Goal: Transaction & Acquisition: Purchase product/service

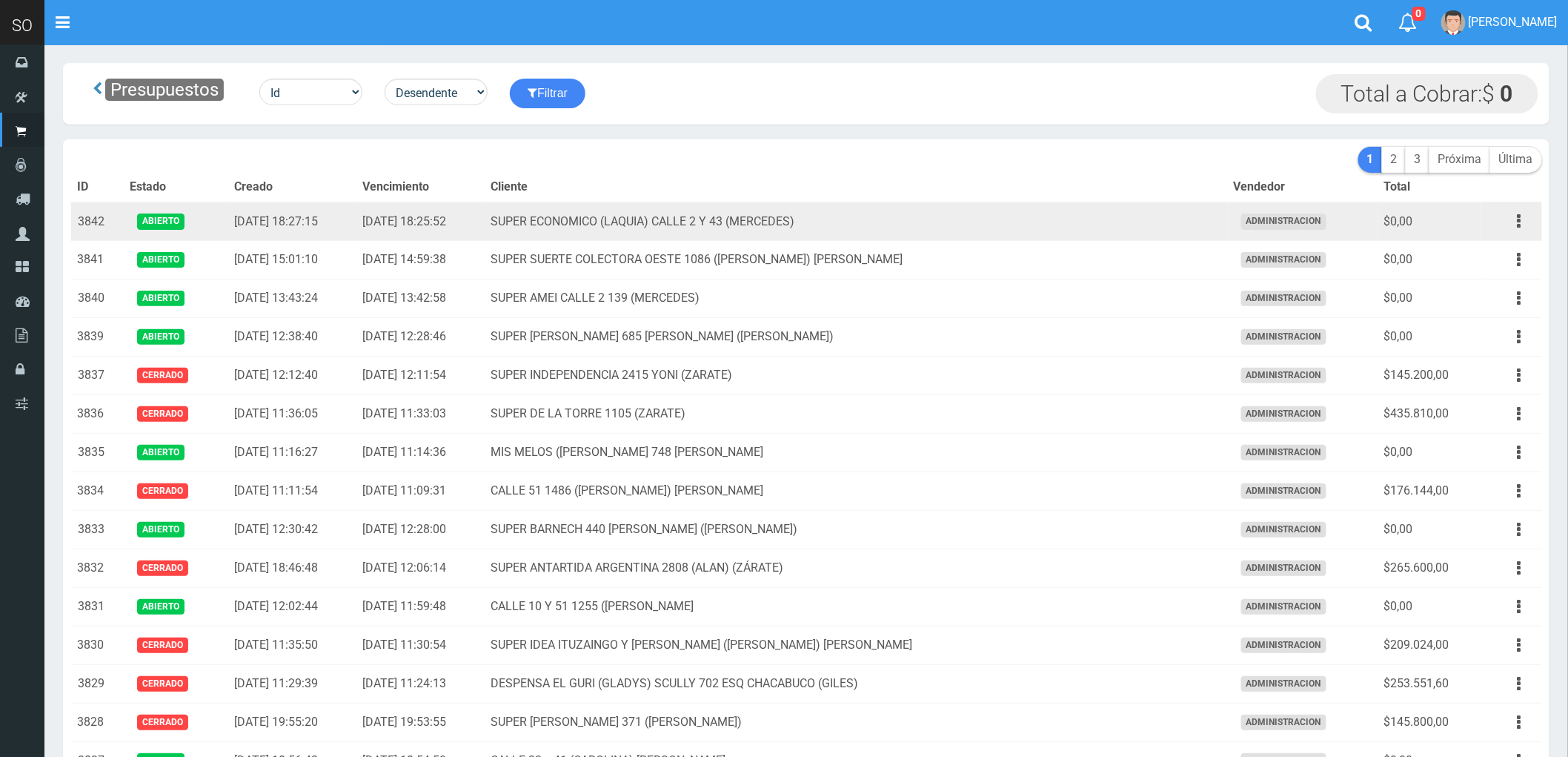
click at [1071, 214] on td "SUPER ECONOMICO (LAQUIA) CALLE 2 Y 43 (MERCEDES)" at bounding box center [857, 222] width 743 height 39
click at [1518, 221] on icon "button" at bounding box center [1520, 221] width 4 height 26
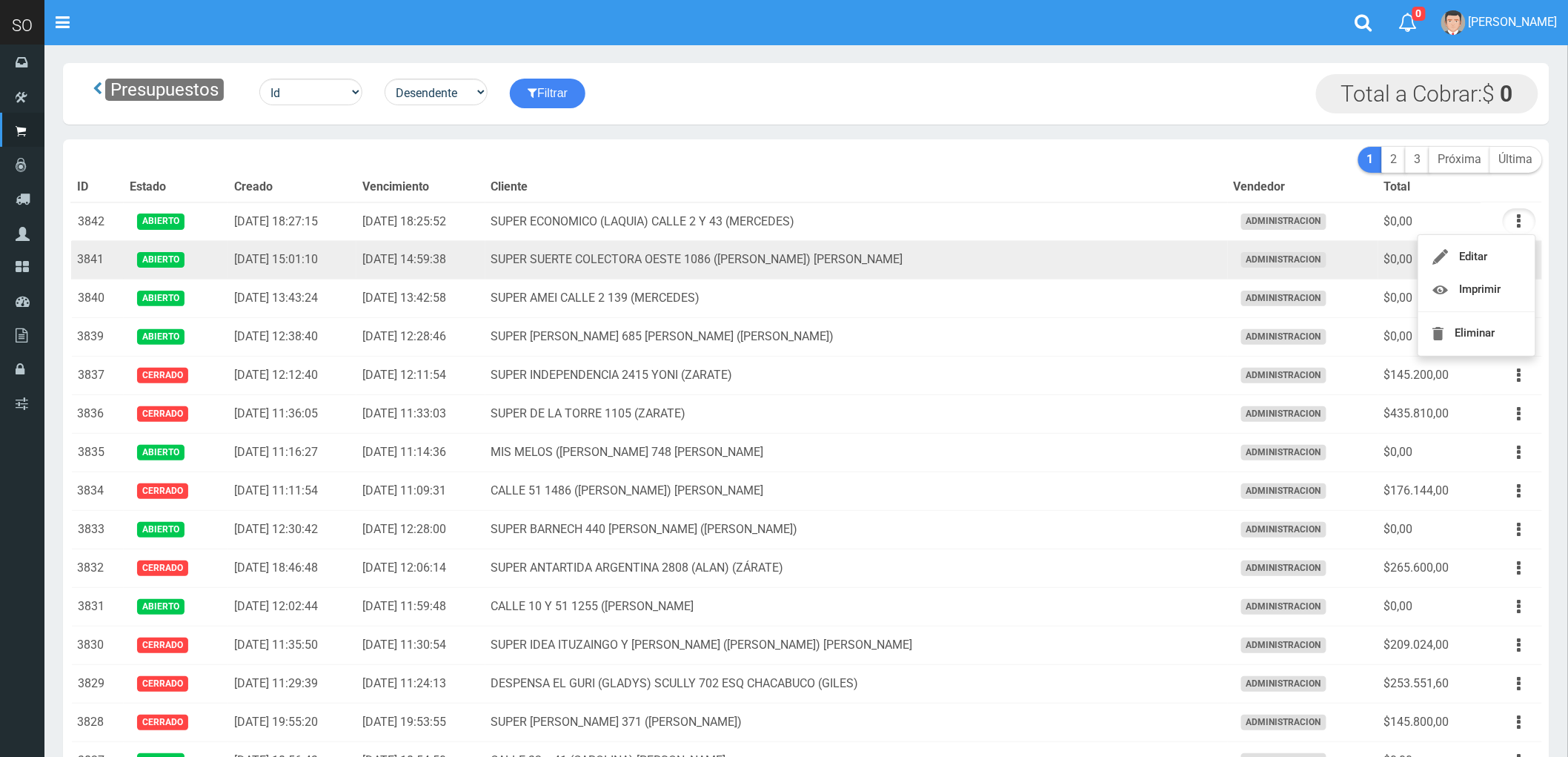
click at [1077, 261] on td "SUPER SUERTE COLECTORA OESTE 1086 ([PERSON_NAME]) [PERSON_NAME]" at bounding box center [857, 260] width 743 height 39
click at [1518, 257] on icon "button" at bounding box center [1520, 259] width 4 height 26
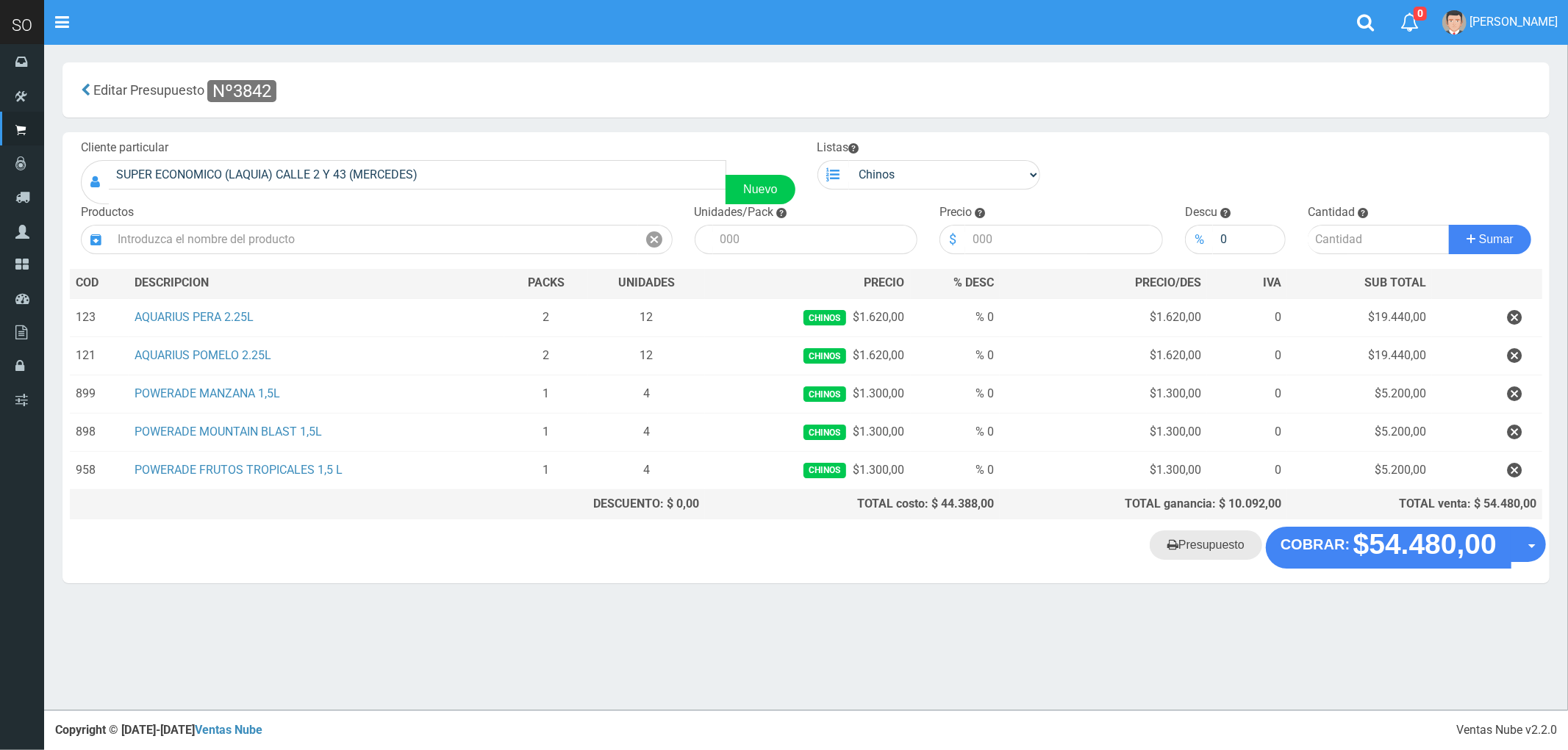
click at [1218, 554] on link "Presupuesto" at bounding box center [1206, 545] width 113 height 30
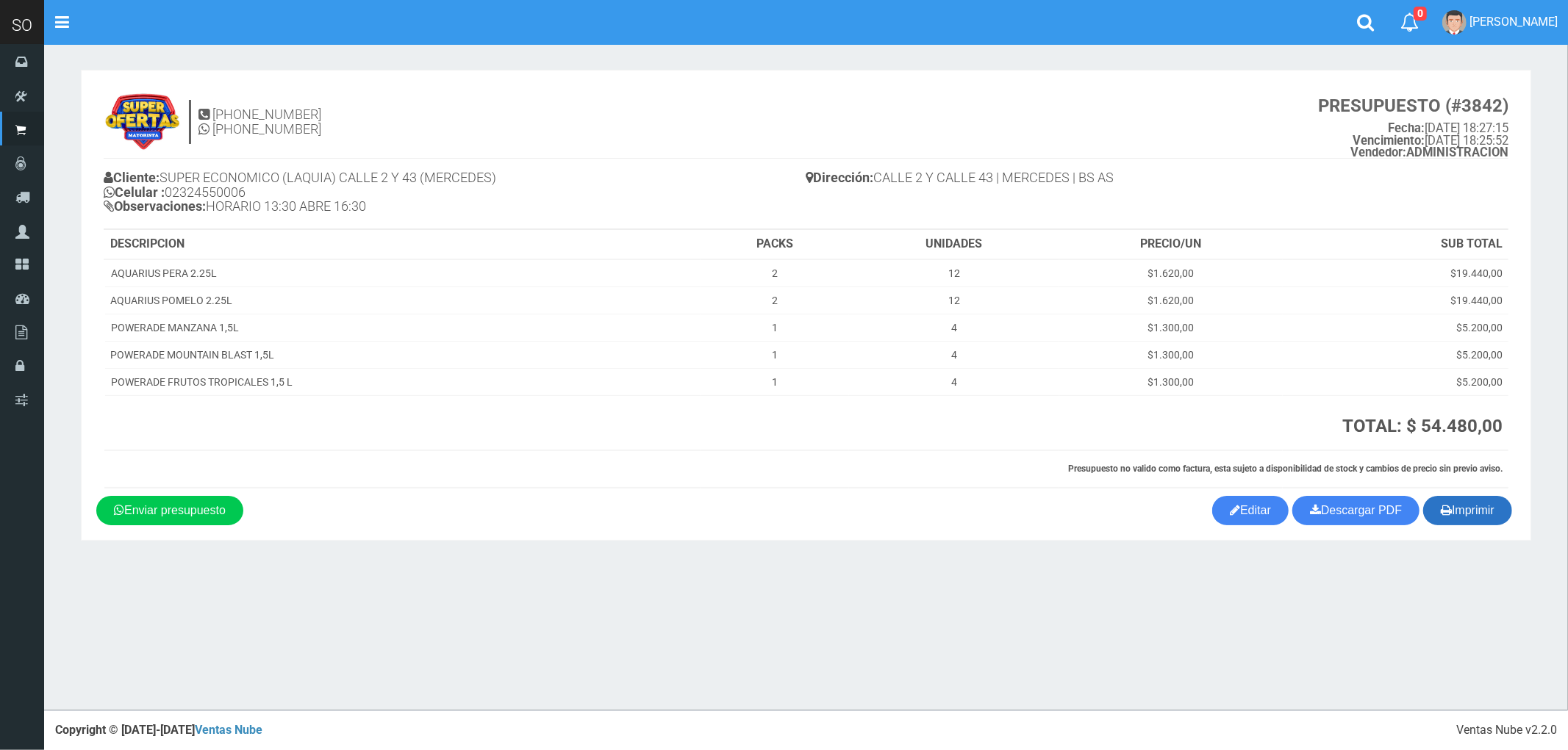
click at [1490, 515] on button "Imprimir" at bounding box center [1467, 510] width 89 height 30
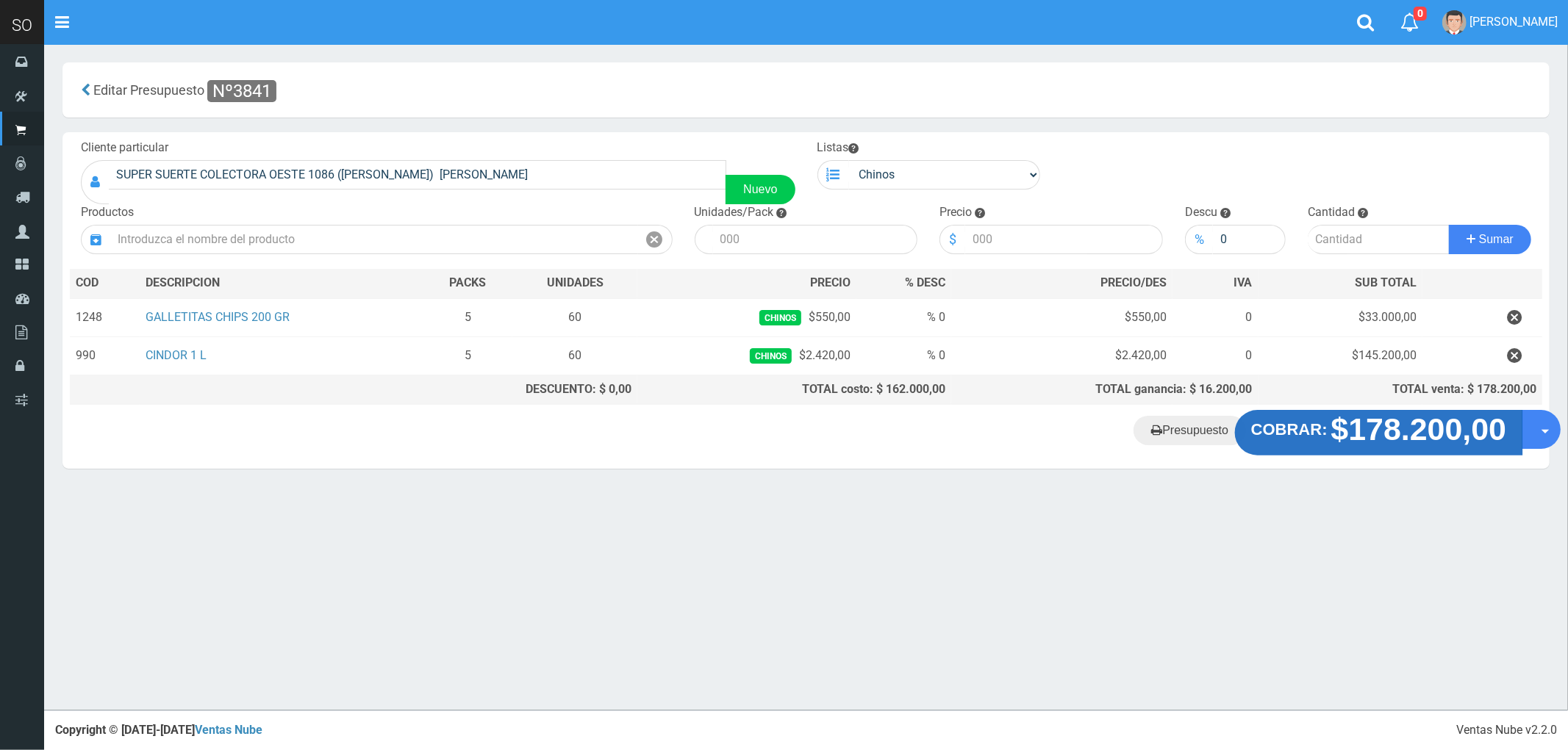
click at [1428, 441] on strong "$178.200,00" at bounding box center [1419, 429] width 176 height 34
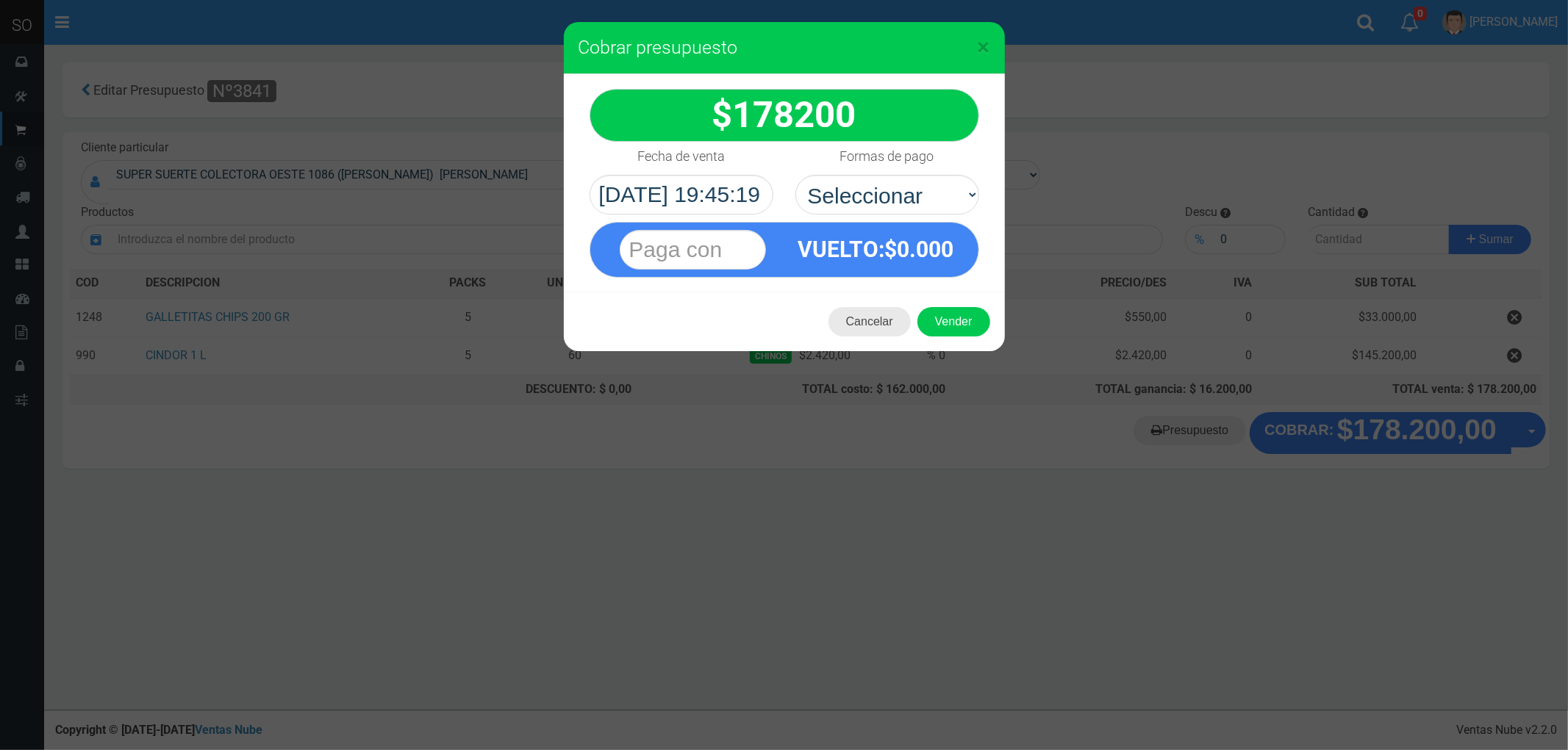
click at [874, 321] on button "Cancelar" at bounding box center [870, 321] width 82 height 30
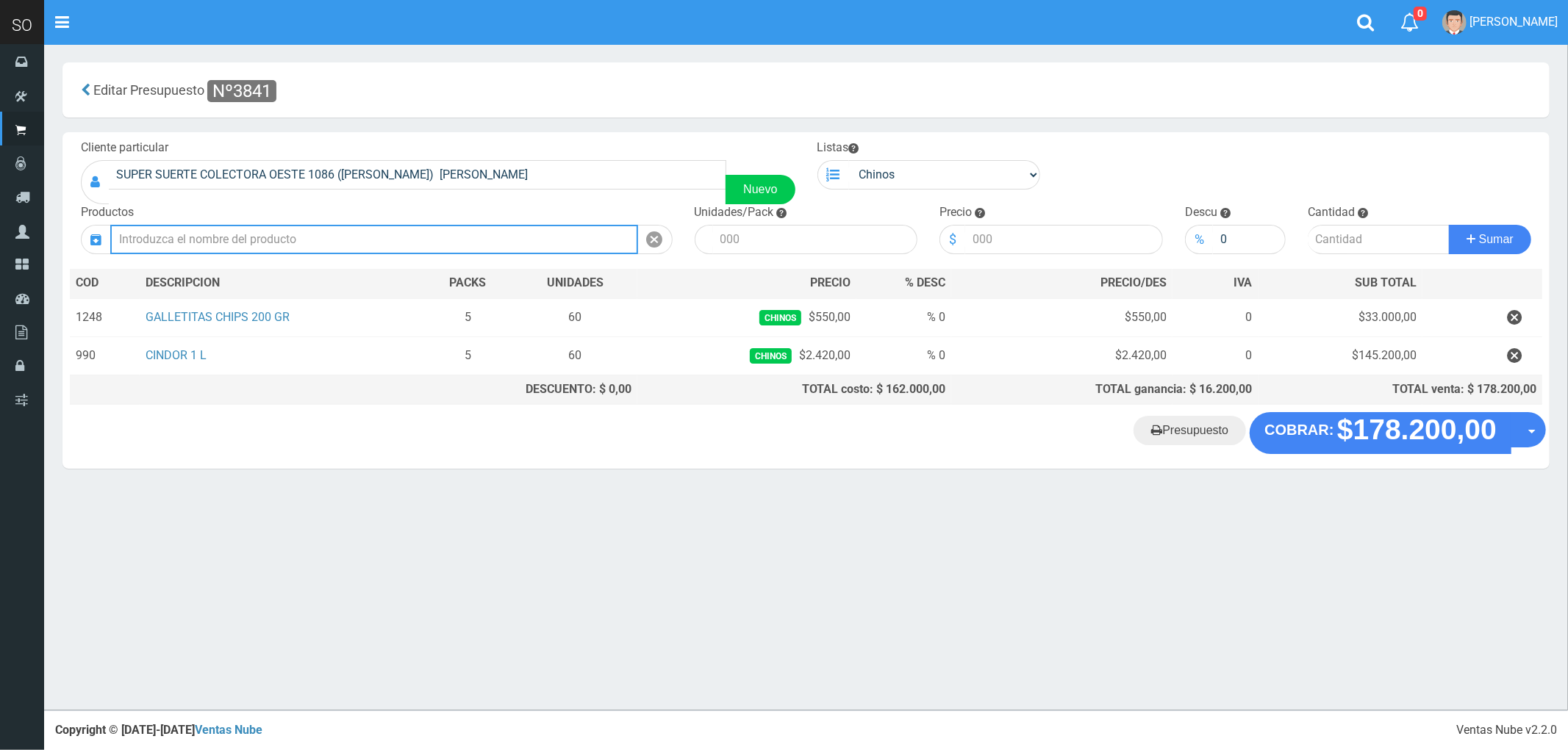
click at [253, 234] on input "text" at bounding box center [374, 239] width 527 height 30
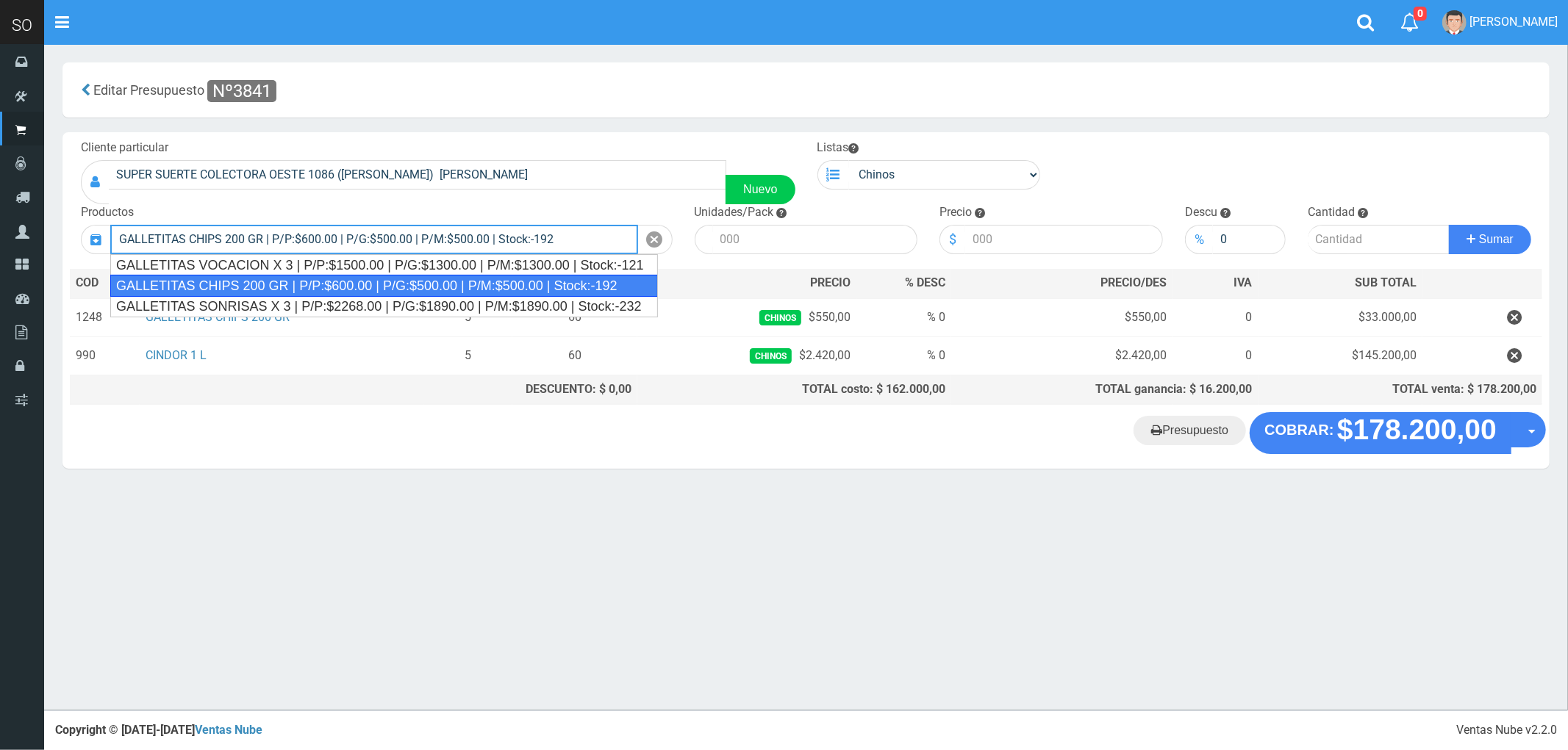
type input "GALLETITAS CHIPS 200 GR | P/P:$600.00 | P/G:$500.00 | P/M:$500.00 | Stock:-192"
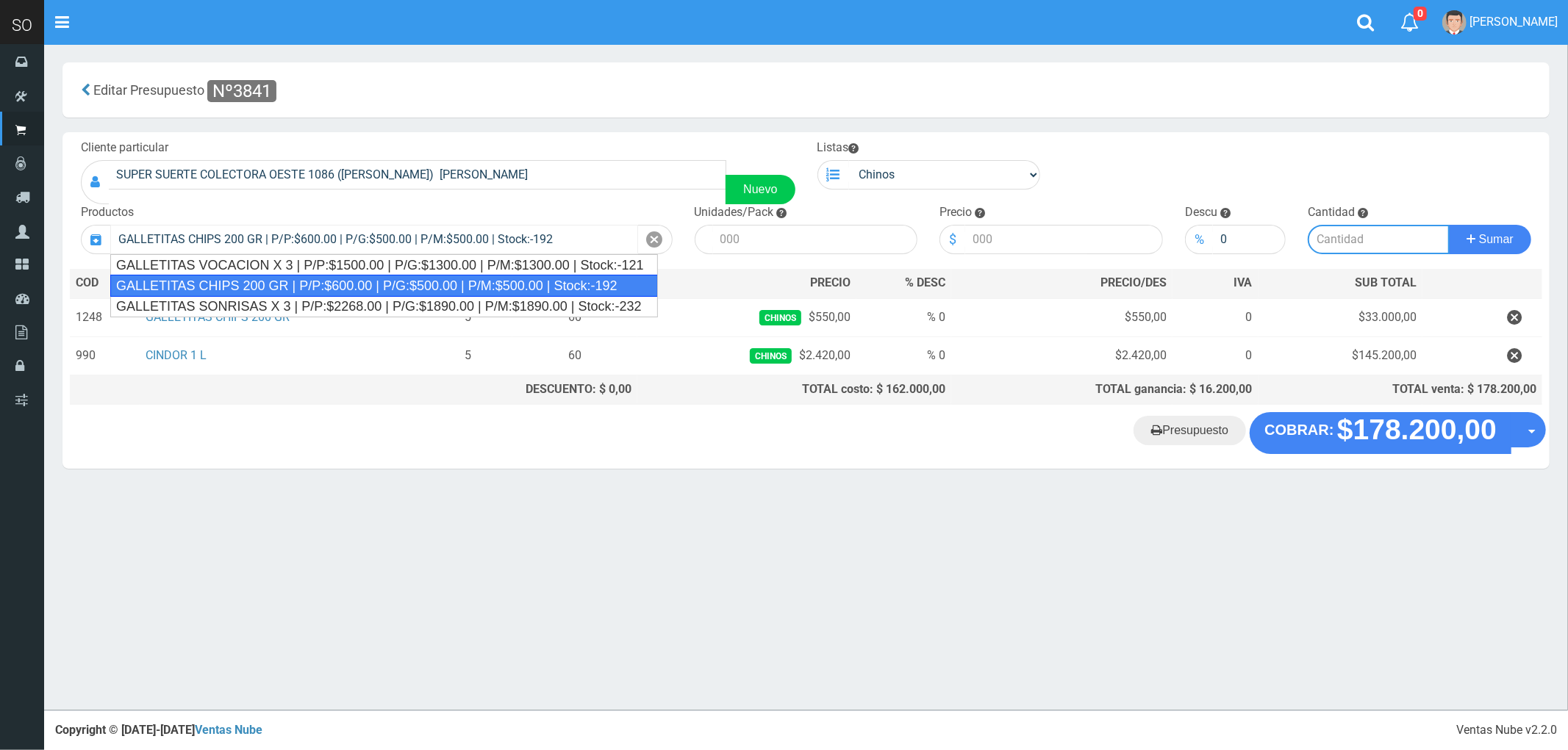
type input "12"
type input "600.00"
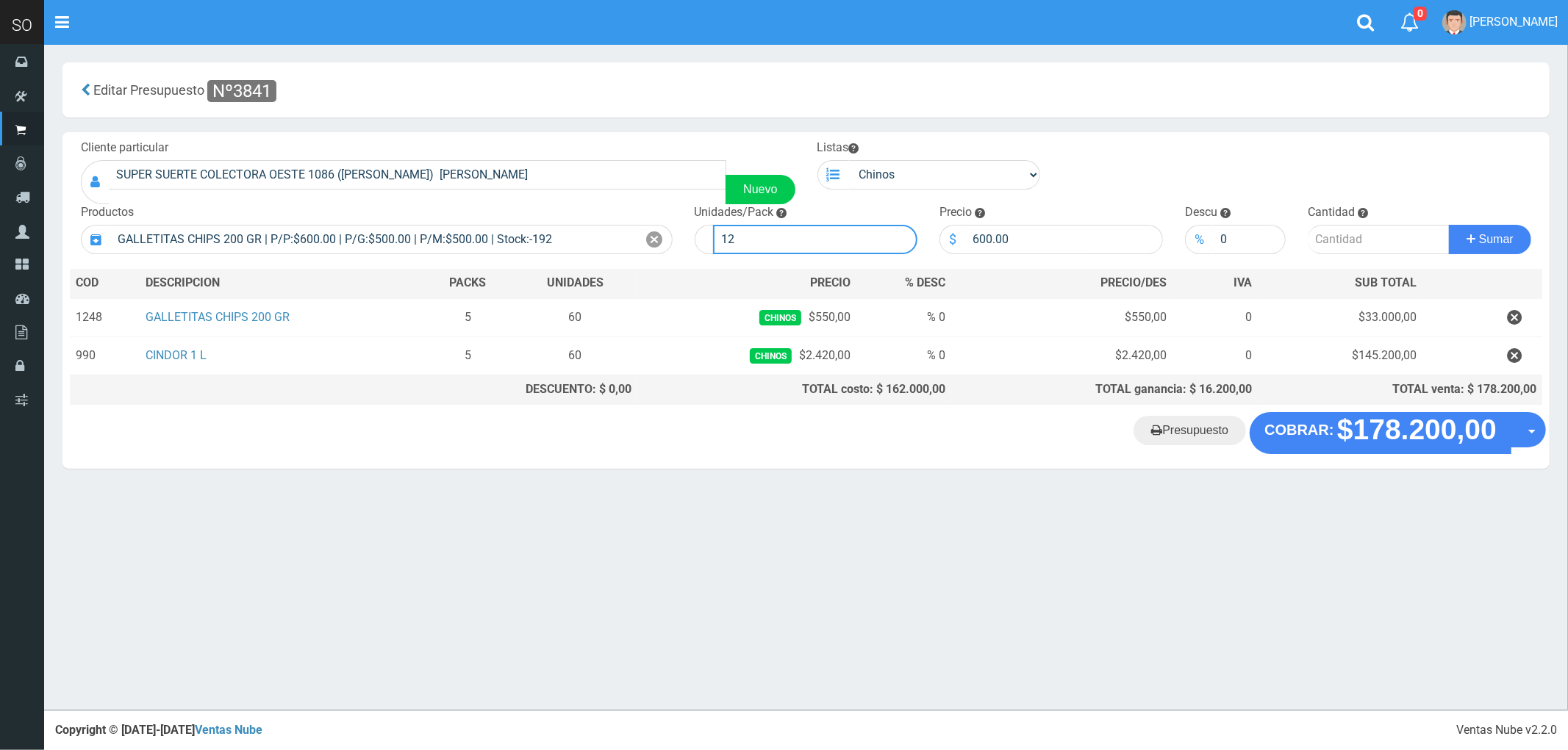
drag, startPoint x: 767, startPoint y: 232, endPoint x: 715, endPoint y: 246, distance: 53.9
click at [715, 246] on input "12" at bounding box center [815, 239] width 205 height 30
type input "40"
click at [1347, 245] on input "number" at bounding box center [1378, 239] width 141 height 30
type input "1"
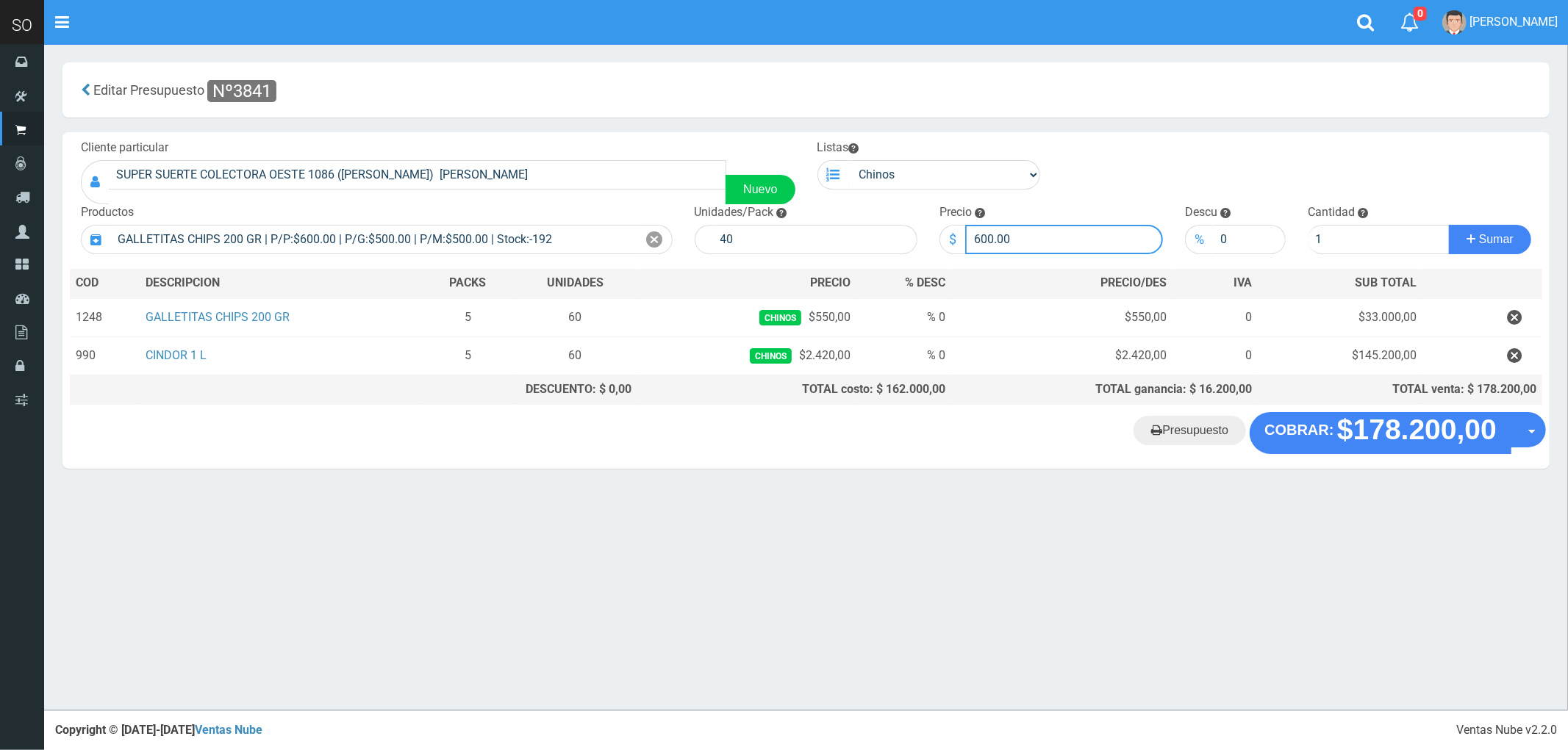
drag, startPoint x: 1039, startPoint y: 227, endPoint x: 948, endPoint y: 246, distance: 93.0
click at [948, 246] on div "$ 600.00" at bounding box center [1051, 239] width 224 height 30
type input "550"
click at [1491, 230] on button "Sumar" at bounding box center [1490, 239] width 82 height 30
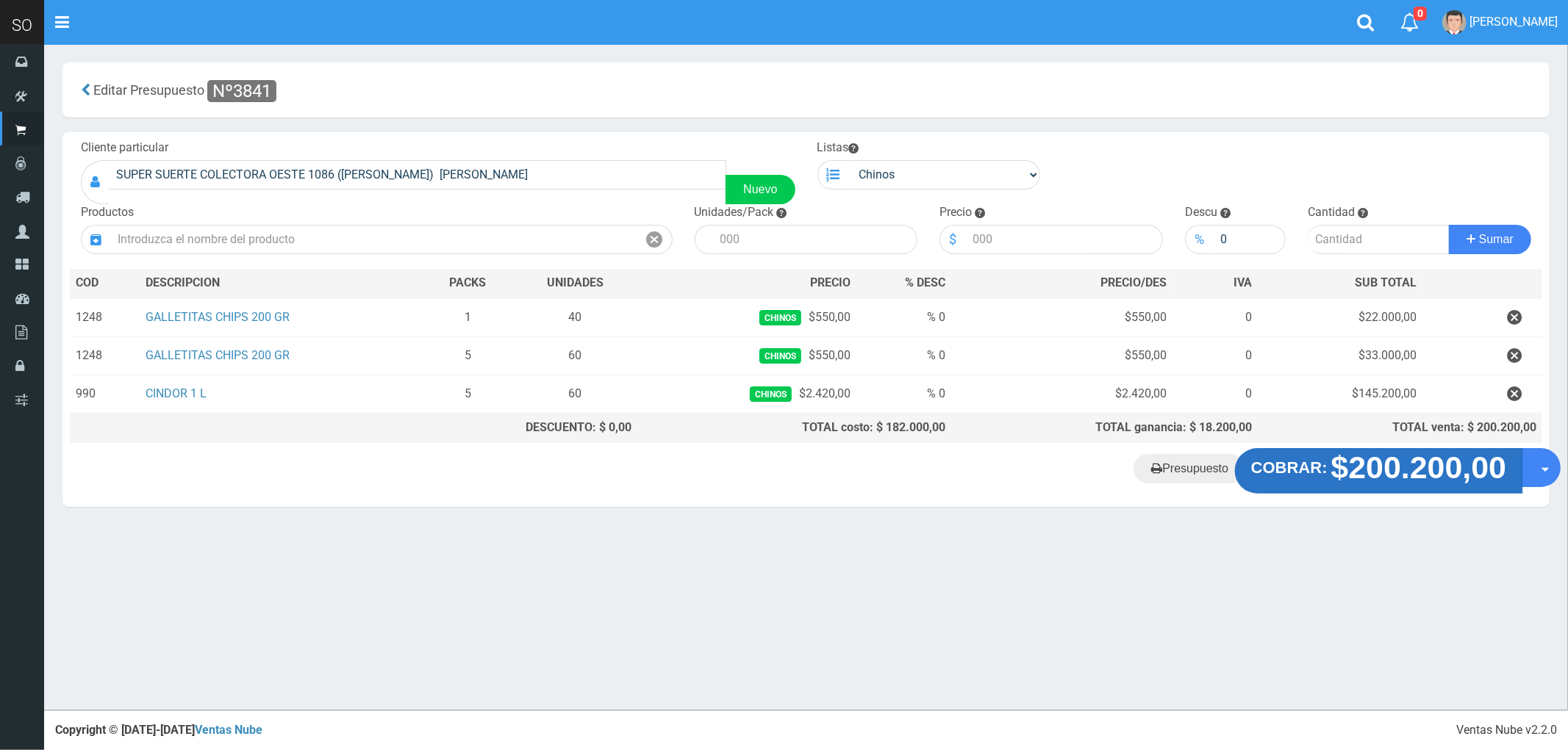
click at [1386, 485] on strong "$200.200,00" at bounding box center [1419, 467] width 176 height 34
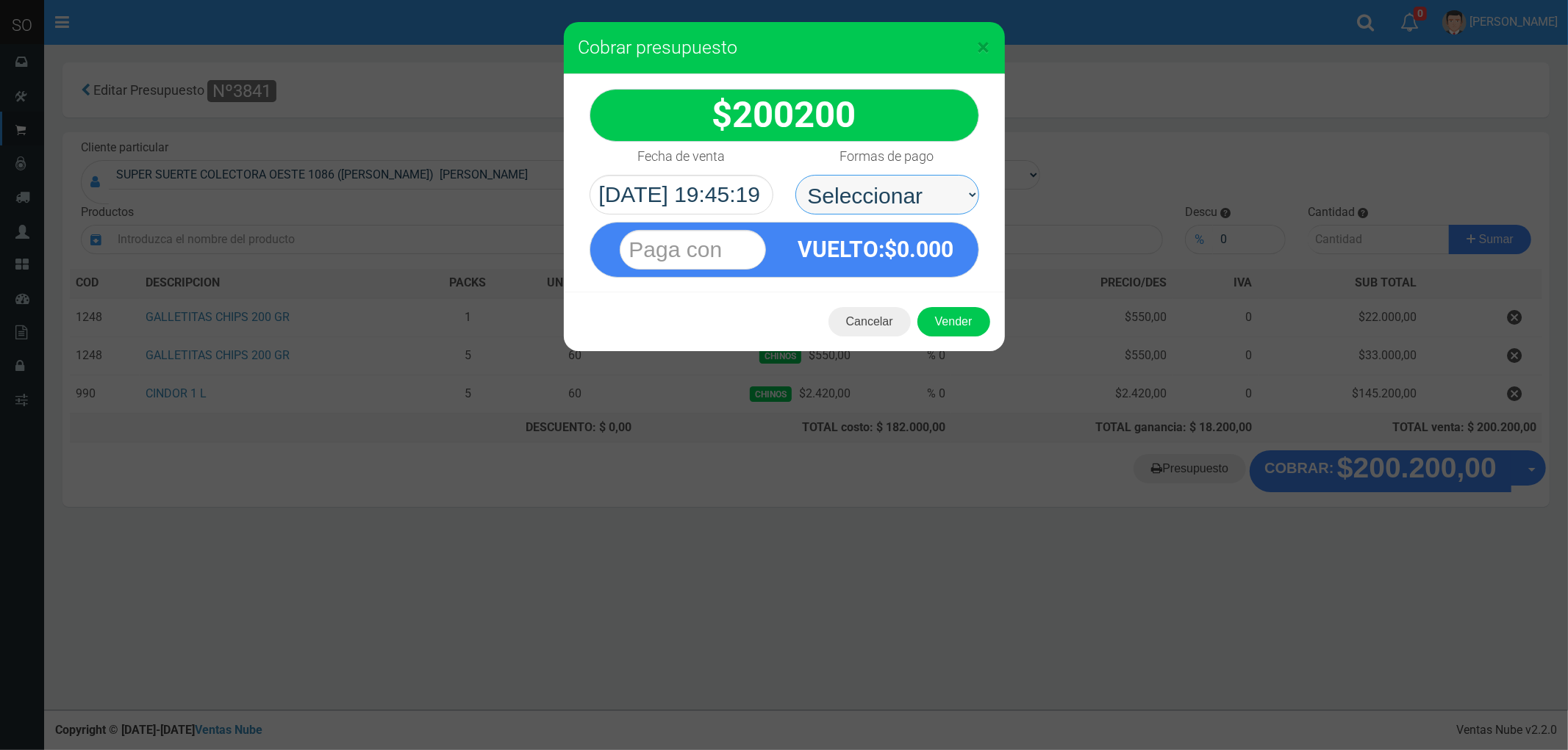
click at [848, 204] on select "Seleccionar Efectivo Tarjeta de Crédito Depósito Débito" at bounding box center [887, 195] width 183 height 40
select select "Efectivo"
click at [795, 175] on select "Seleccionar Efectivo Tarjeta de Crédito Depósito Débito" at bounding box center [887, 195] width 183 height 40
click at [928, 318] on button "Vender" at bounding box center [954, 321] width 73 height 30
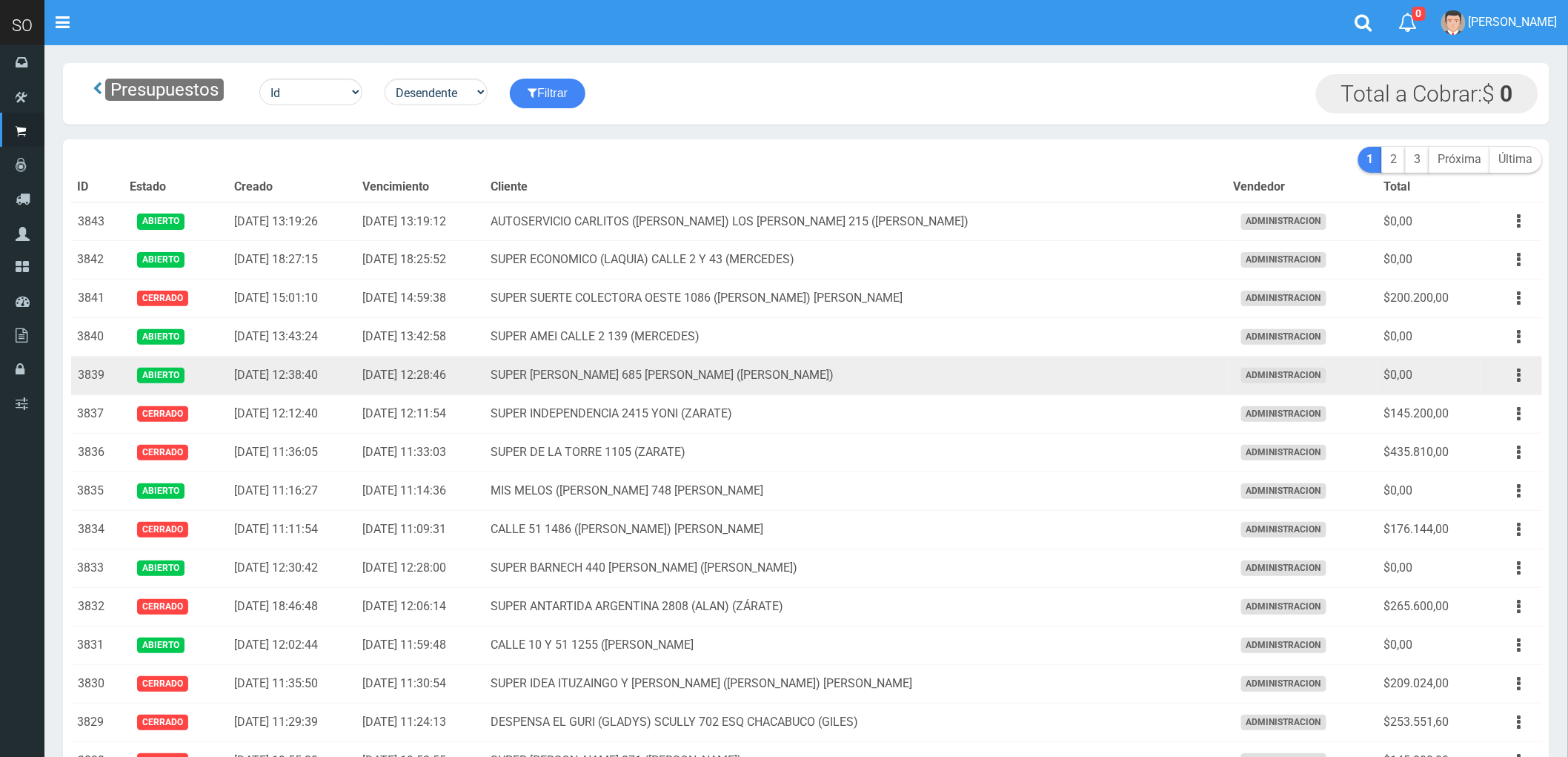
click at [1097, 367] on td "SUPER [PERSON_NAME] 685 [PERSON_NAME] ([PERSON_NAME])" at bounding box center [857, 376] width 743 height 39
click at [1517, 377] on button "button" at bounding box center [1520, 375] width 34 height 26
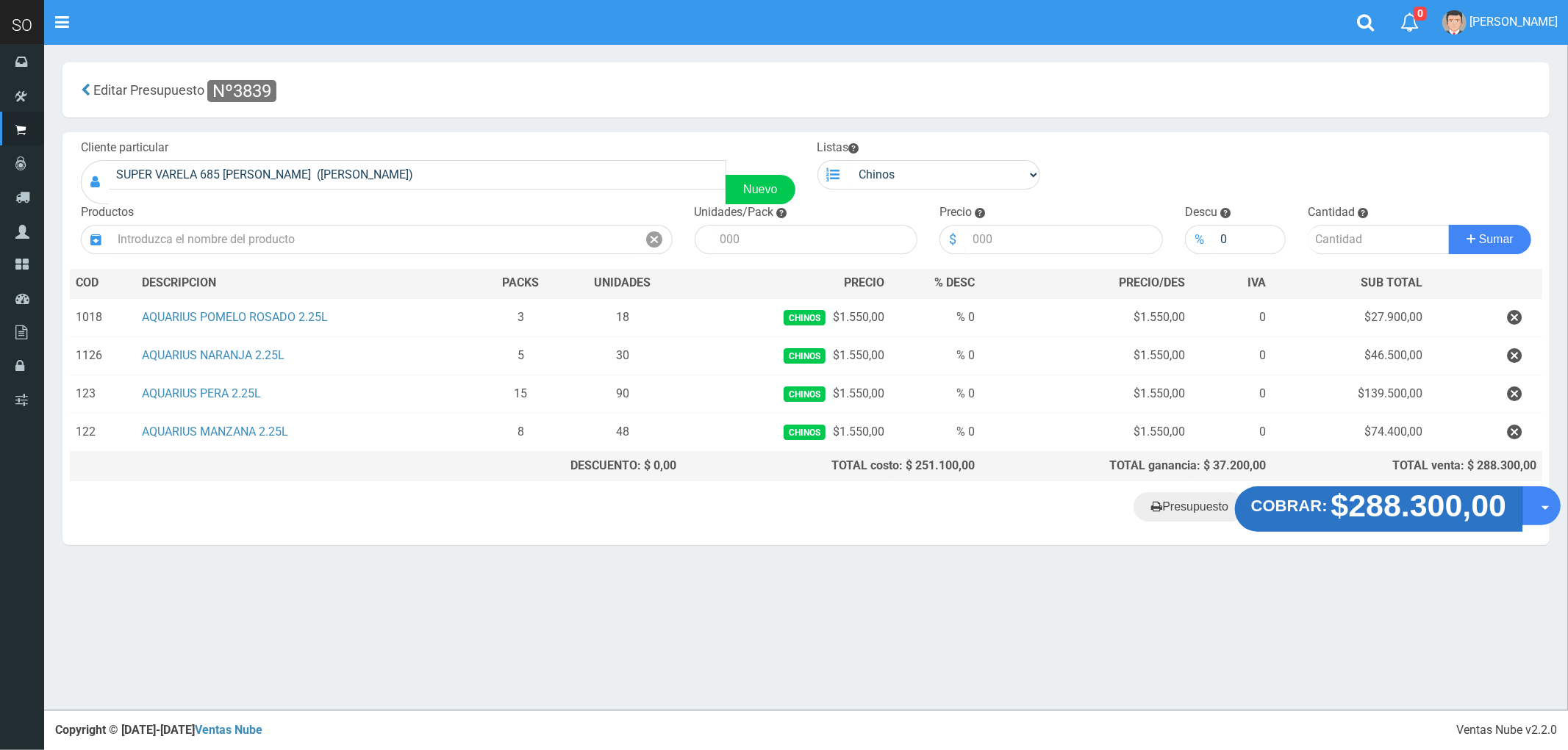
click at [1377, 515] on strong "$288.300,00" at bounding box center [1419, 505] width 176 height 34
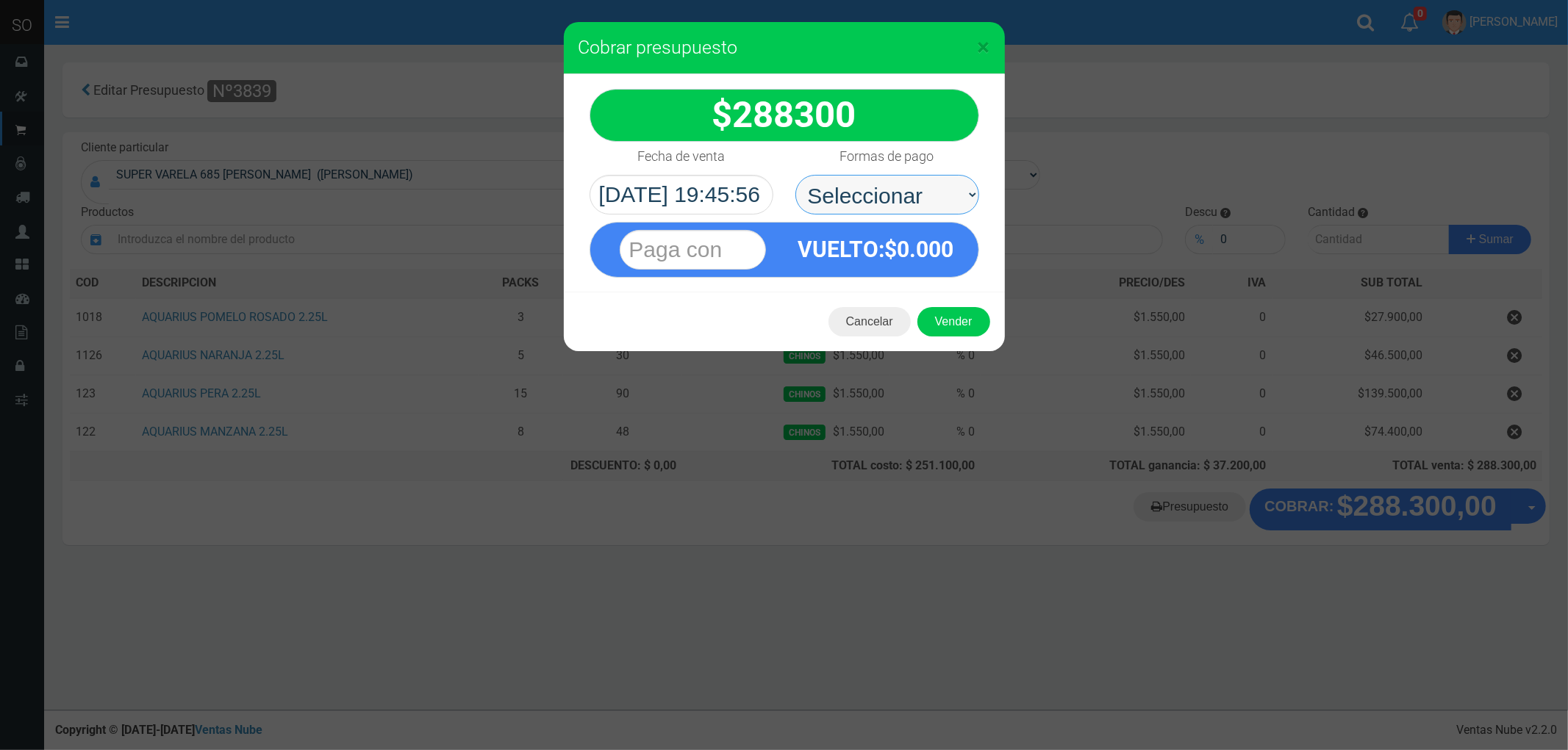
click at [855, 195] on select "Seleccionar Efectivo Tarjeta de Crédito Depósito Débito" at bounding box center [887, 195] width 183 height 40
select select "Efectivo"
click at [795, 175] on select "Seleccionar Efectivo Tarjeta de Crédito Depósito Débito" at bounding box center [887, 195] width 183 height 40
click at [938, 310] on button "Vender" at bounding box center [954, 321] width 73 height 30
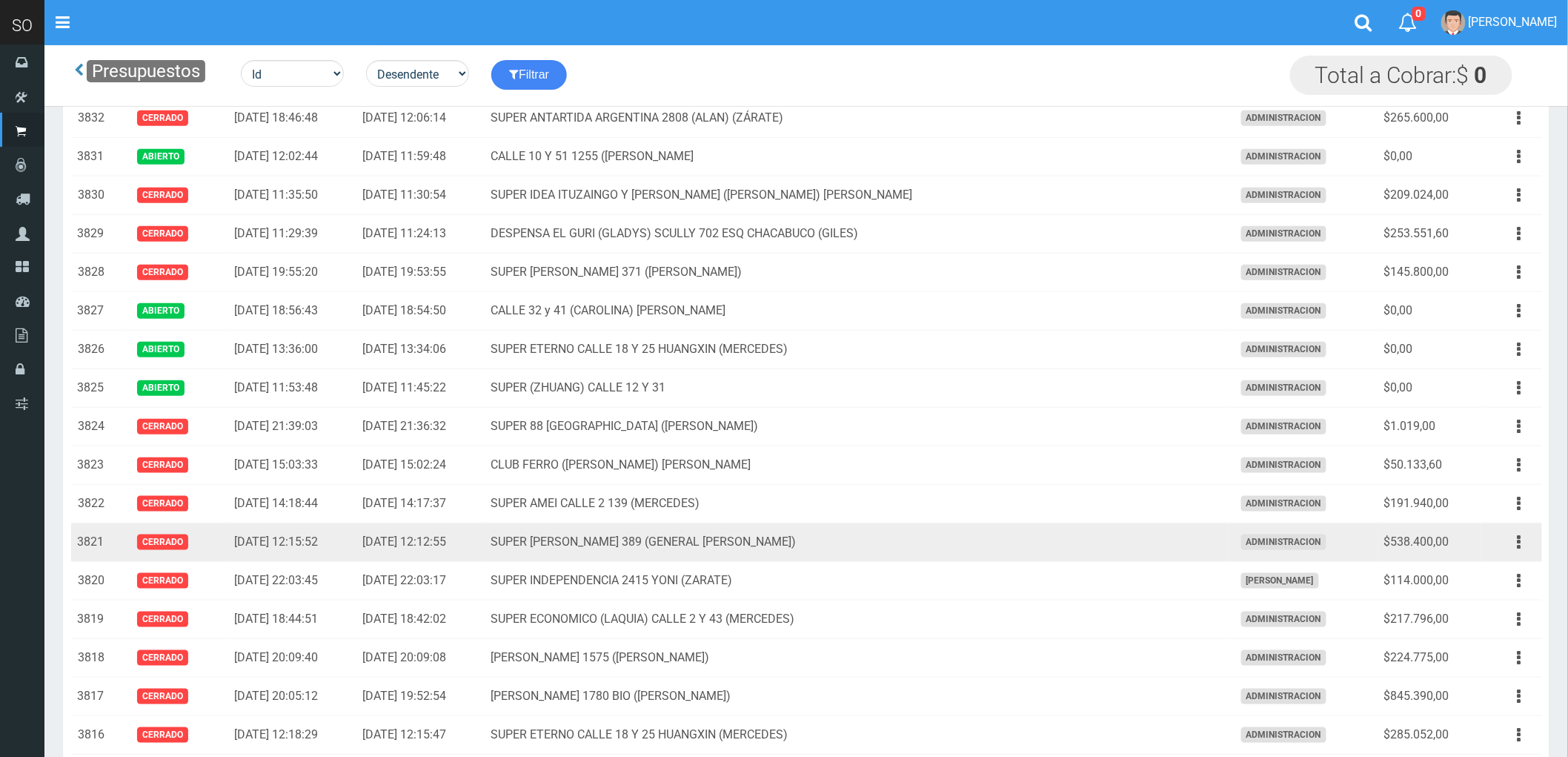
scroll to position [412, 0]
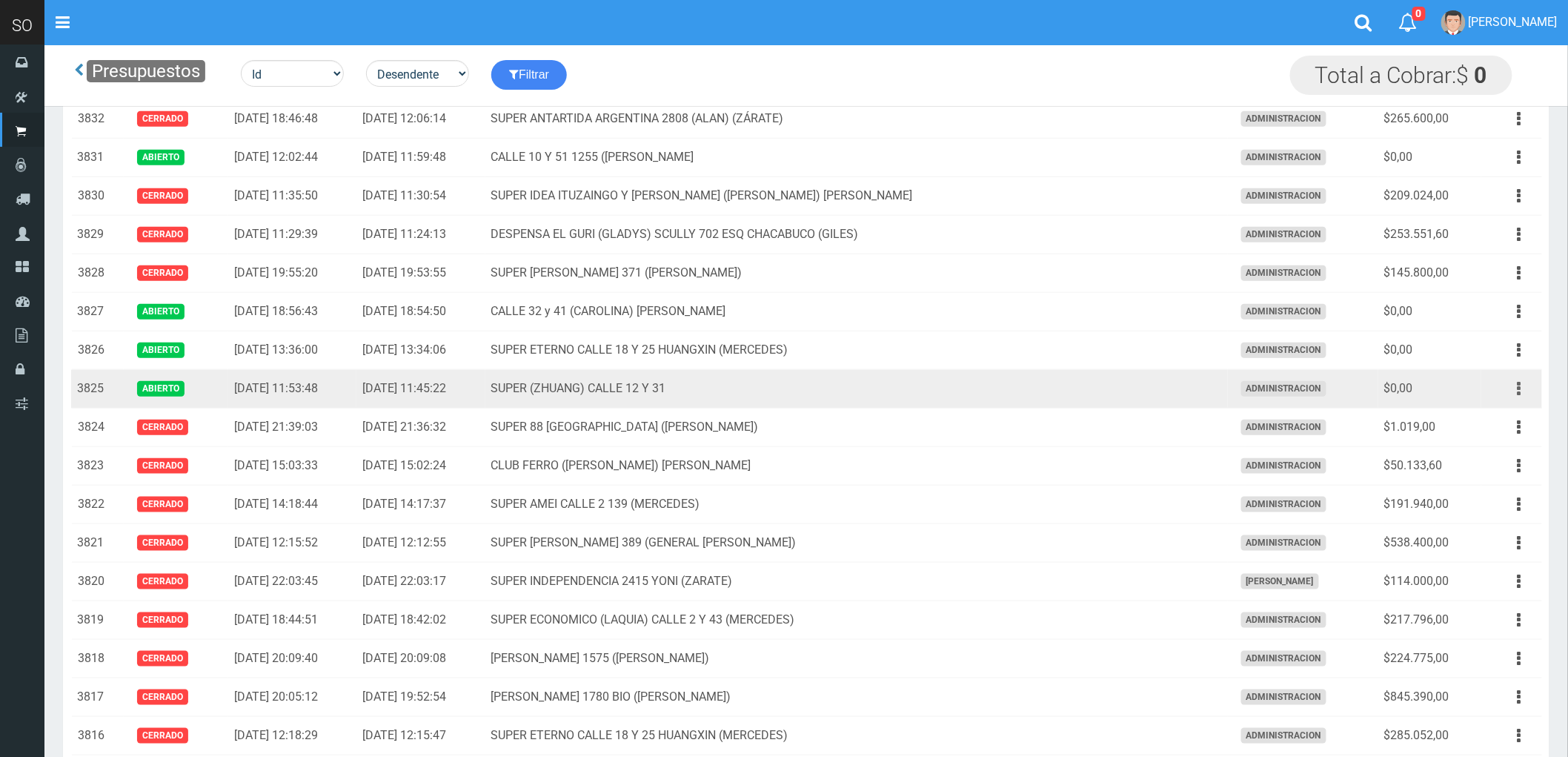
click at [1517, 388] on button "button" at bounding box center [1520, 389] width 34 height 26
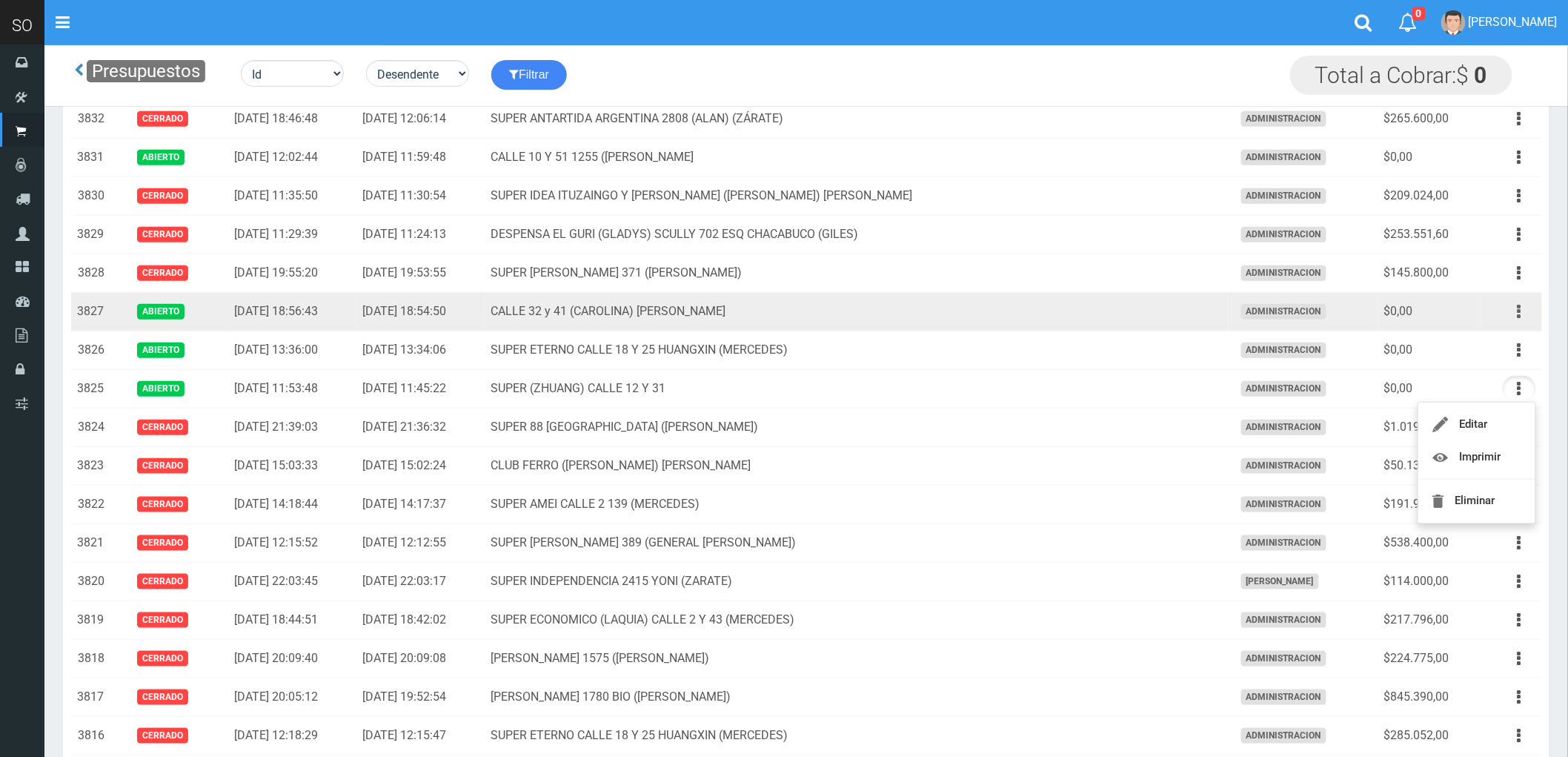
click at [1517, 317] on button "button" at bounding box center [1520, 311] width 34 height 26
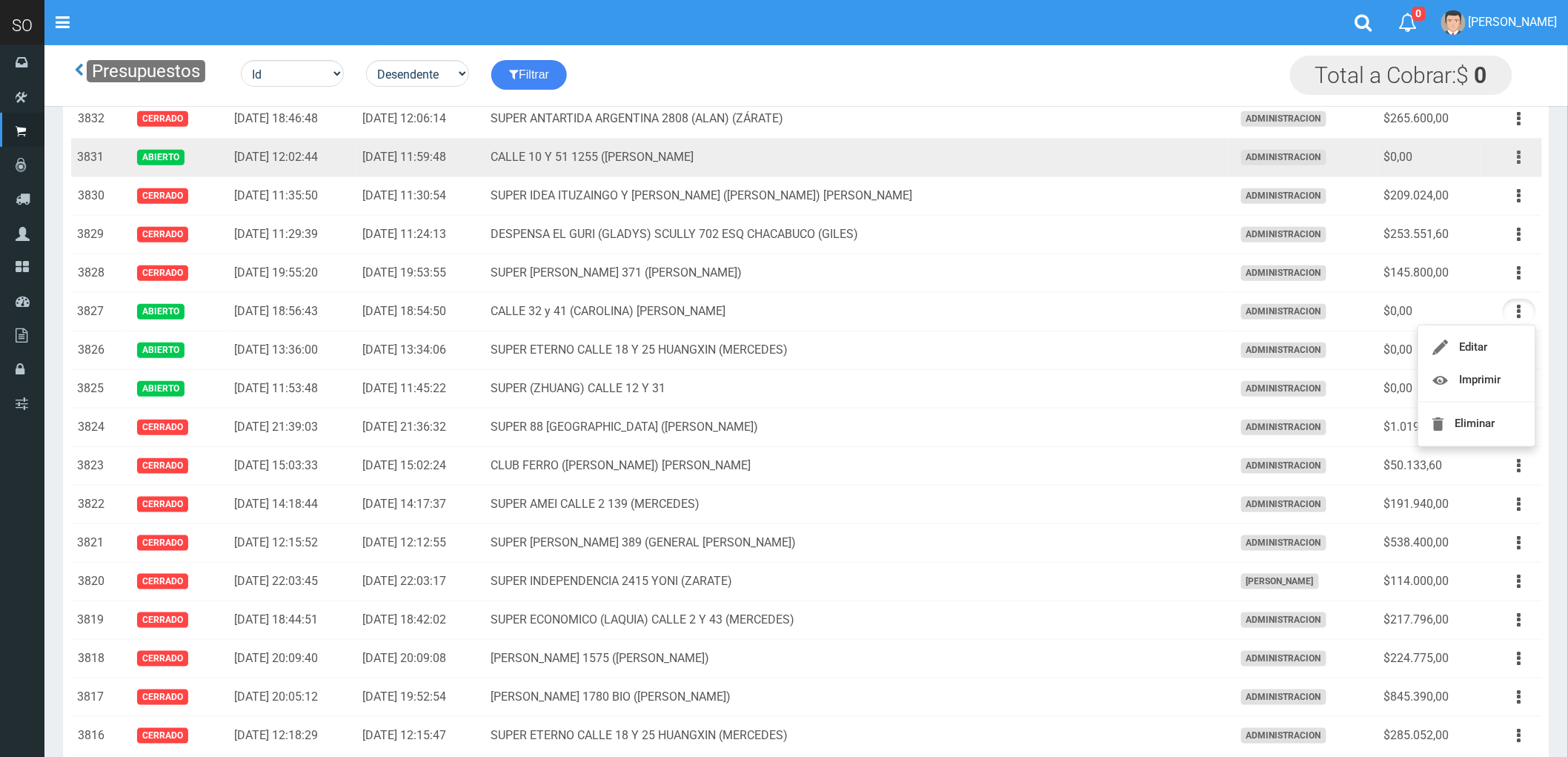
click at [1522, 156] on icon "button" at bounding box center [1520, 157] width 4 height 26
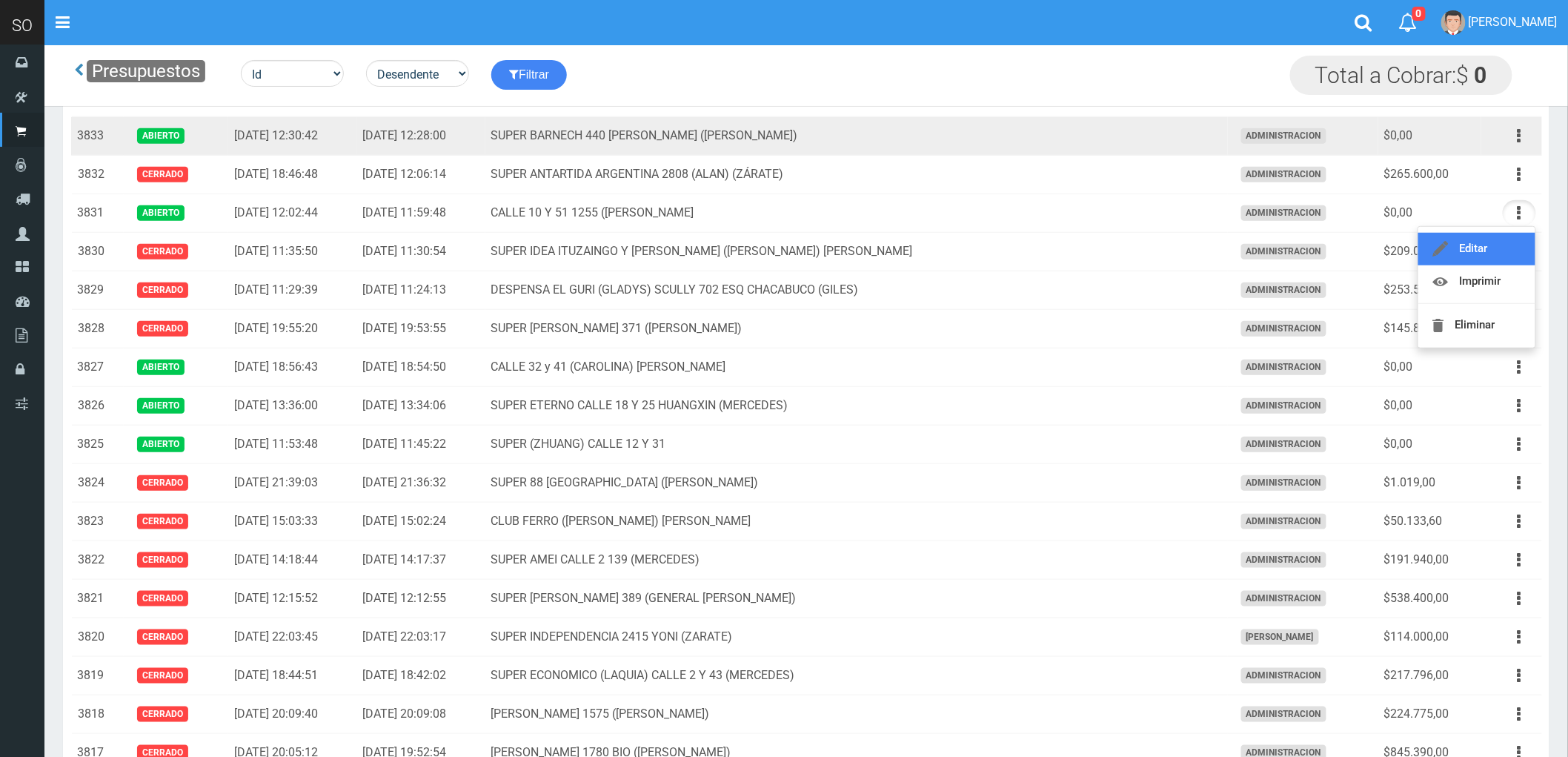
scroll to position [247, 0]
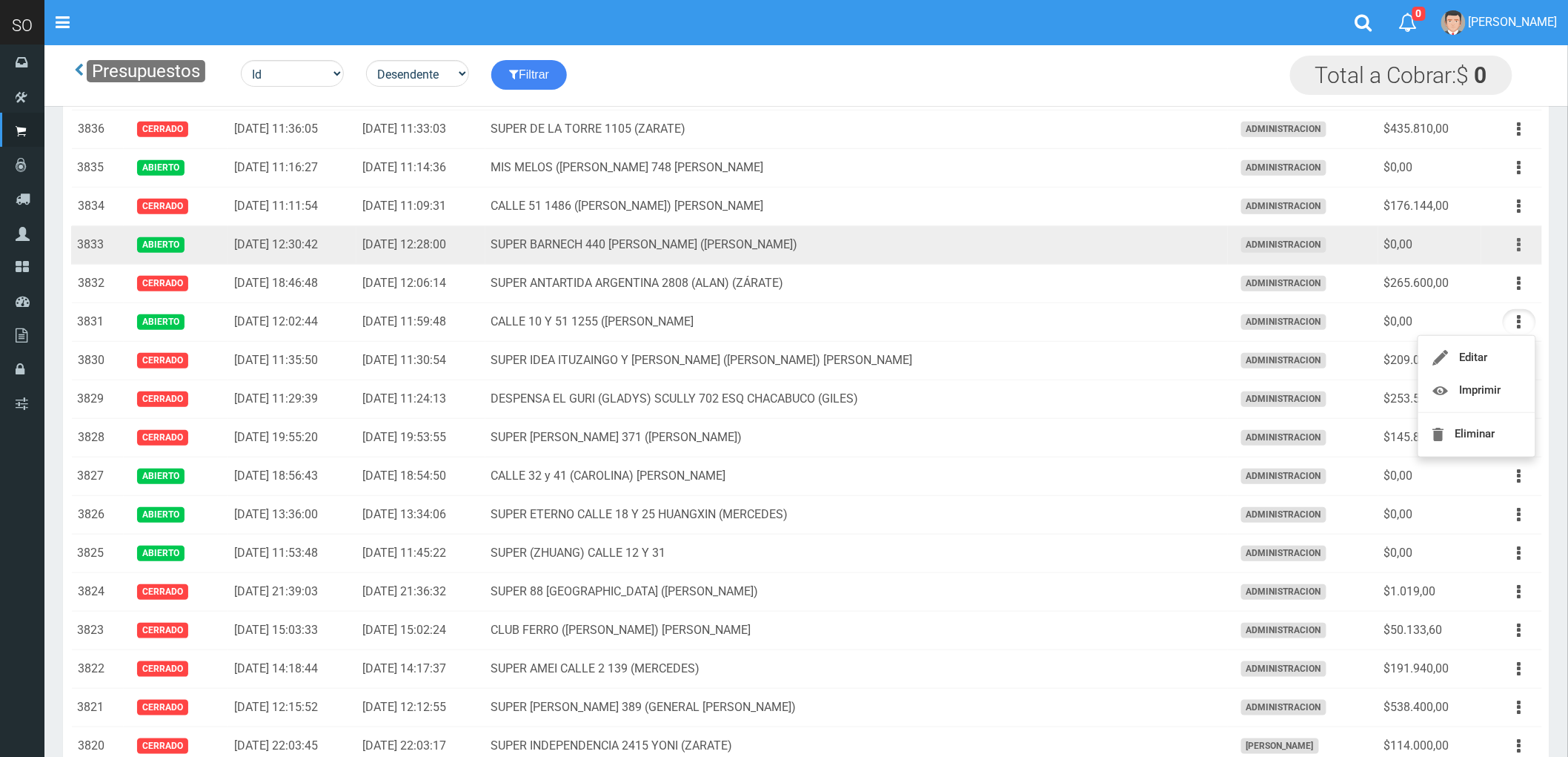
click at [1516, 246] on button "button" at bounding box center [1520, 245] width 34 height 26
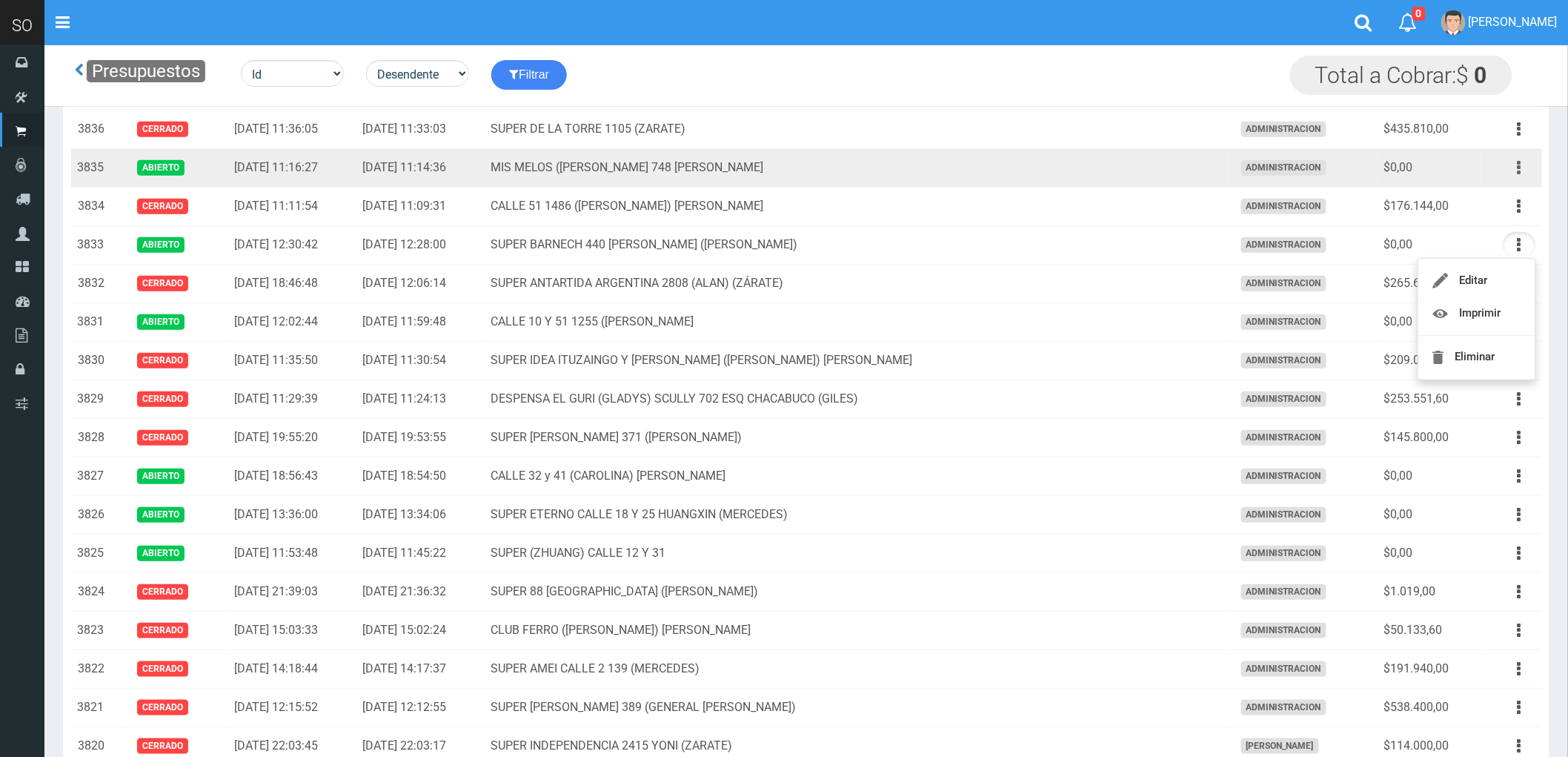
click at [1520, 168] on icon "button" at bounding box center [1520, 168] width 4 height 26
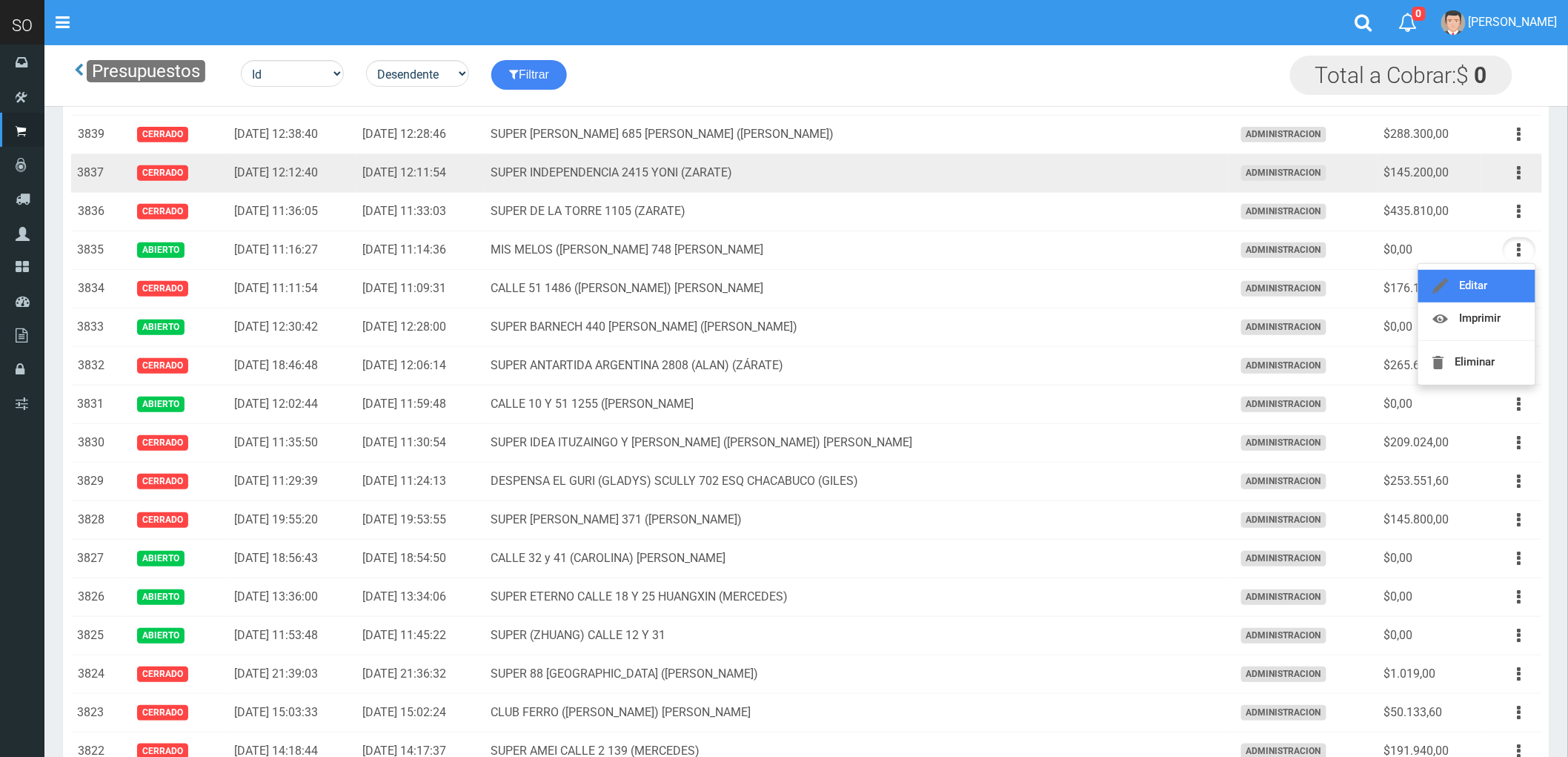
scroll to position [82, 0]
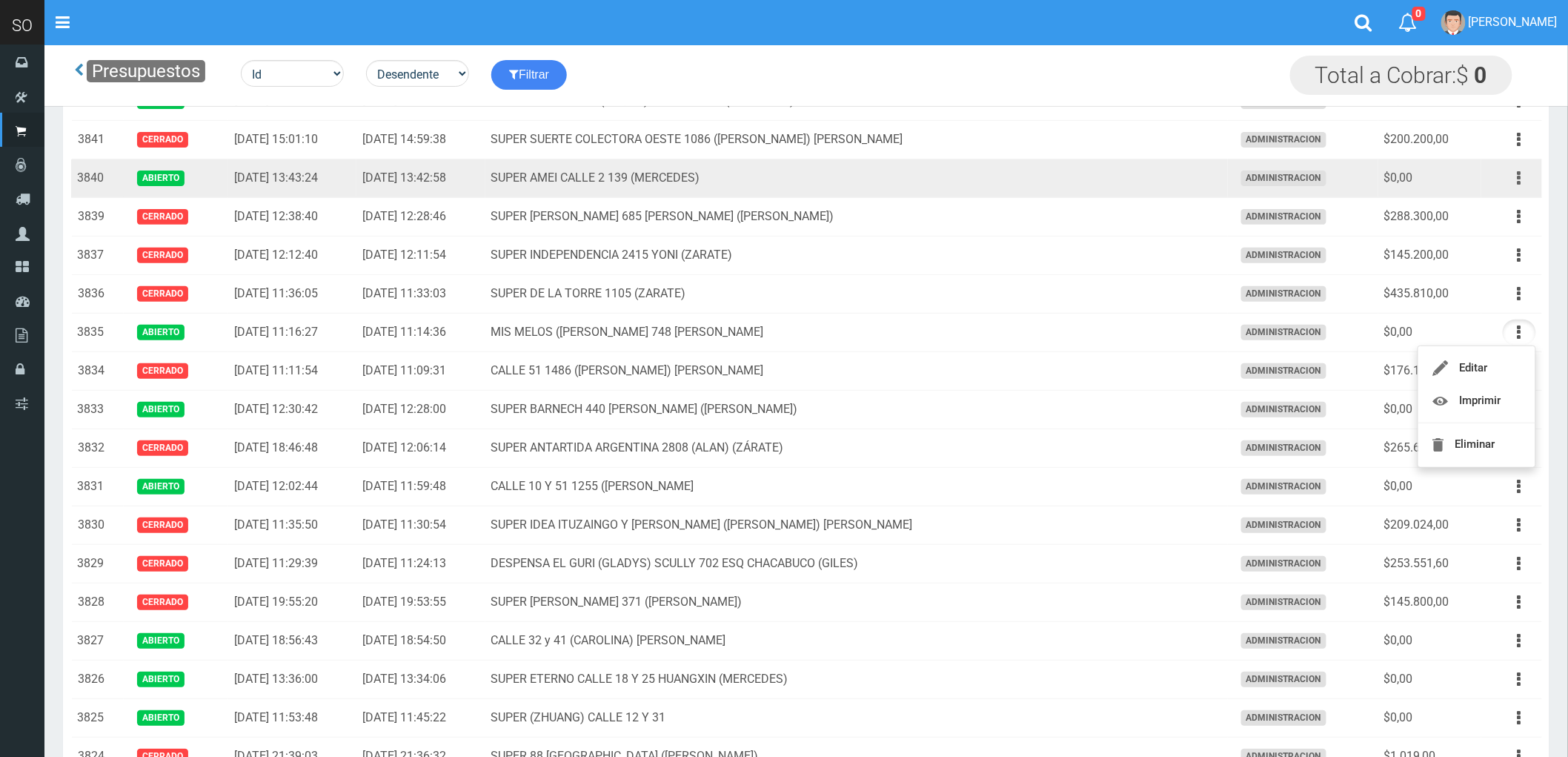
click at [1517, 178] on button "button" at bounding box center [1520, 178] width 34 height 26
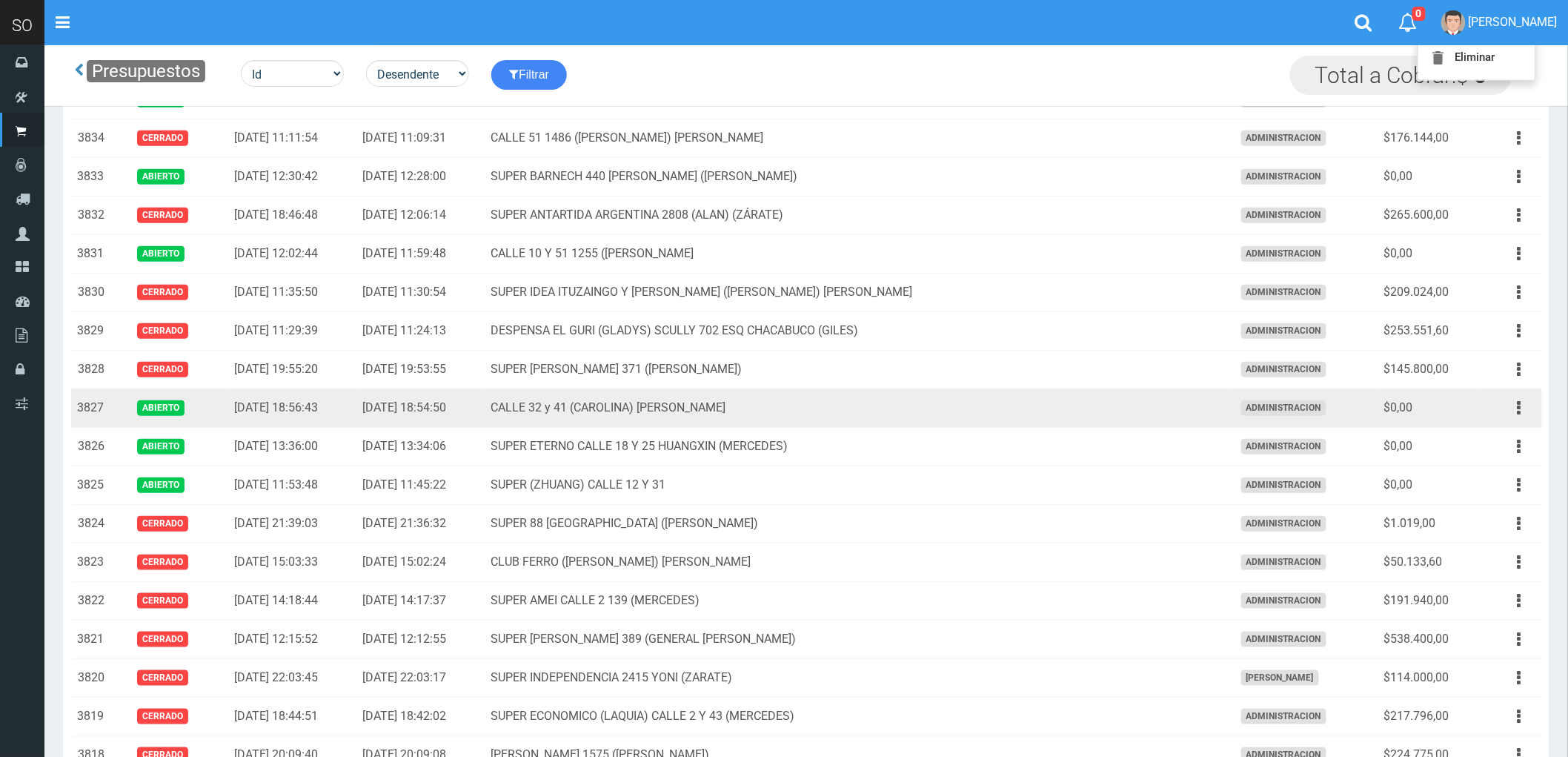
scroll to position [329, 0]
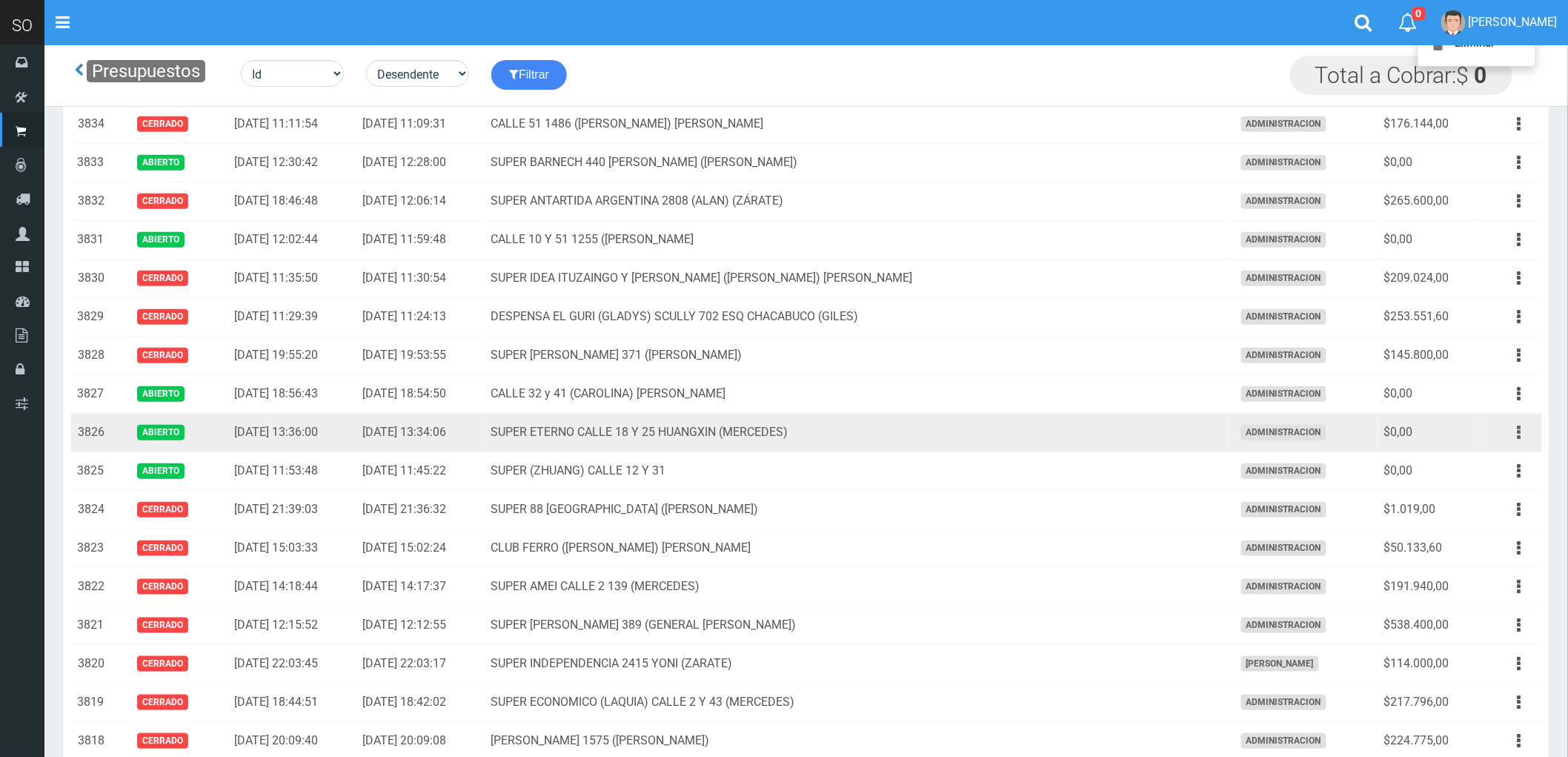
click at [1520, 439] on icon "button" at bounding box center [1520, 432] width 4 height 26
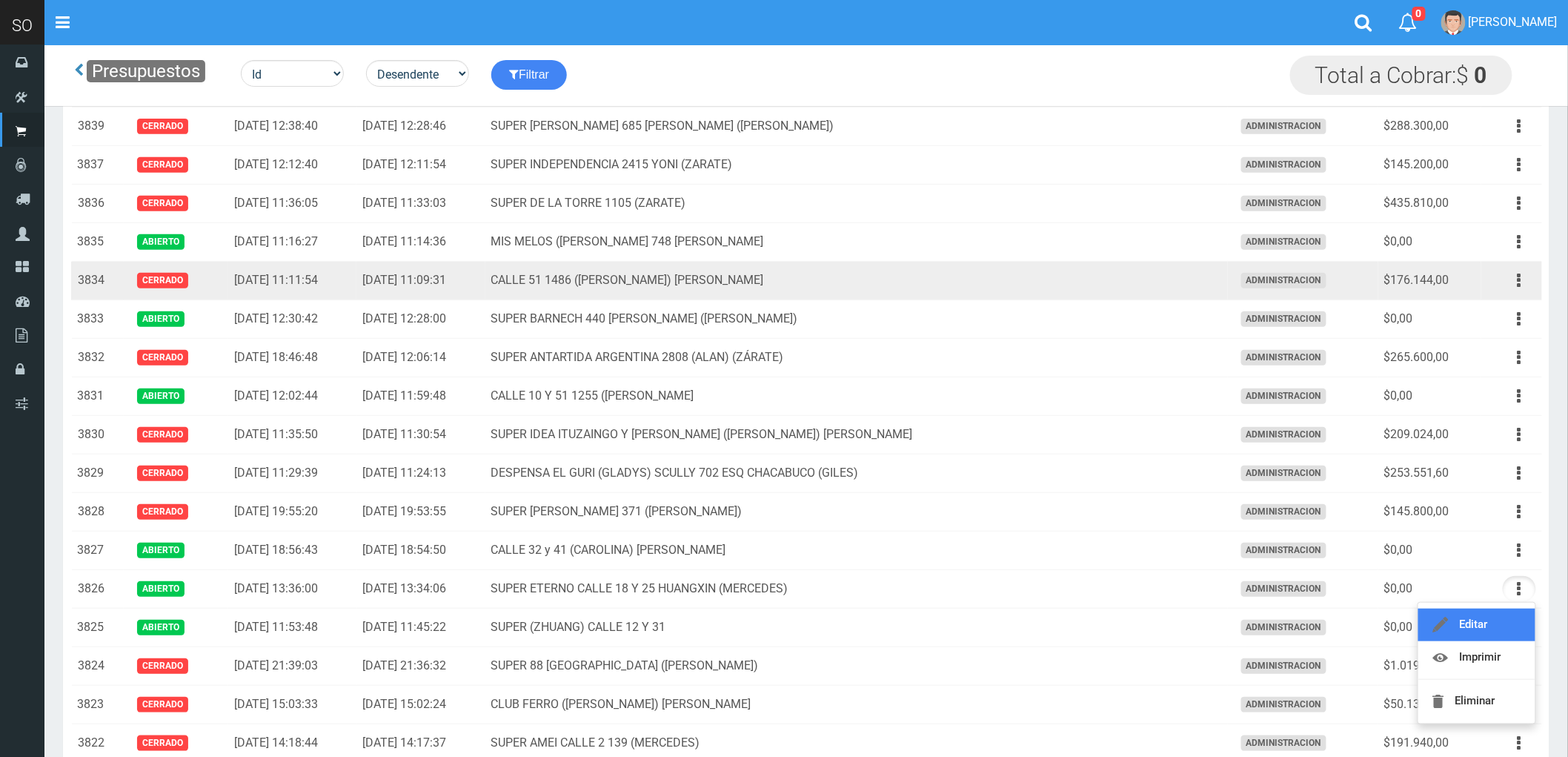
scroll to position [0, 0]
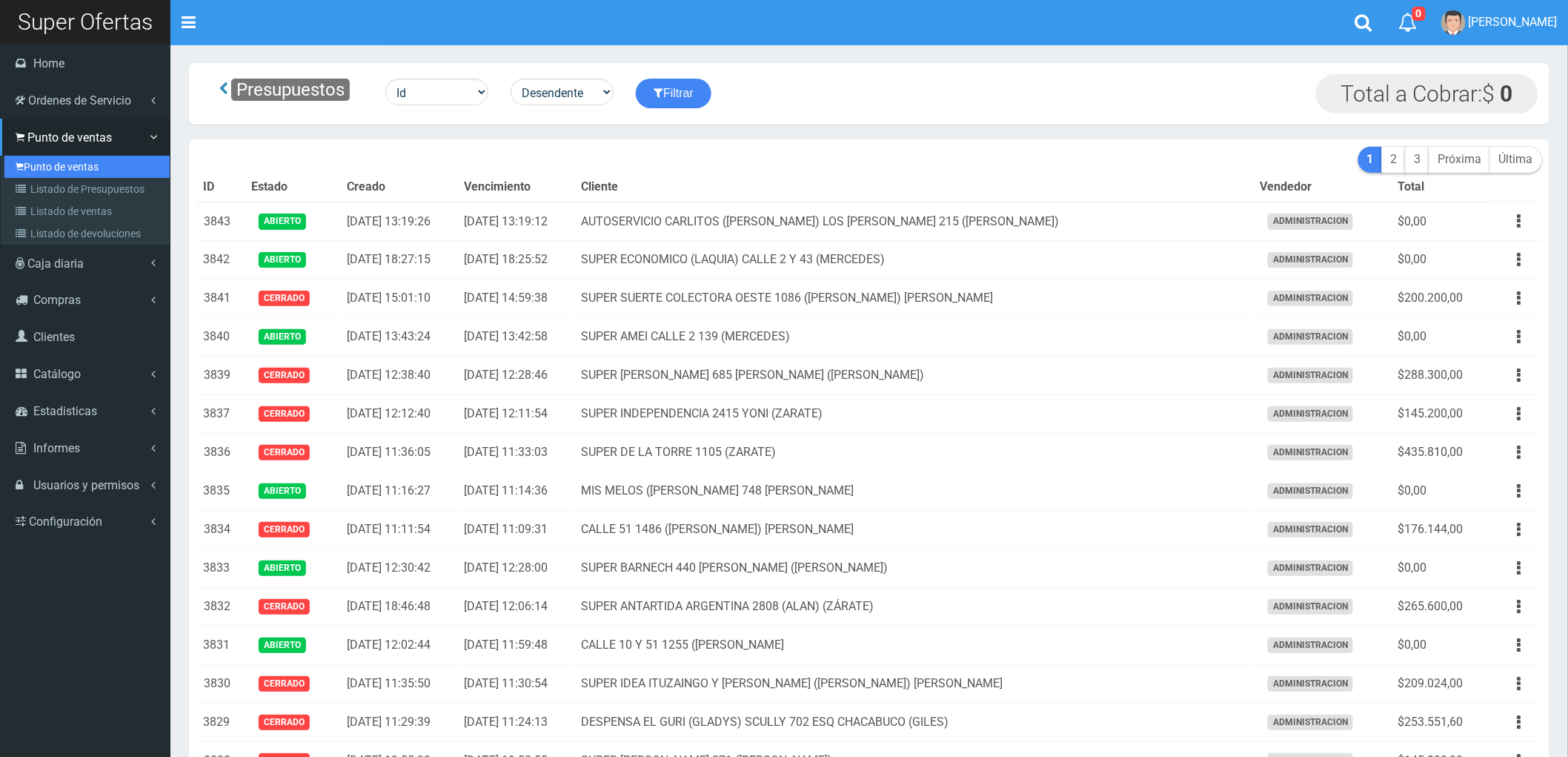
click at [66, 171] on link "Punto de ventas" at bounding box center [88, 167] width 166 height 22
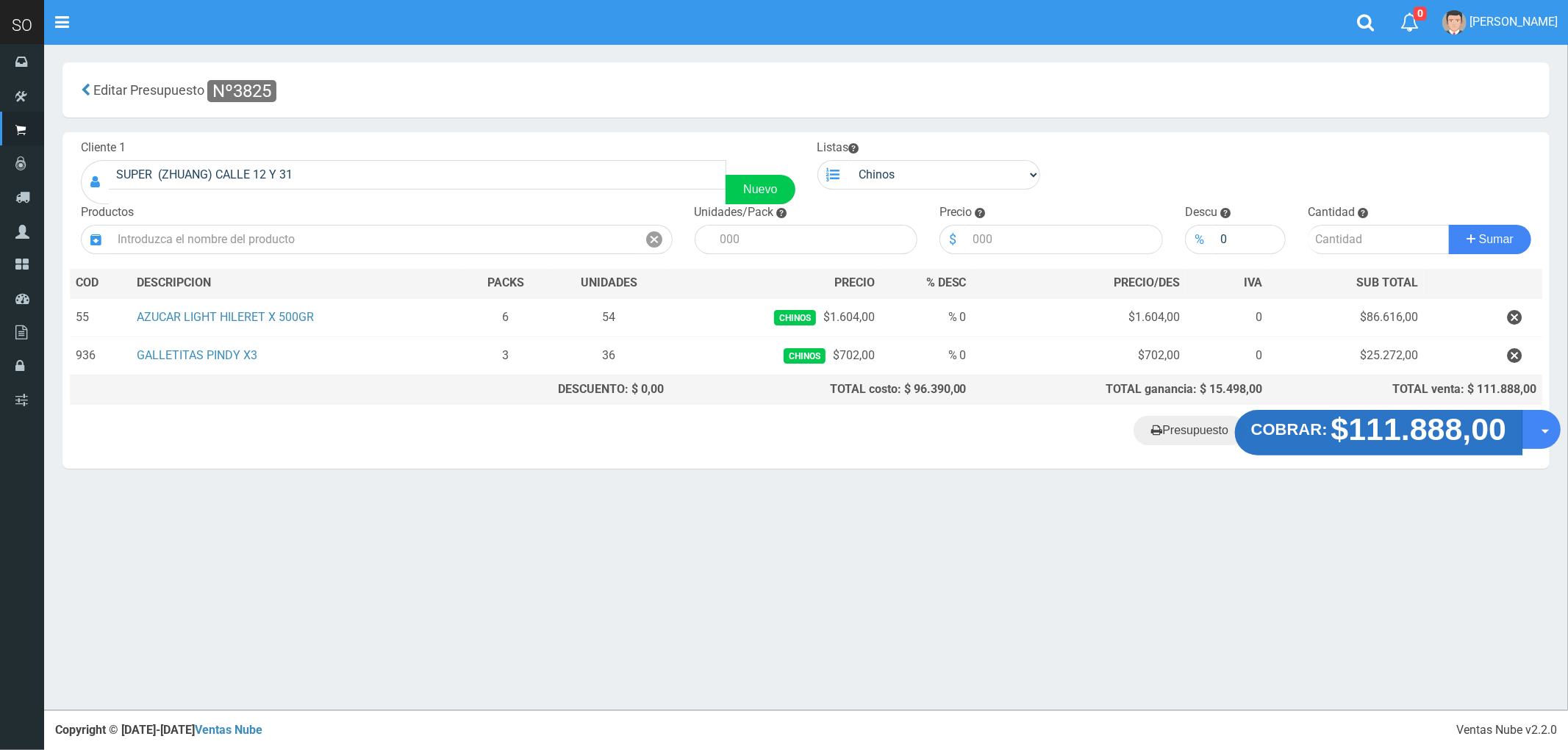
click at [1406, 440] on strong "$111.888,00" at bounding box center [1419, 429] width 176 height 34
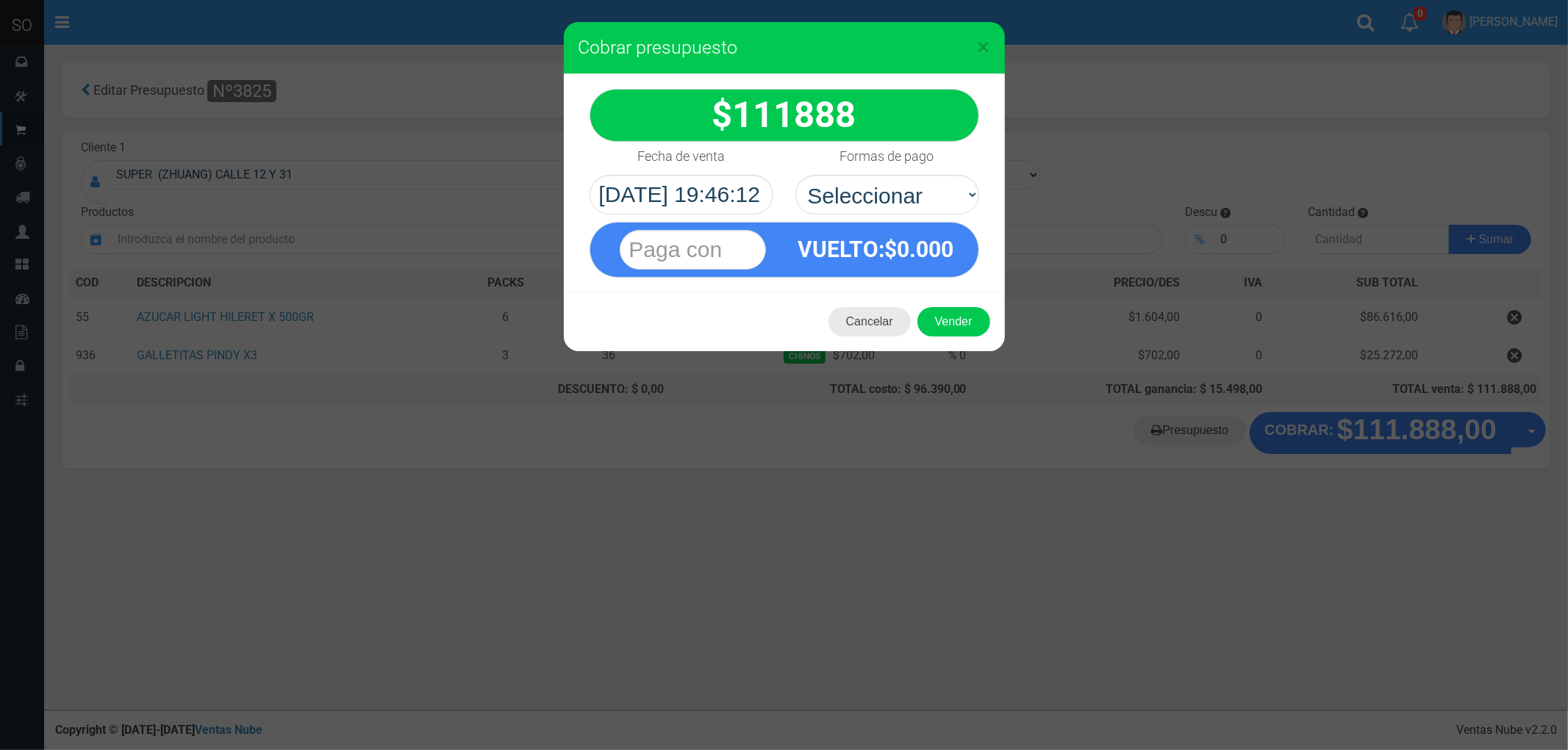
click at [870, 318] on button "Cancelar" at bounding box center [870, 321] width 82 height 30
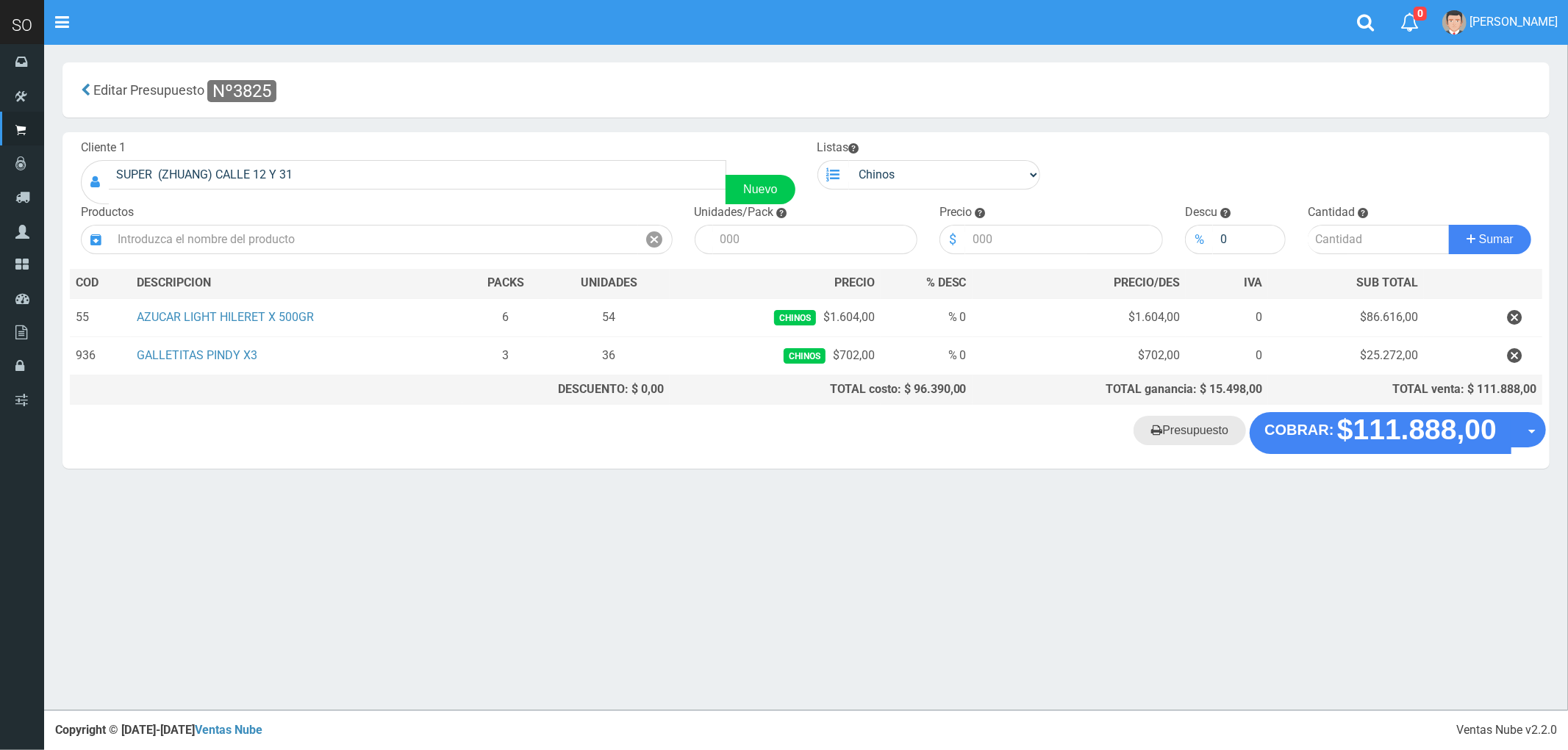
click at [1191, 438] on link "Presupuesto" at bounding box center [1190, 430] width 113 height 30
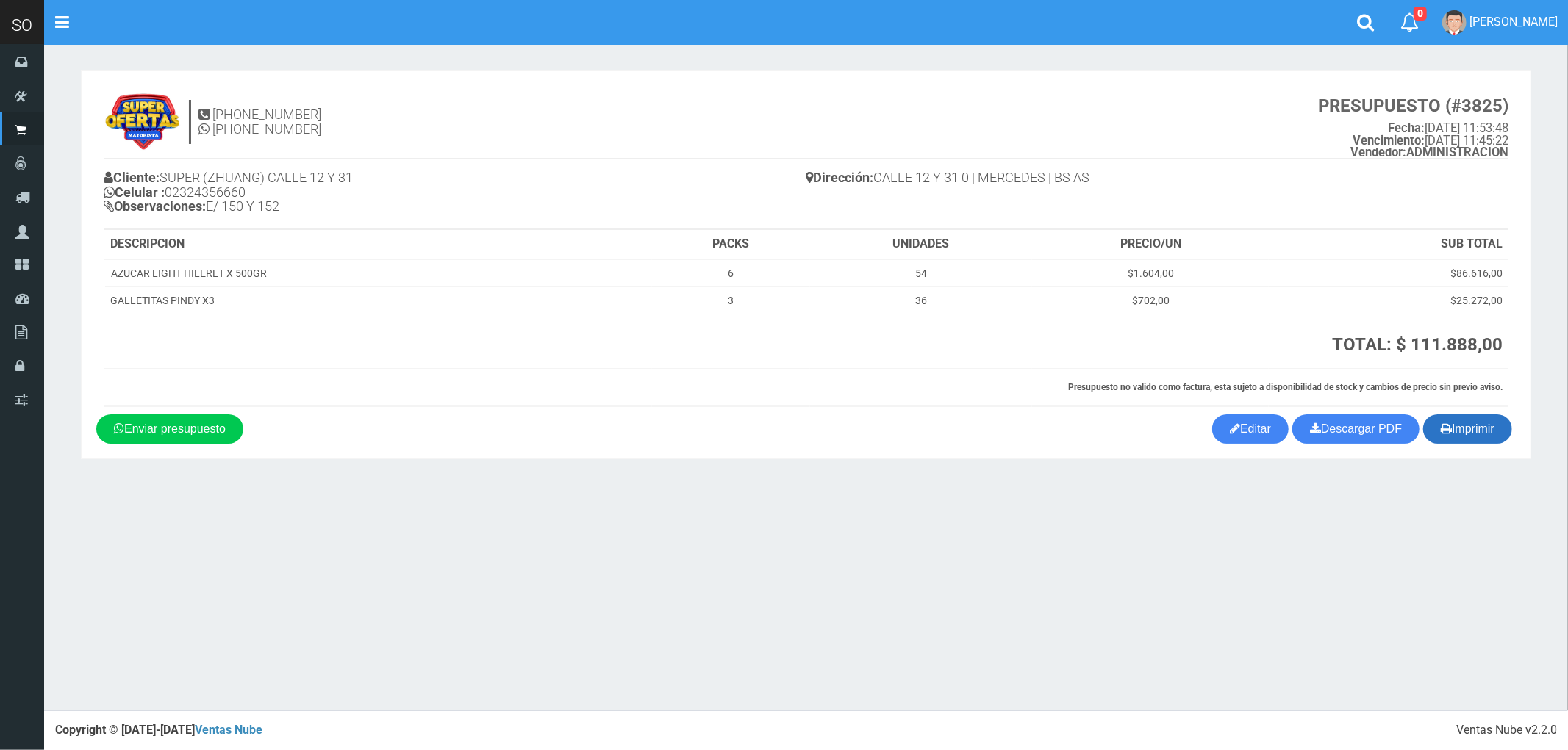
click at [1464, 424] on button "Imprimir" at bounding box center [1467, 429] width 89 height 30
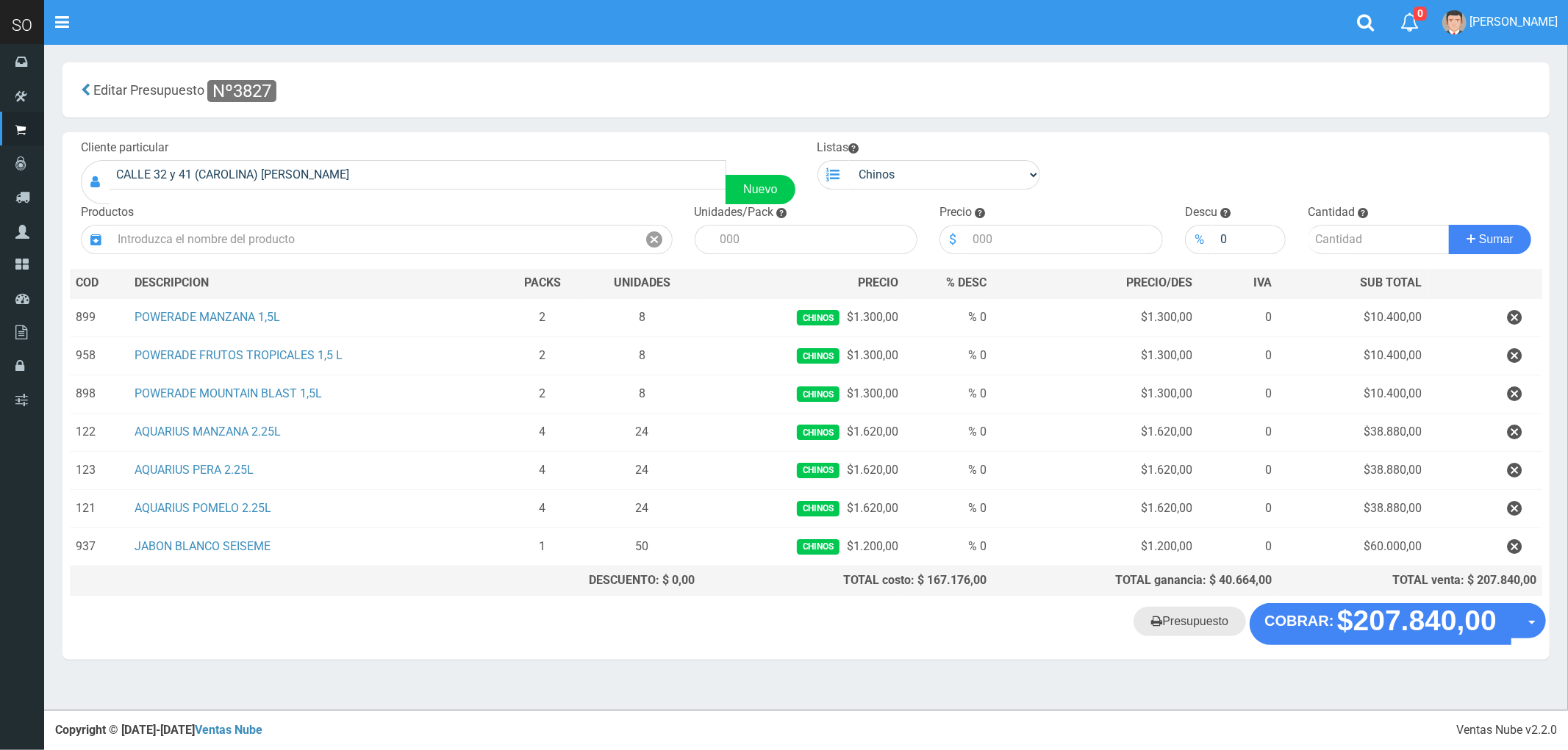
click at [1189, 626] on link "Presupuesto" at bounding box center [1190, 621] width 113 height 30
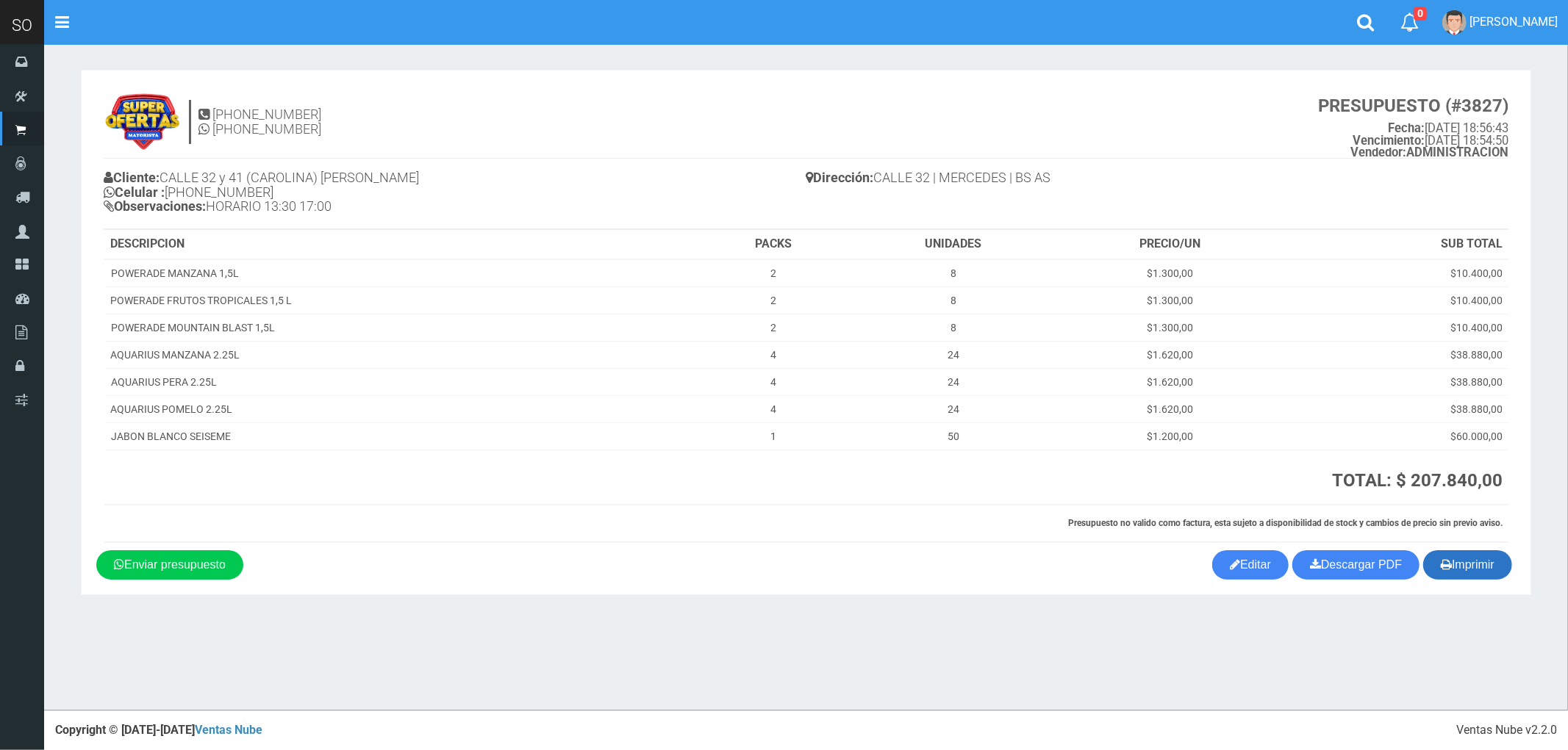
click at [1469, 563] on button "Imprimir" at bounding box center [1467, 565] width 89 height 30
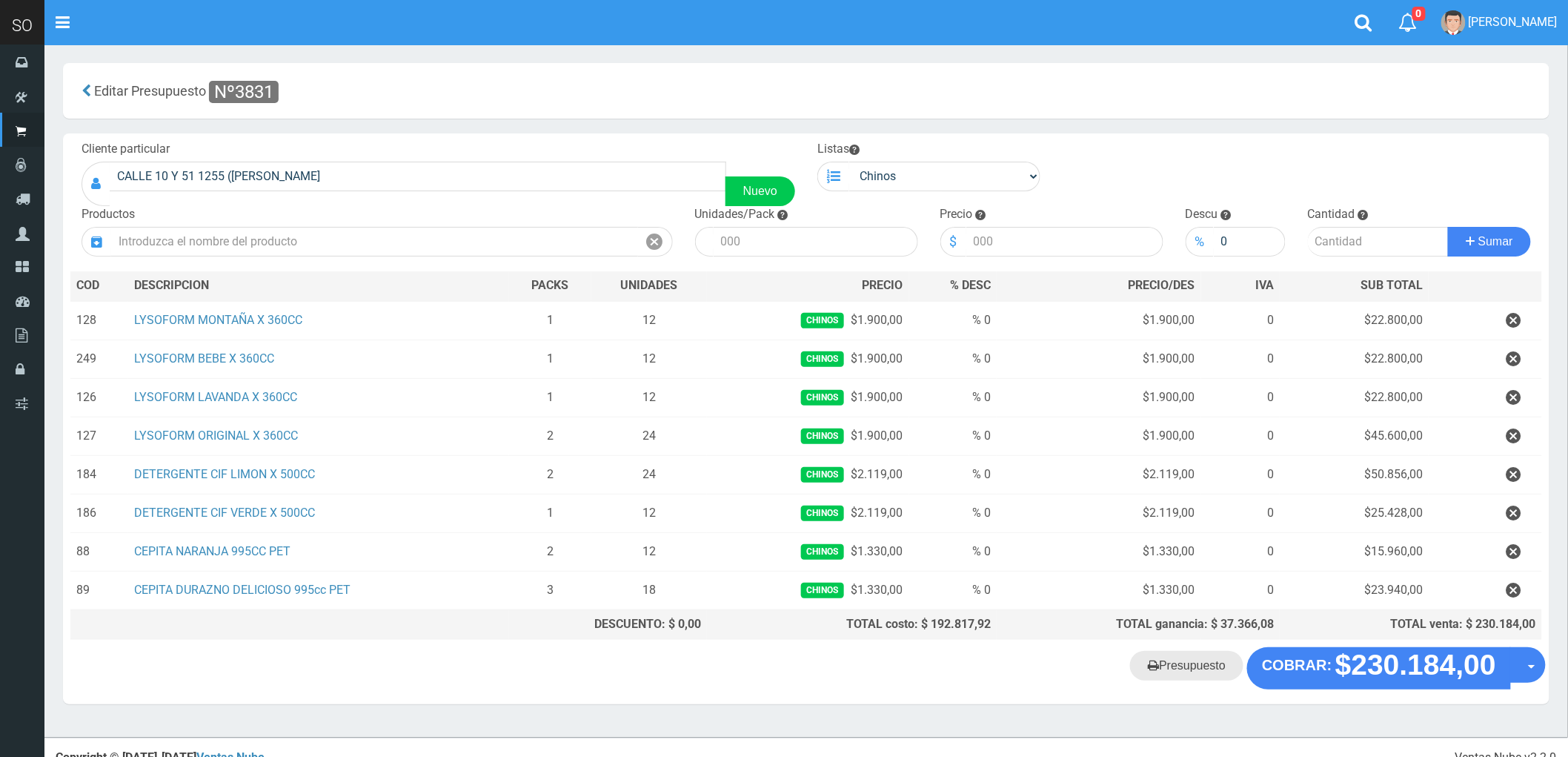
click at [1191, 672] on link "Presupuesto" at bounding box center [1187, 665] width 114 height 30
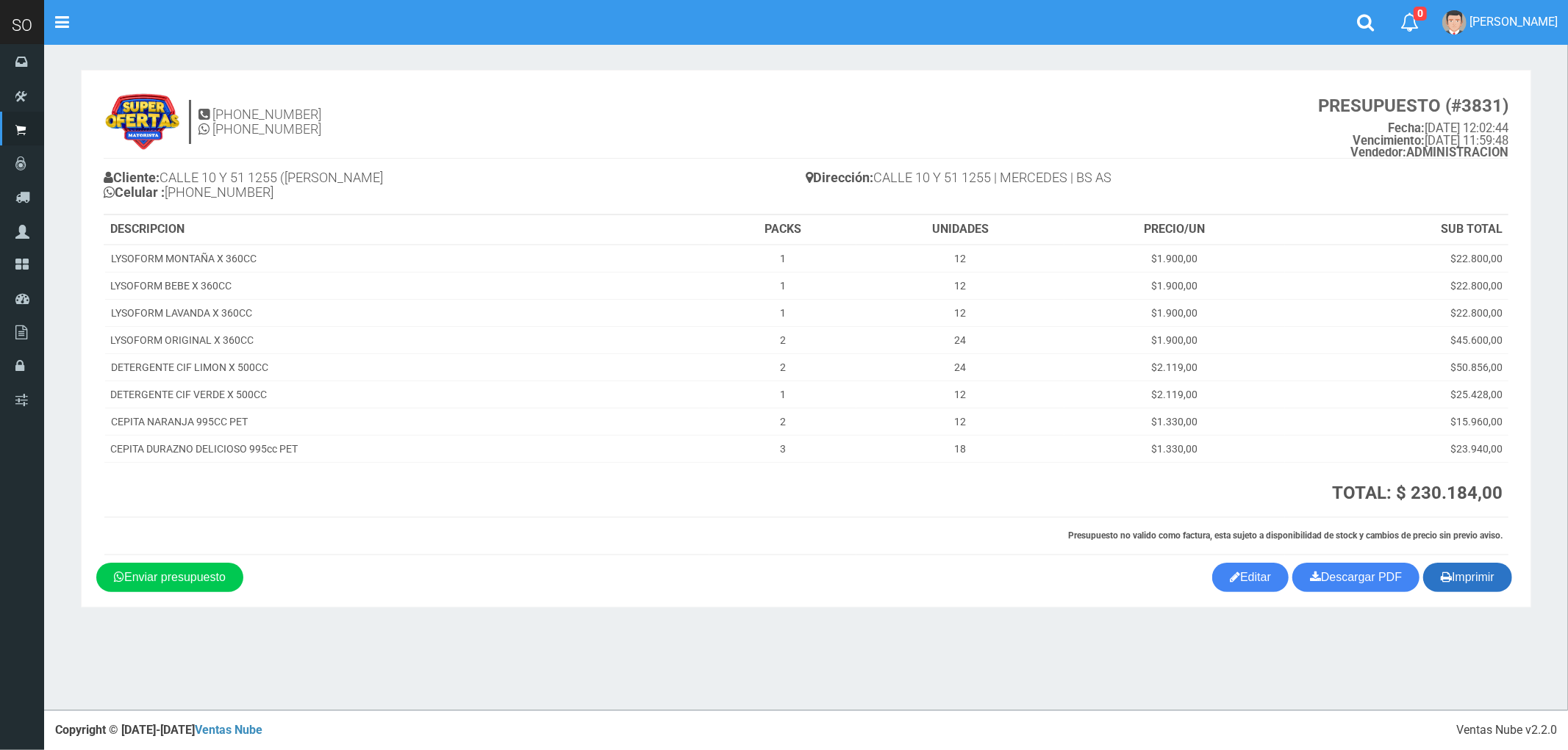
click at [1465, 579] on button "Imprimir" at bounding box center [1467, 577] width 89 height 30
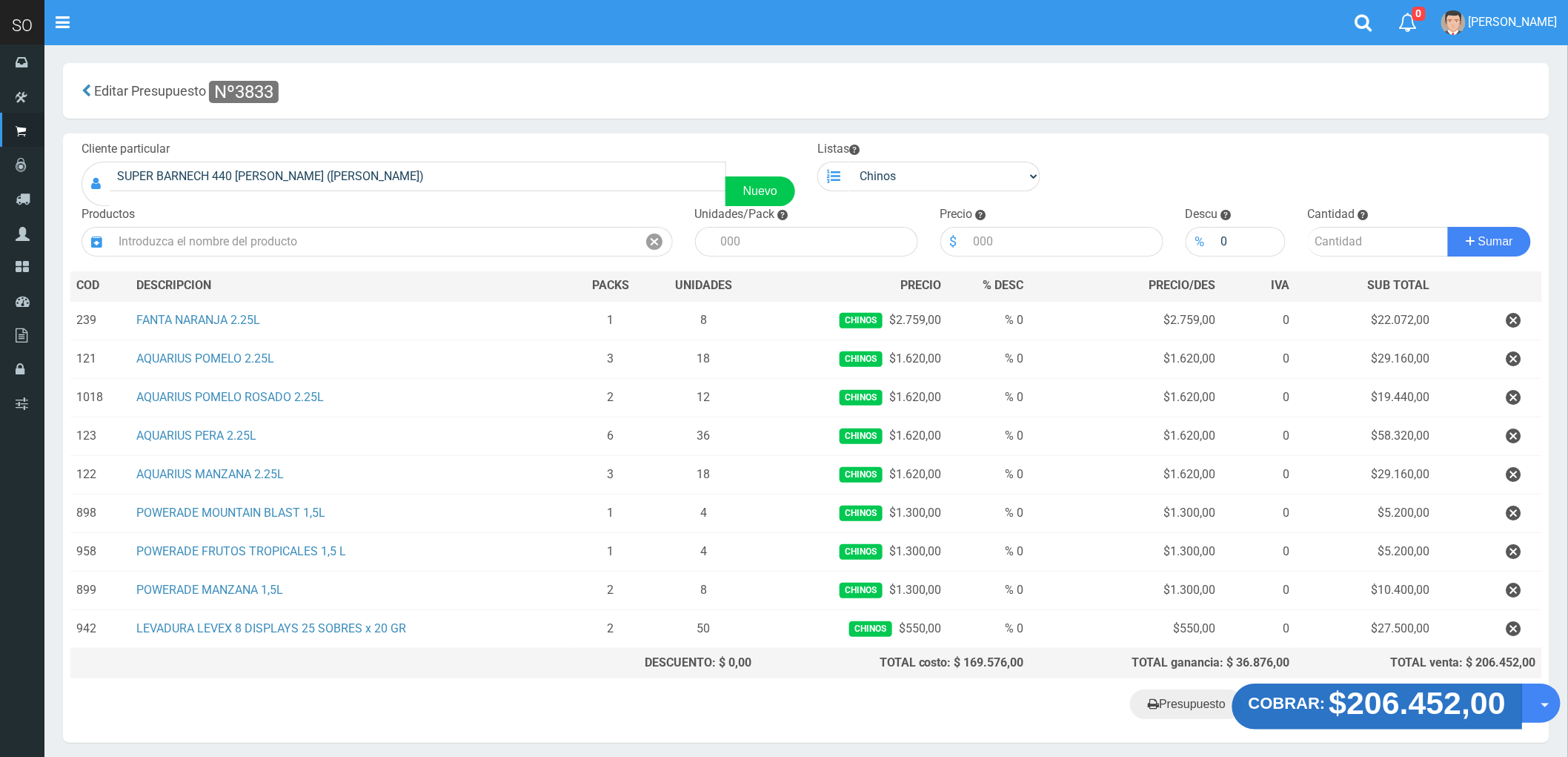
click at [1394, 707] on strong "$206.452,00" at bounding box center [1419, 703] width 177 height 35
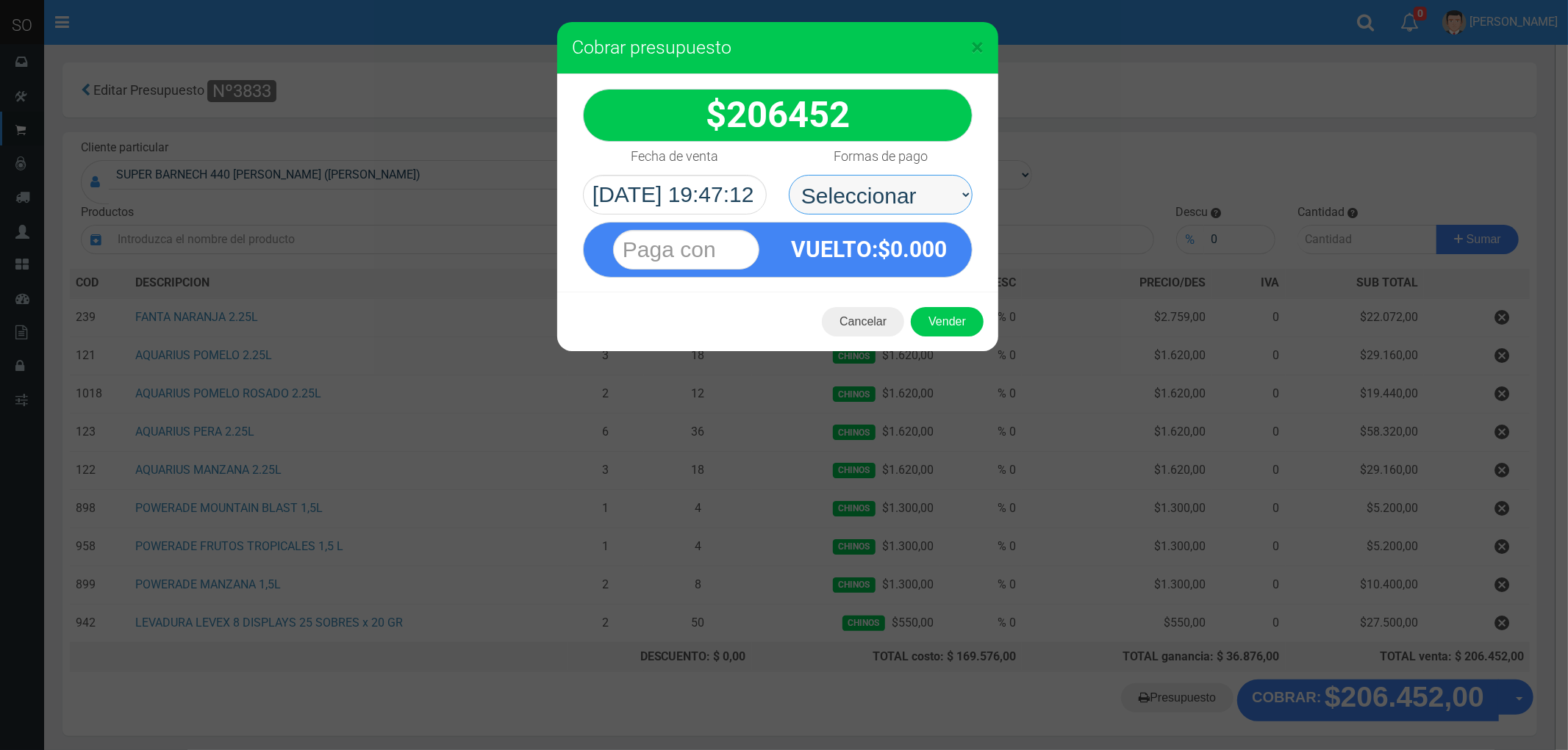
drag, startPoint x: 831, startPoint y: 202, endPoint x: 829, endPoint y: 212, distance: 10.2
click at [831, 202] on select "Seleccionar Efectivo Tarjeta de Crédito Depósito Débito" at bounding box center [880, 195] width 183 height 40
select select "Efectivo"
click at [788, 175] on select "Seleccionar Efectivo Tarjeta de Crédito Depósito Débito" at bounding box center [880, 195] width 183 height 40
click at [963, 332] on button "Vender" at bounding box center [947, 321] width 73 height 30
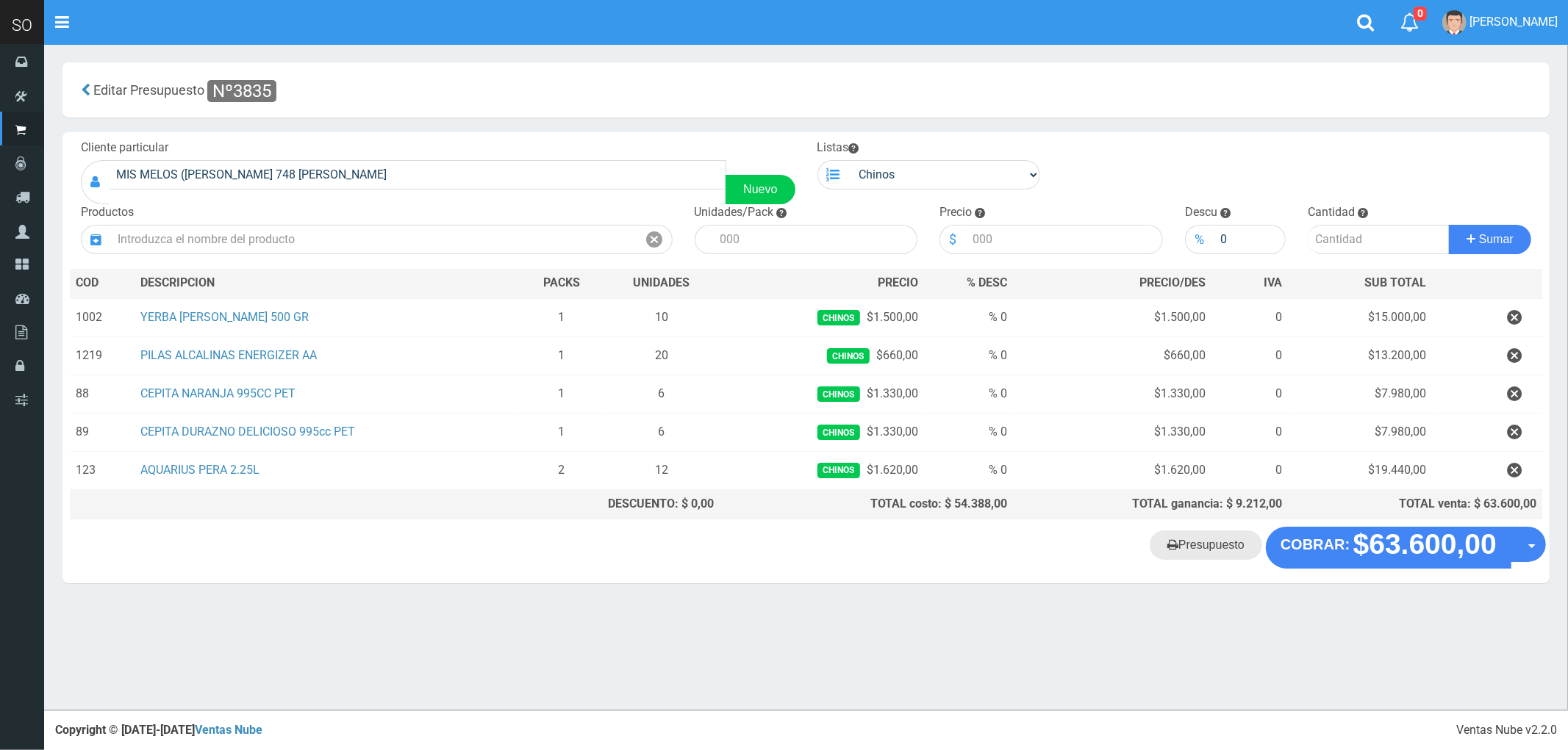
click at [1185, 546] on link "Presupuesto" at bounding box center [1206, 545] width 113 height 30
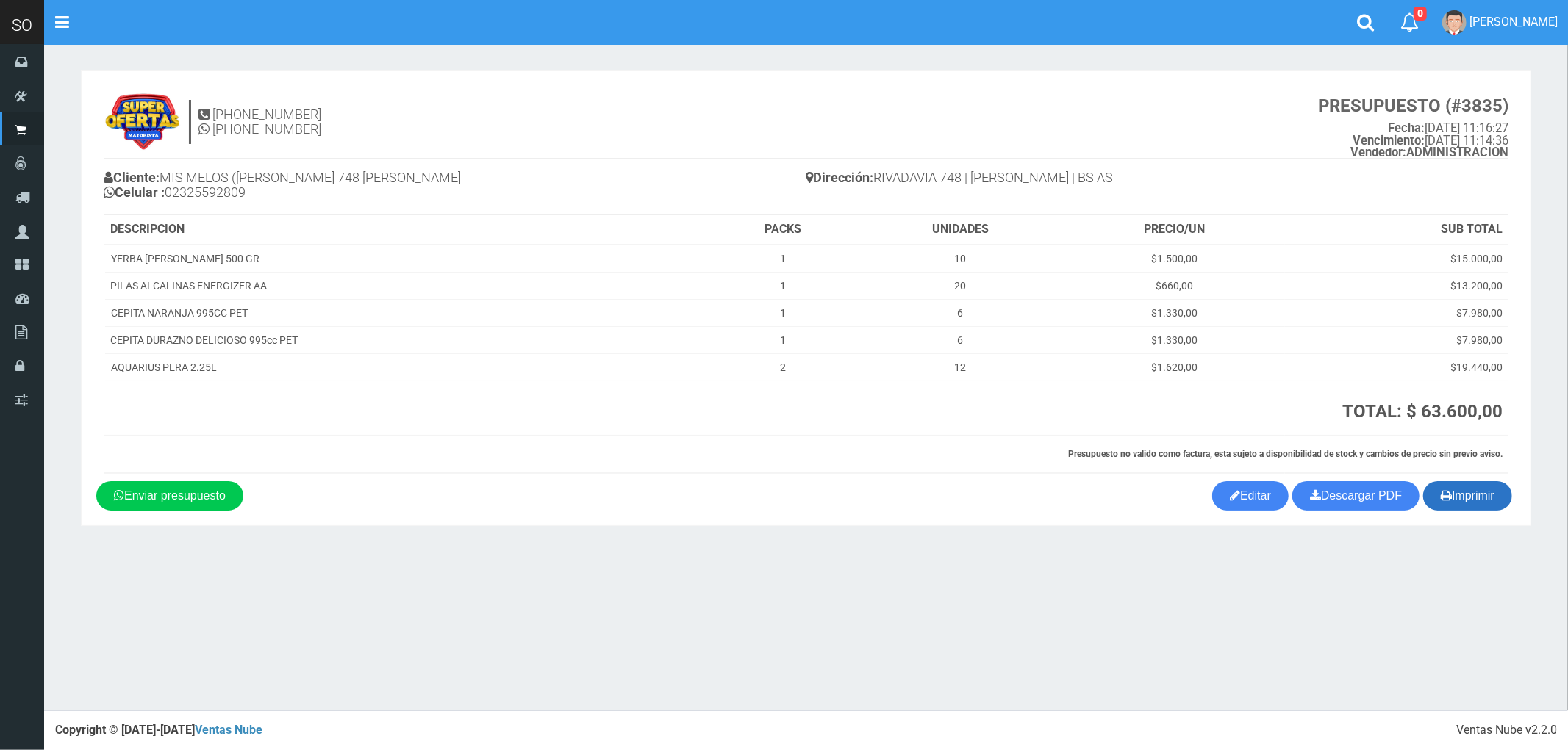
click at [1475, 504] on button "Imprimir" at bounding box center [1467, 496] width 89 height 30
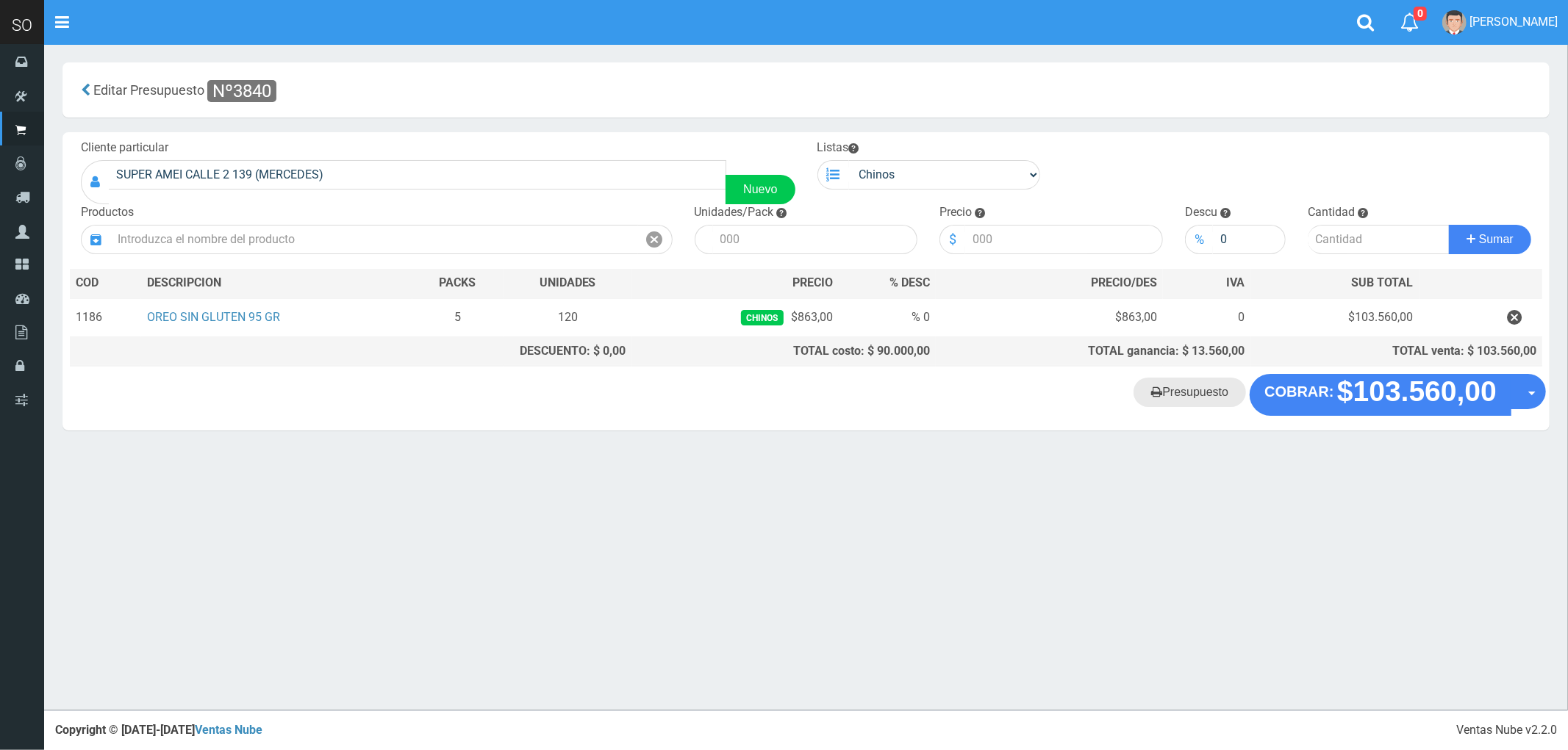
click at [1184, 399] on link "Presupuesto" at bounding box center [1190, 392] width 113 height 30
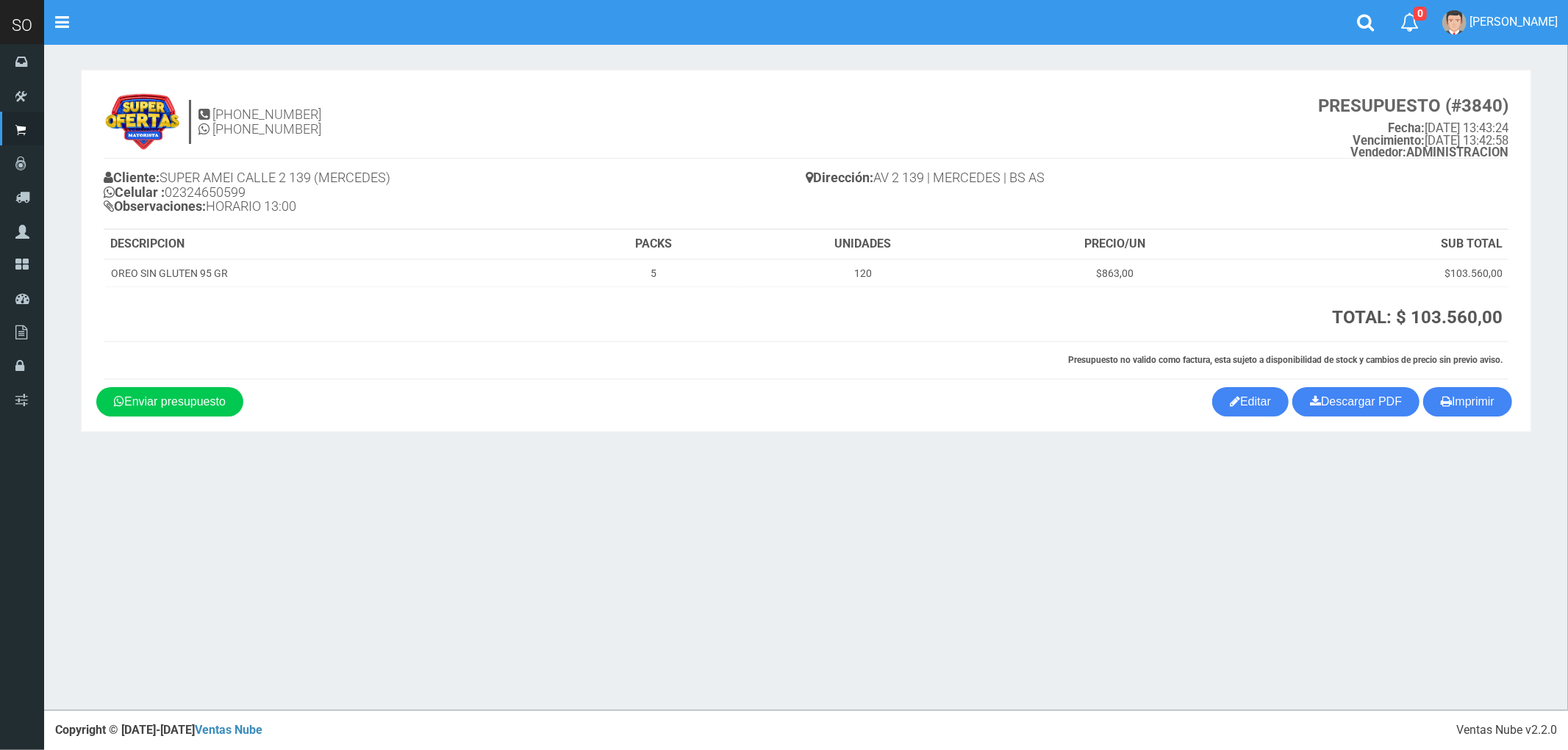
drag, startPoint x: 1477, startPoint y: 387, endPoint x: 1485, endPoint y: 384, distance: 8.5
click at [1479, 387] on div "[PHONE_NUMBER] [PHONE_NUMBER] PRESUPUESTO (#3840) Fecha: [DATE] 13:43:24 Vencim…" at bounding box center [805, 236] width 1419 height 302
click at [1483, 401] on button "Imprimir" at bounding box center [1467, 401] width 89 height 30
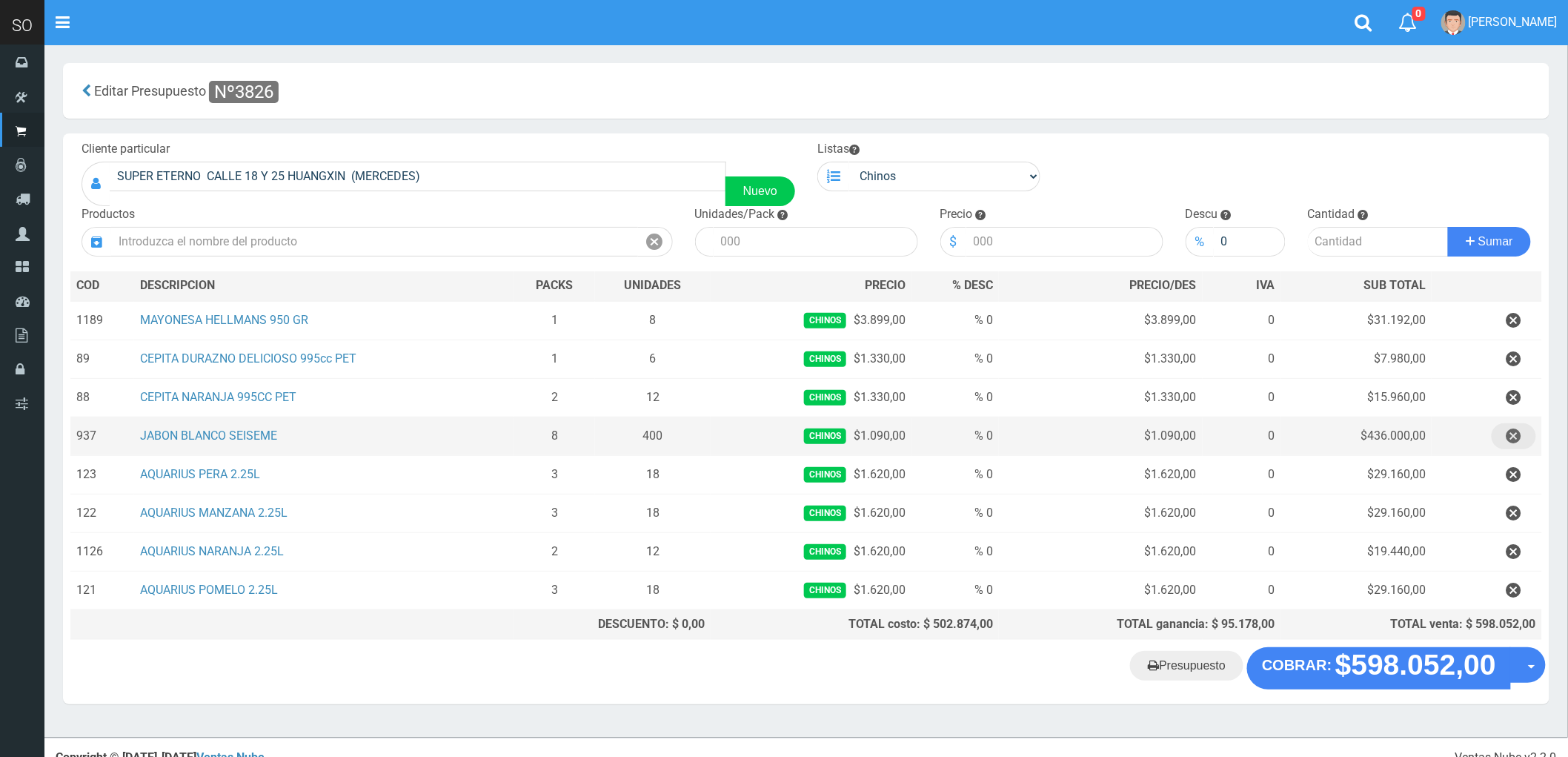
click at [1510, 439] on icon "button" at bounding box center [1514, 436] width 14 height 26
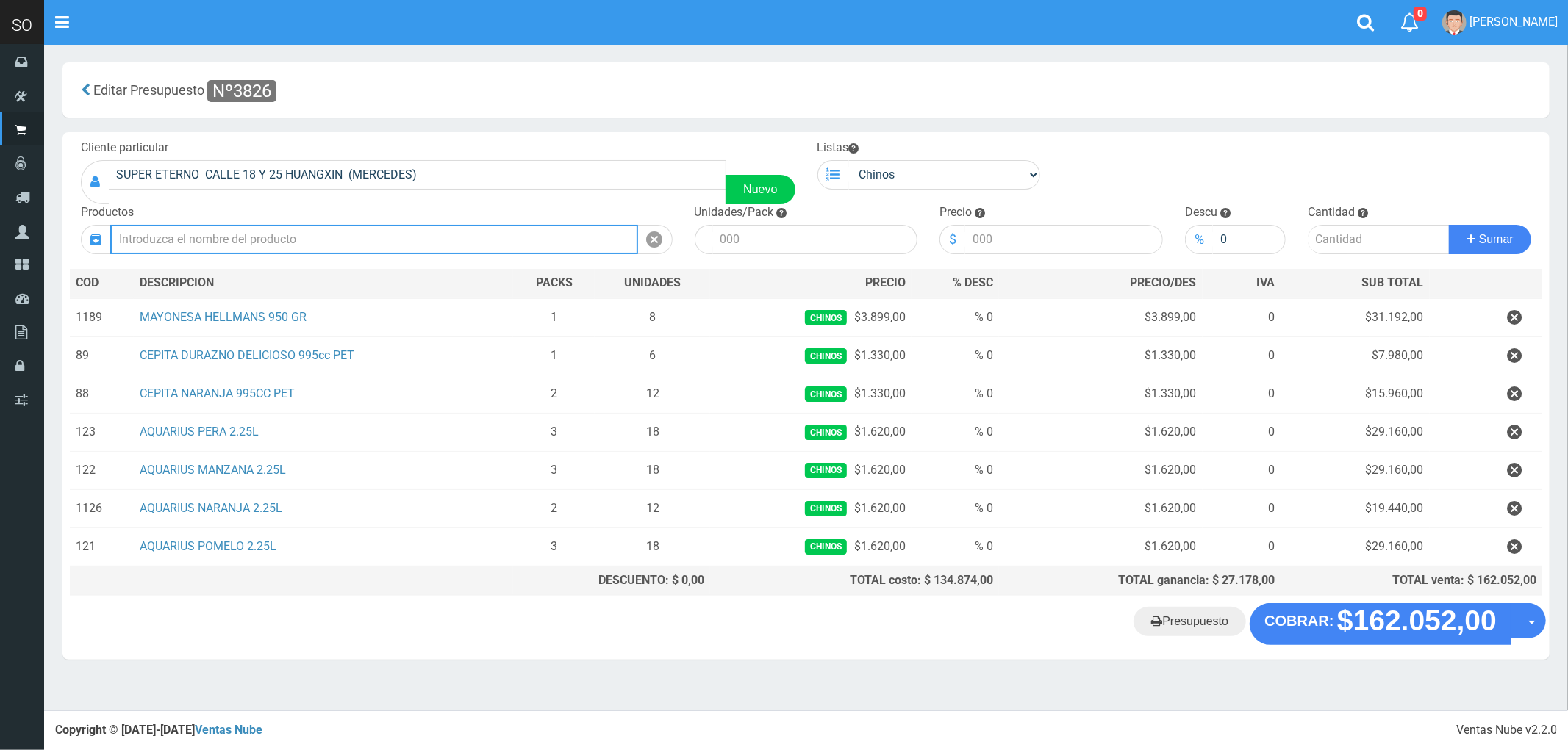
click at [203, 246] on input "text" at bounding box center [374, 239] width 527 height 30
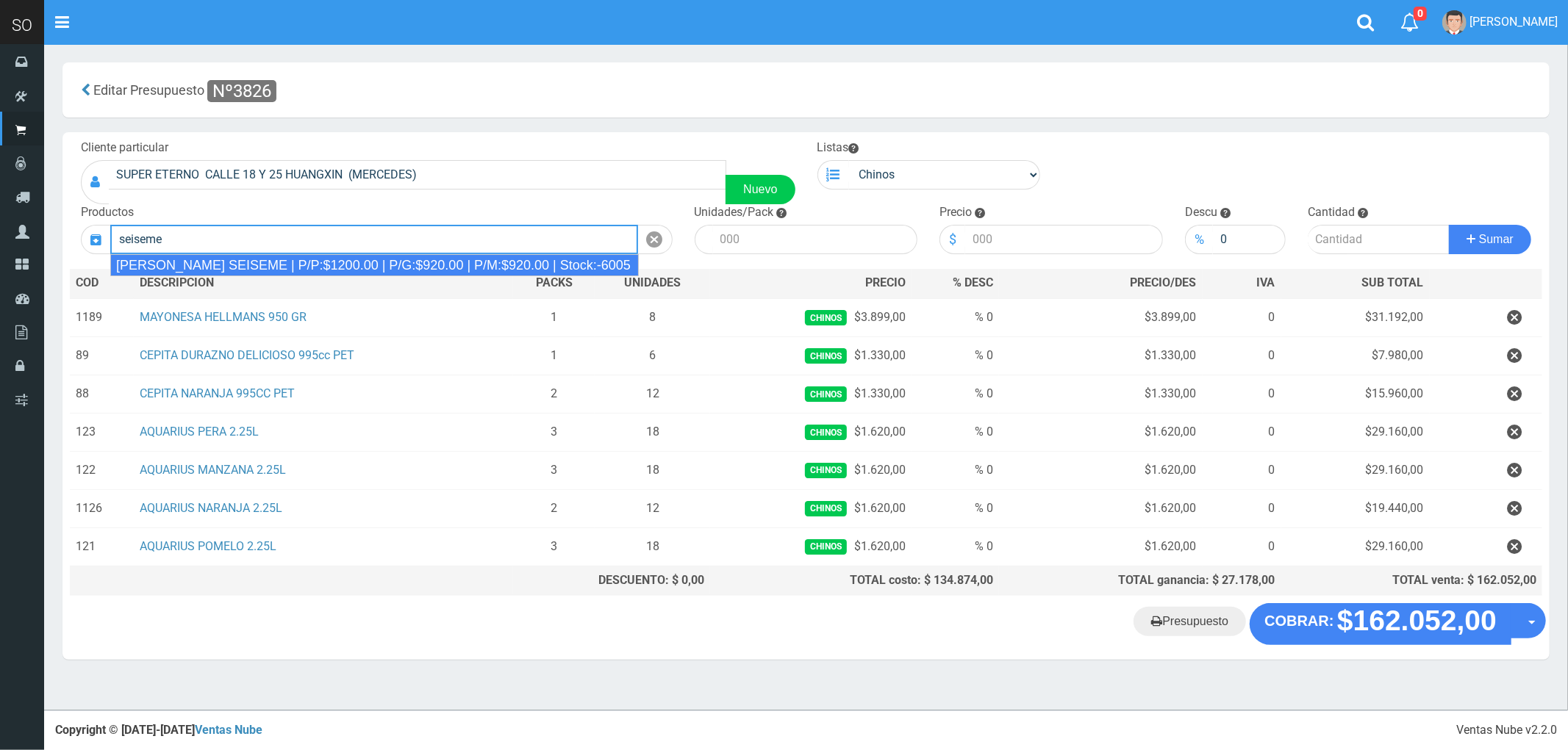
click at [466, 265] on div "JABON BLANCO SEISEME | P/P:$1200.00 | P/G:$920.00 | P/M:$920.00 | Stock:-6005" at bounding box center [374, 265] width 528 height 22
type input "JABON BLANCO SEISEME | P/P:$1200.00 | P/G:$920.00 | P/M:$920.00 | Stock:-6005"
type input "50"
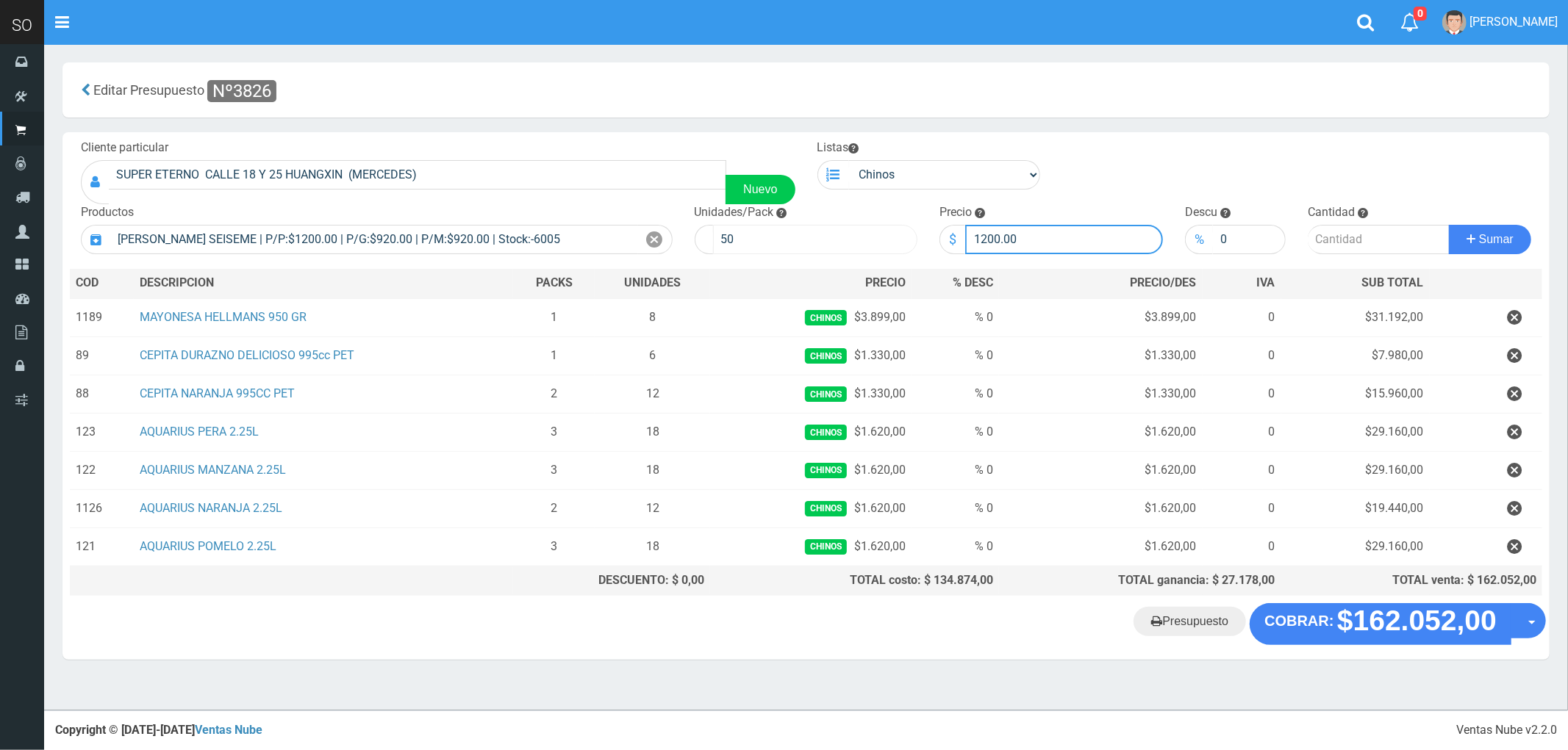
drag, startPoint x: 1052, startPoint y: 235, endPoint x: 891, endPoint y: 232, distance: 161.0
click at [894, 139] on form "Cliente particular SUPER ETERNO CALLE 18 Y 25 HUANGXIN (MERCEDES) Nuevo Listas …" at bounding box center [805, 139] width 1472 height 0
type input "1090"
click at [1325, 240] on input "number" at bounding box center [1378, 239] width 141 height 30
type input "7"
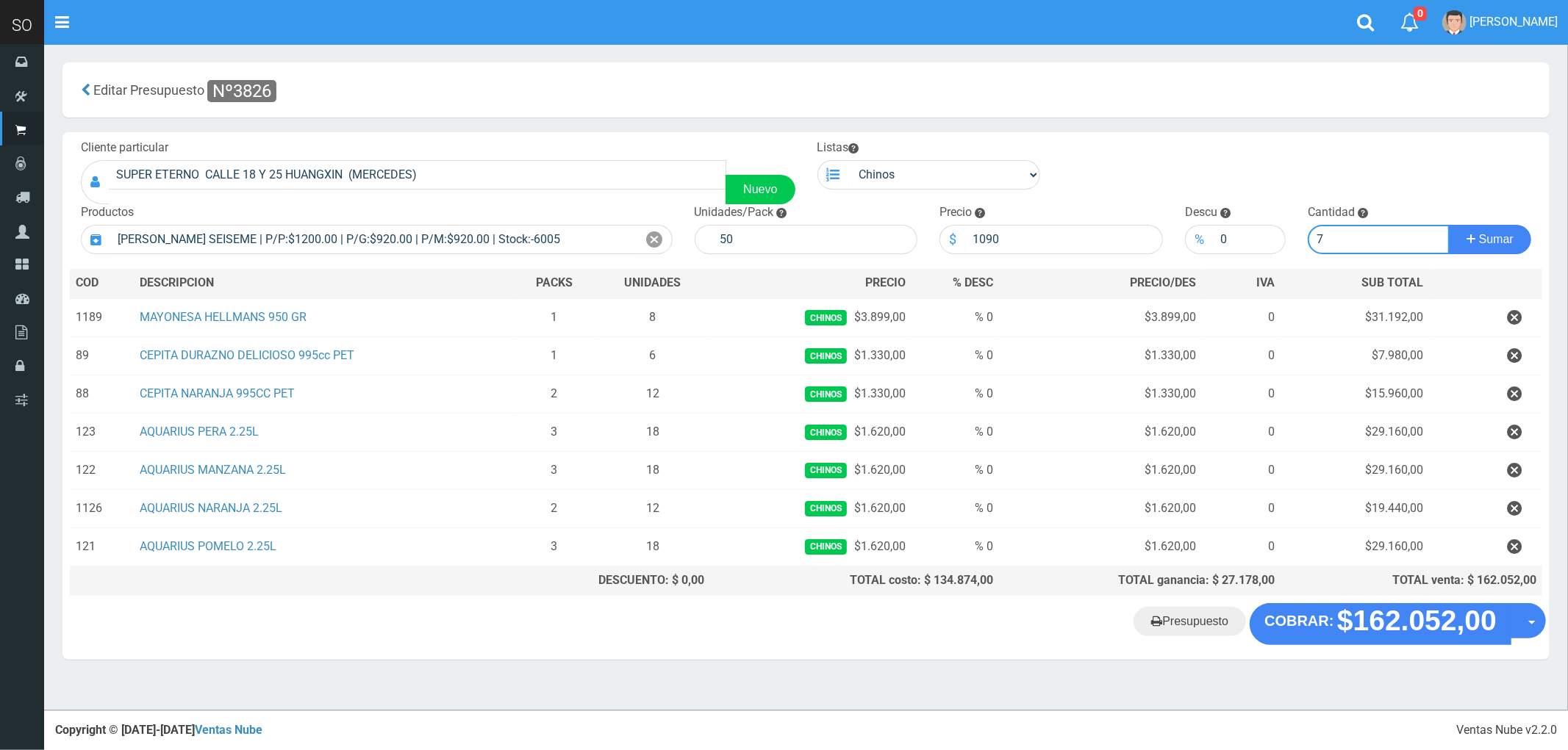
click at [1449, 225] on button "Sumar" at bounding box center [1490, 239] width 82 height 30
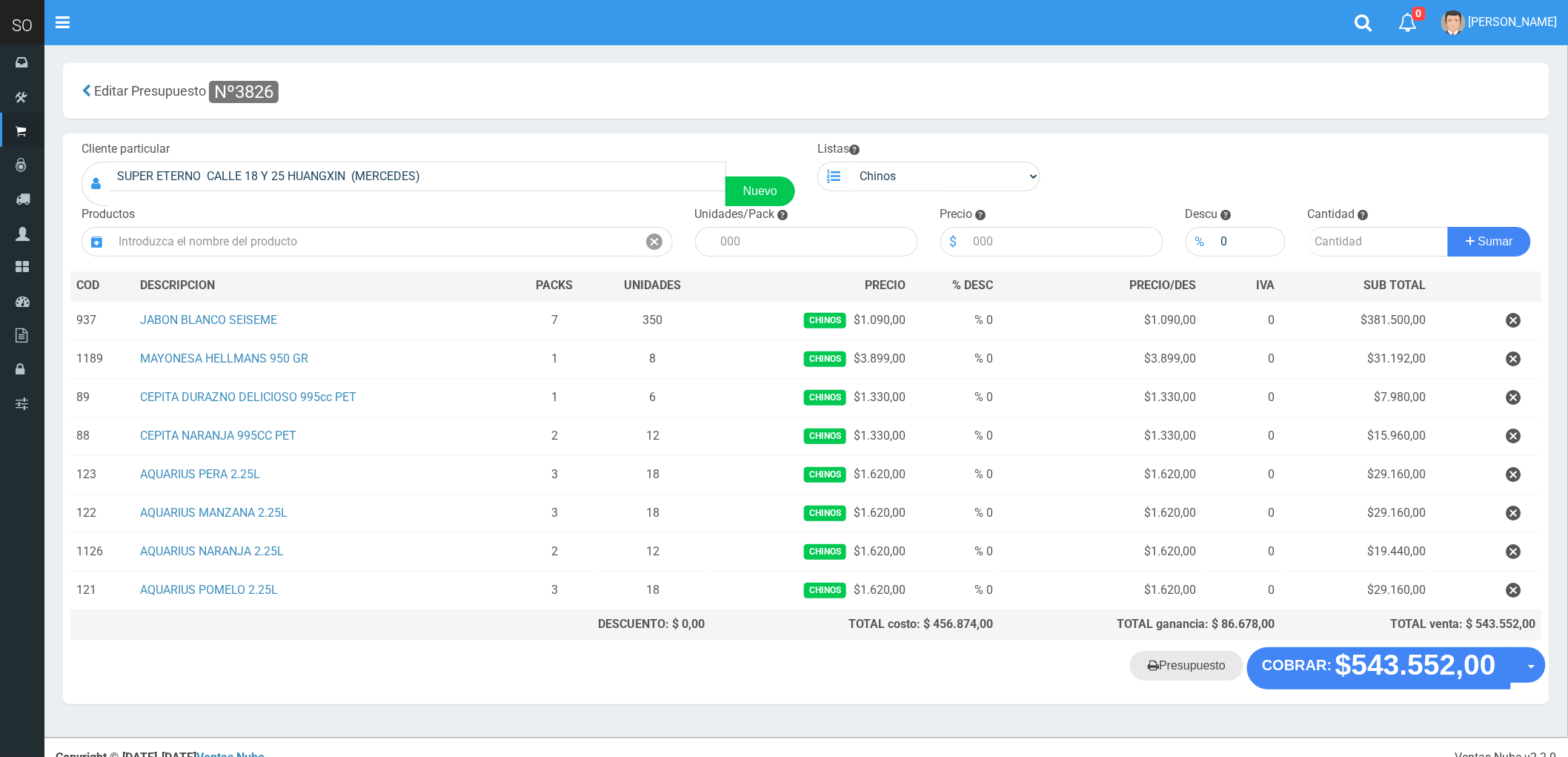
click at [1188, 672] on link "Presupuesto" at bounding box center [1187, 665] width 114 height 30
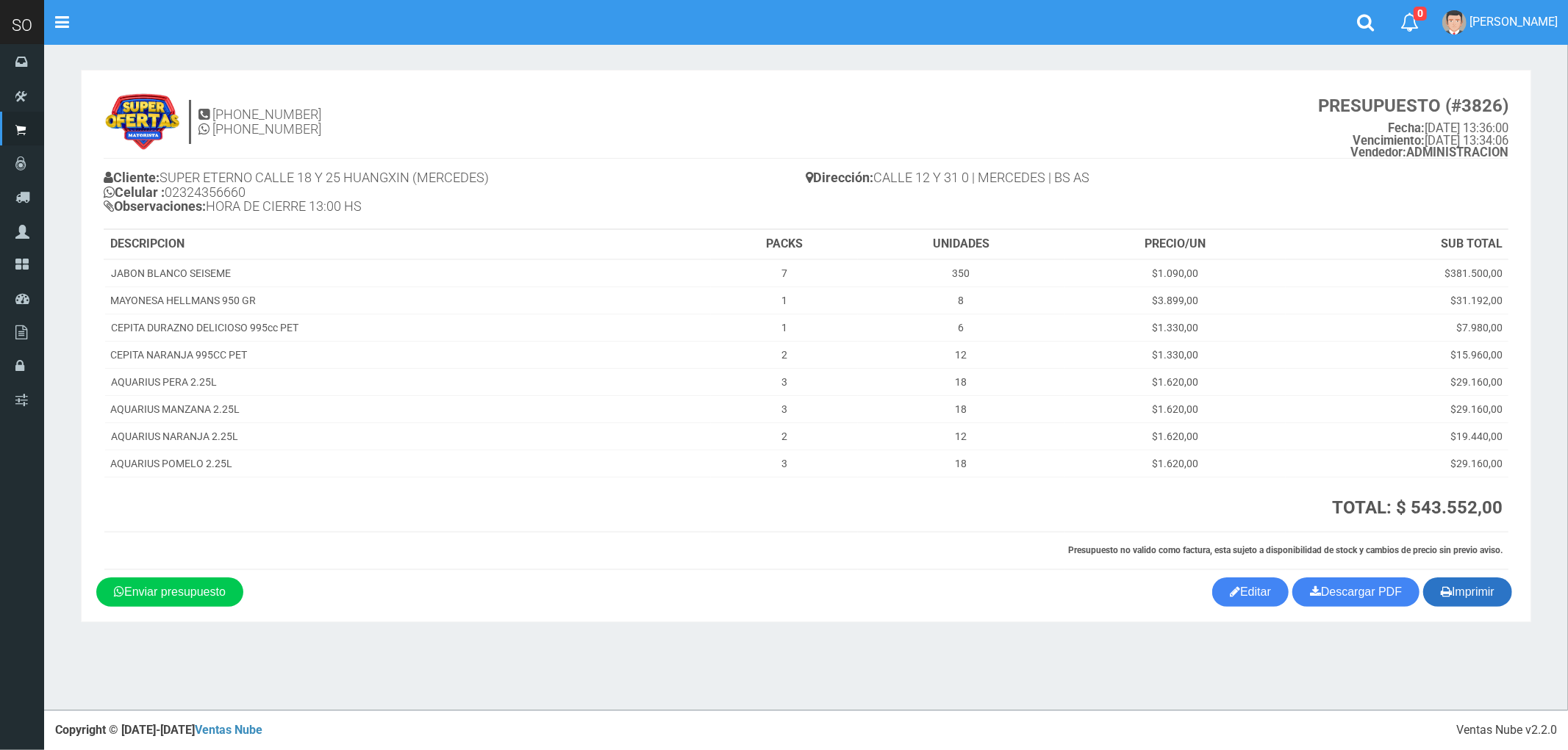
click at [1478, 589] on button "Imprimir" at bounding box center [1467, 592] width 89 height 30
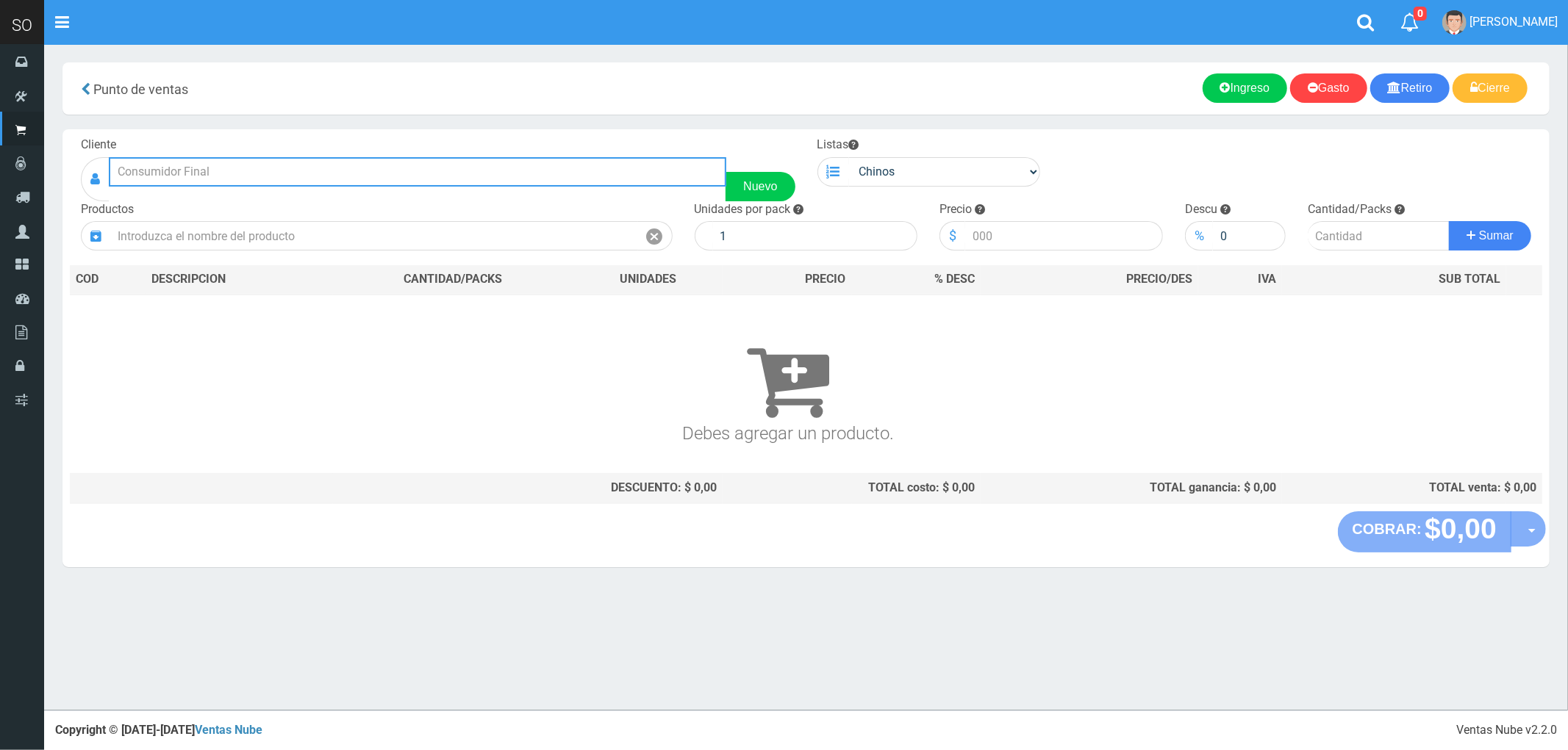
click at [189, 167] on input "text" at bounding box center [418, 172] width 617 height 30
type input "C"
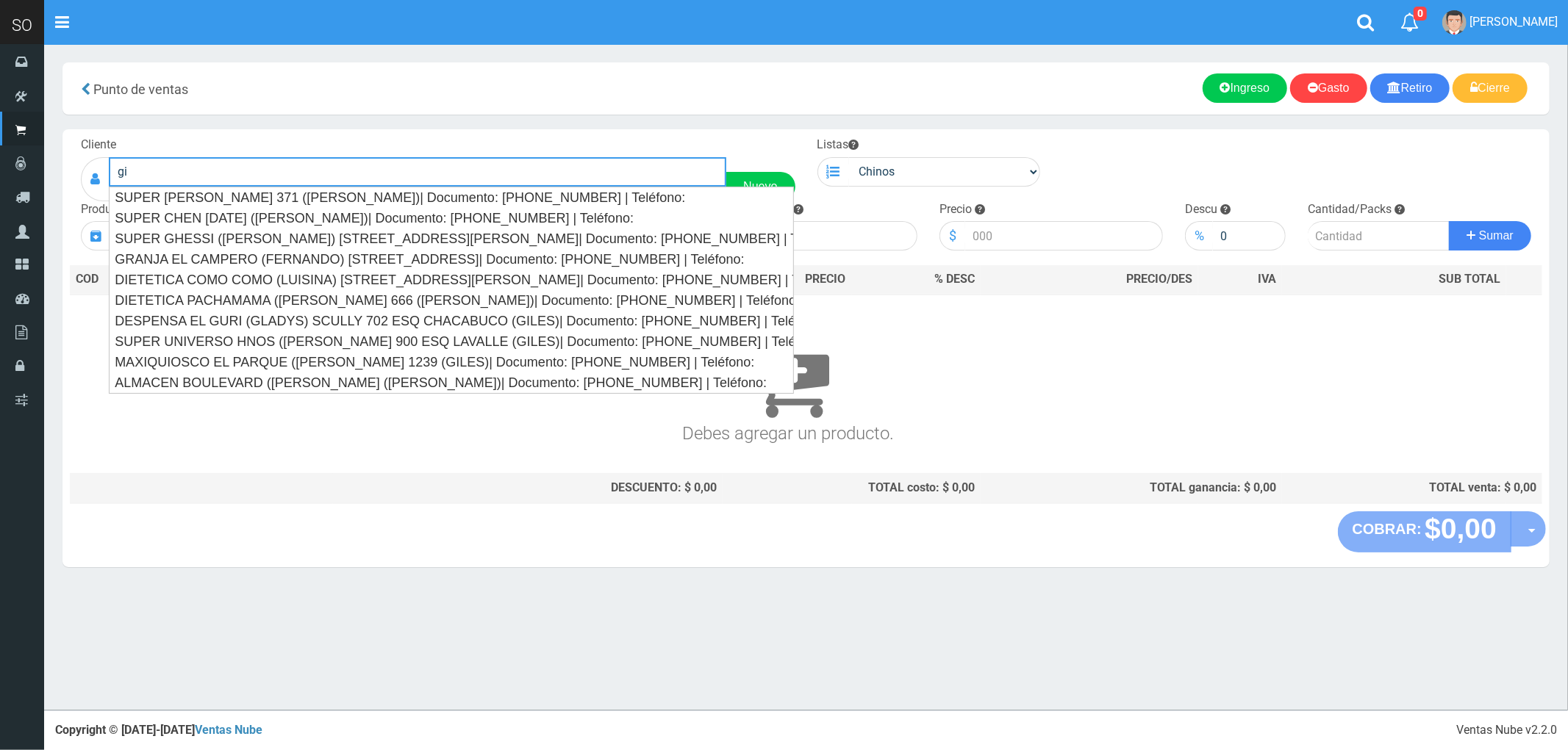
type input "g"
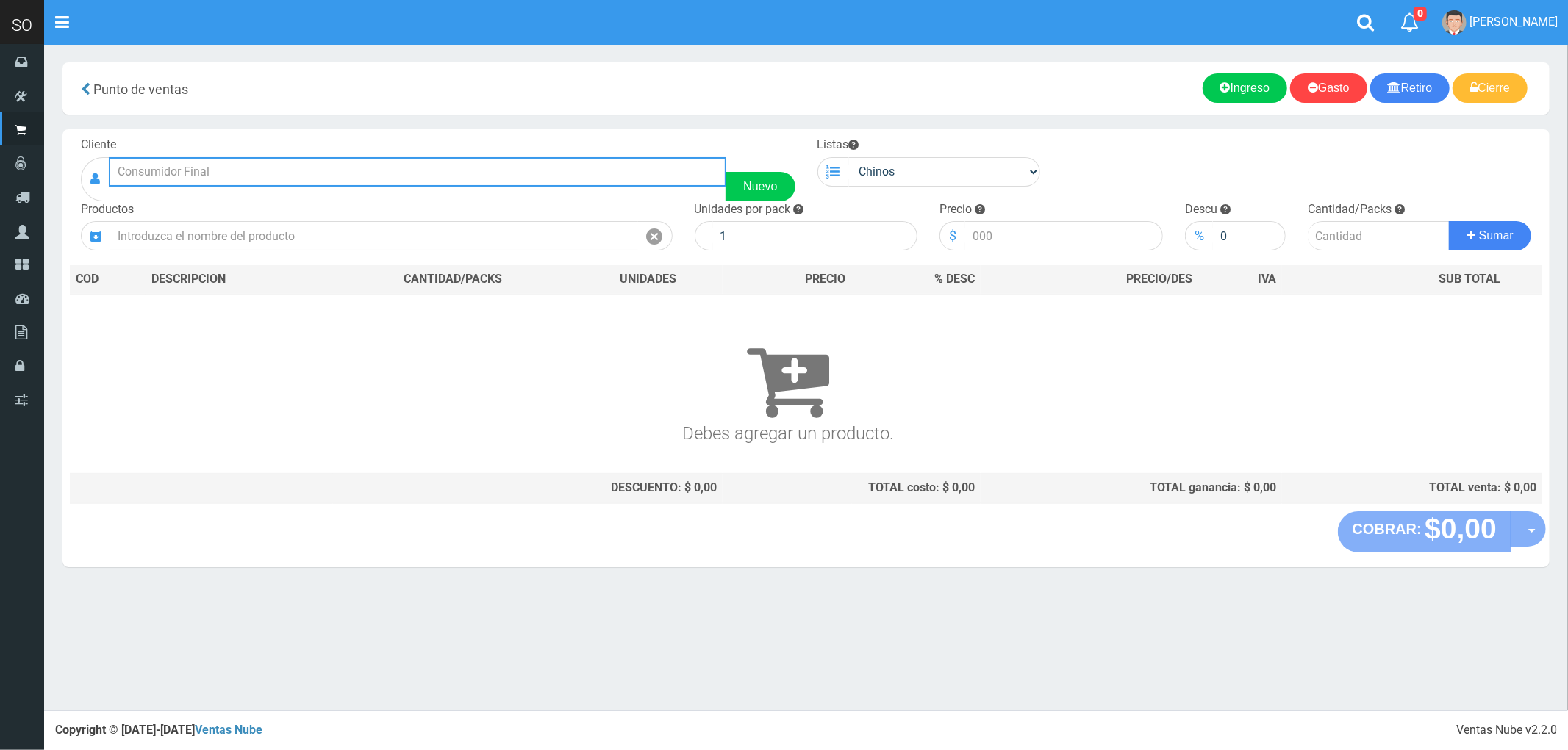
click at [155, 173] on input "text" at bounding box center [418, 172] width 617 height 30
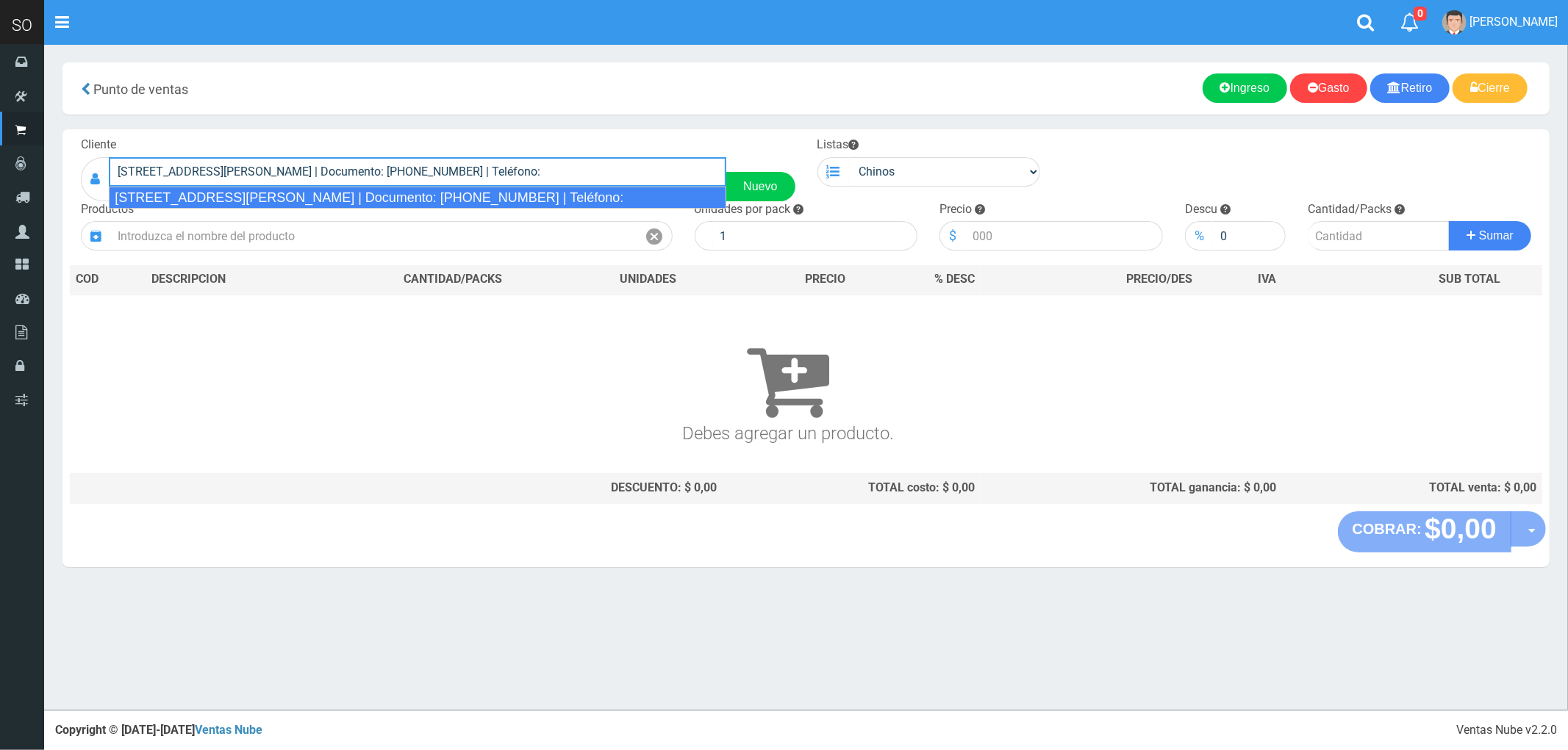
type input "[STREET_ADDRESS][PERSON_NAME] | Documento: [PHONE_NUMBER] | Teléfono:"
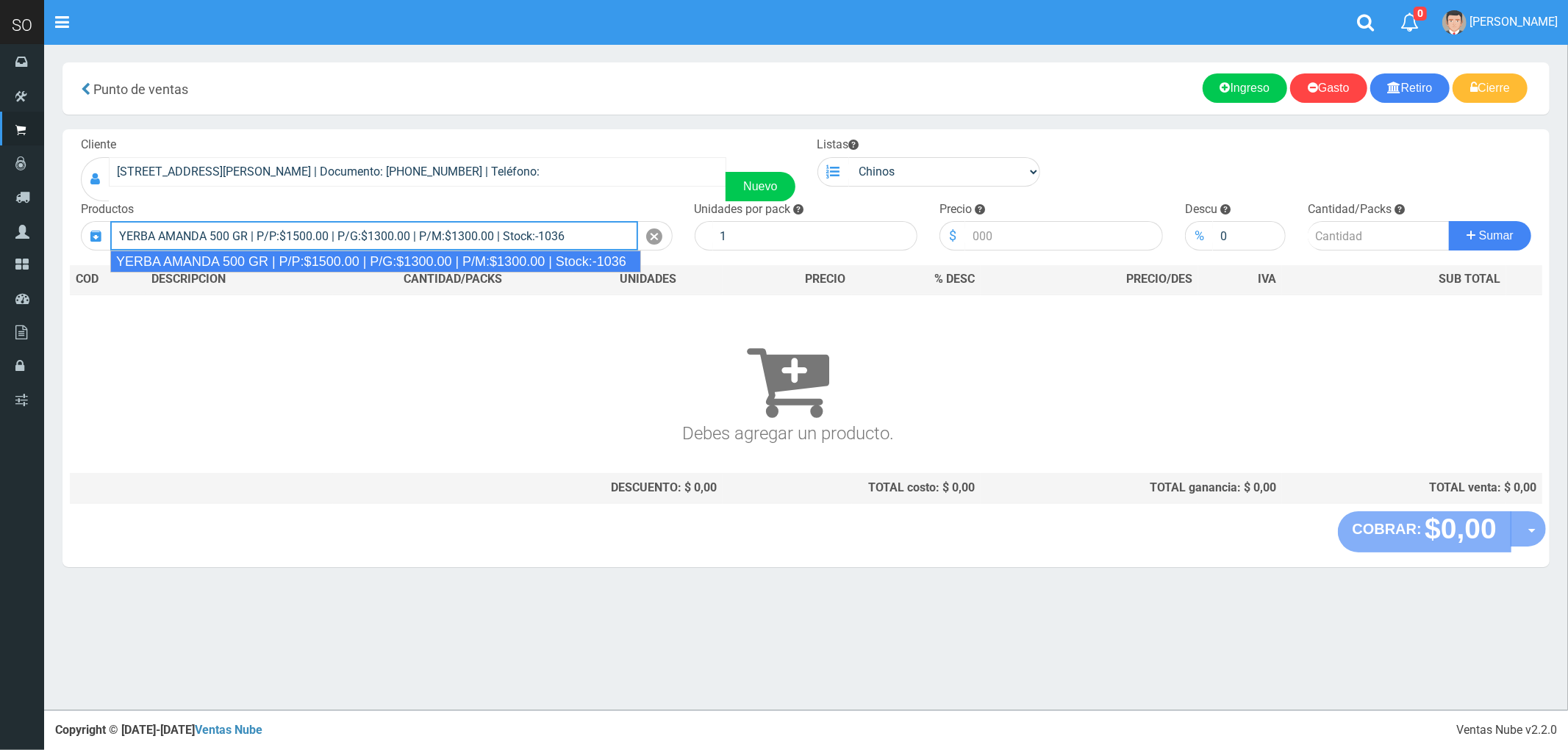
type input "YERBA AMANDA 500 GR | P/P:$1500.00 | P/G:$1300.00 | P/M:$1300.00 | Stock:-1036"
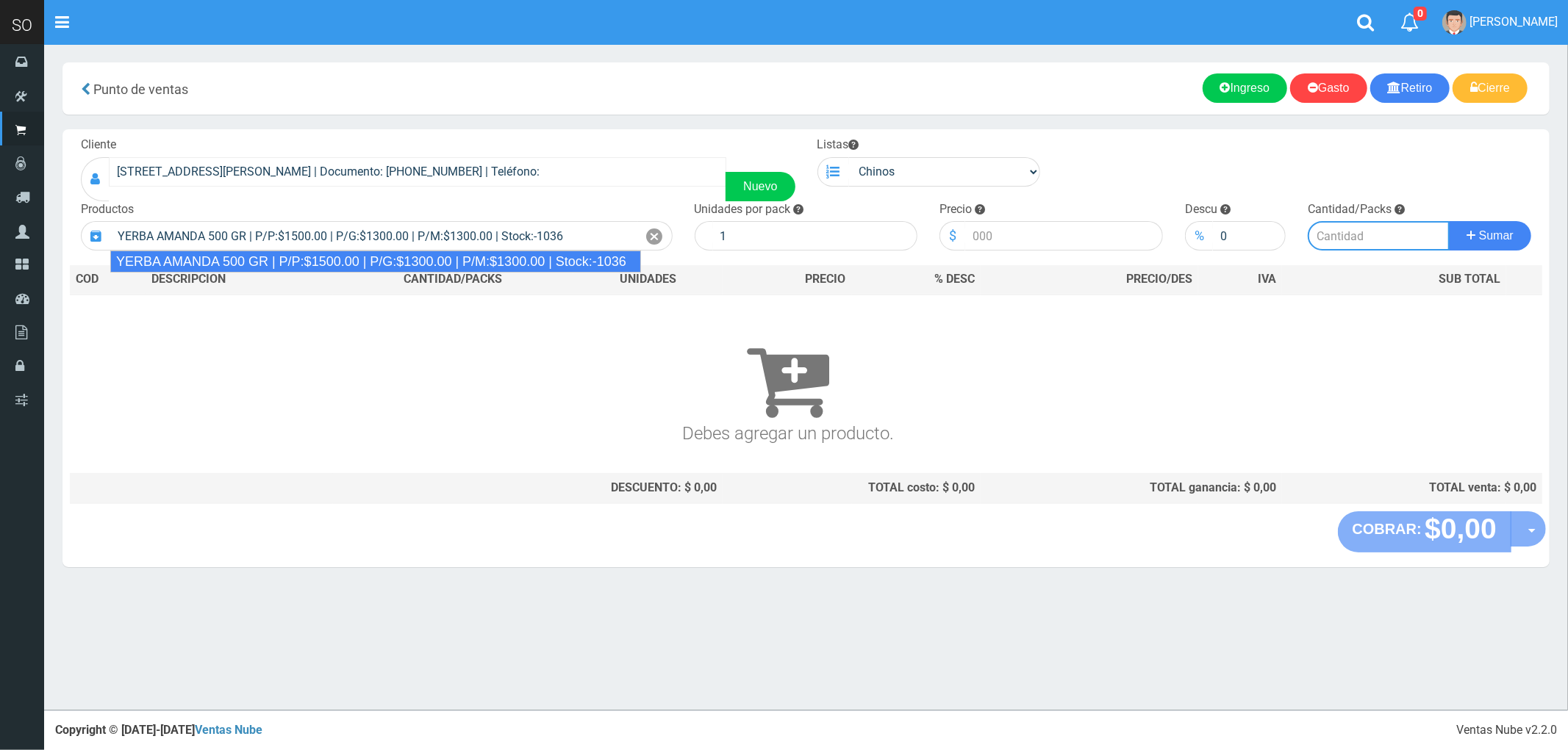
type input "10"
type input "1500.00"
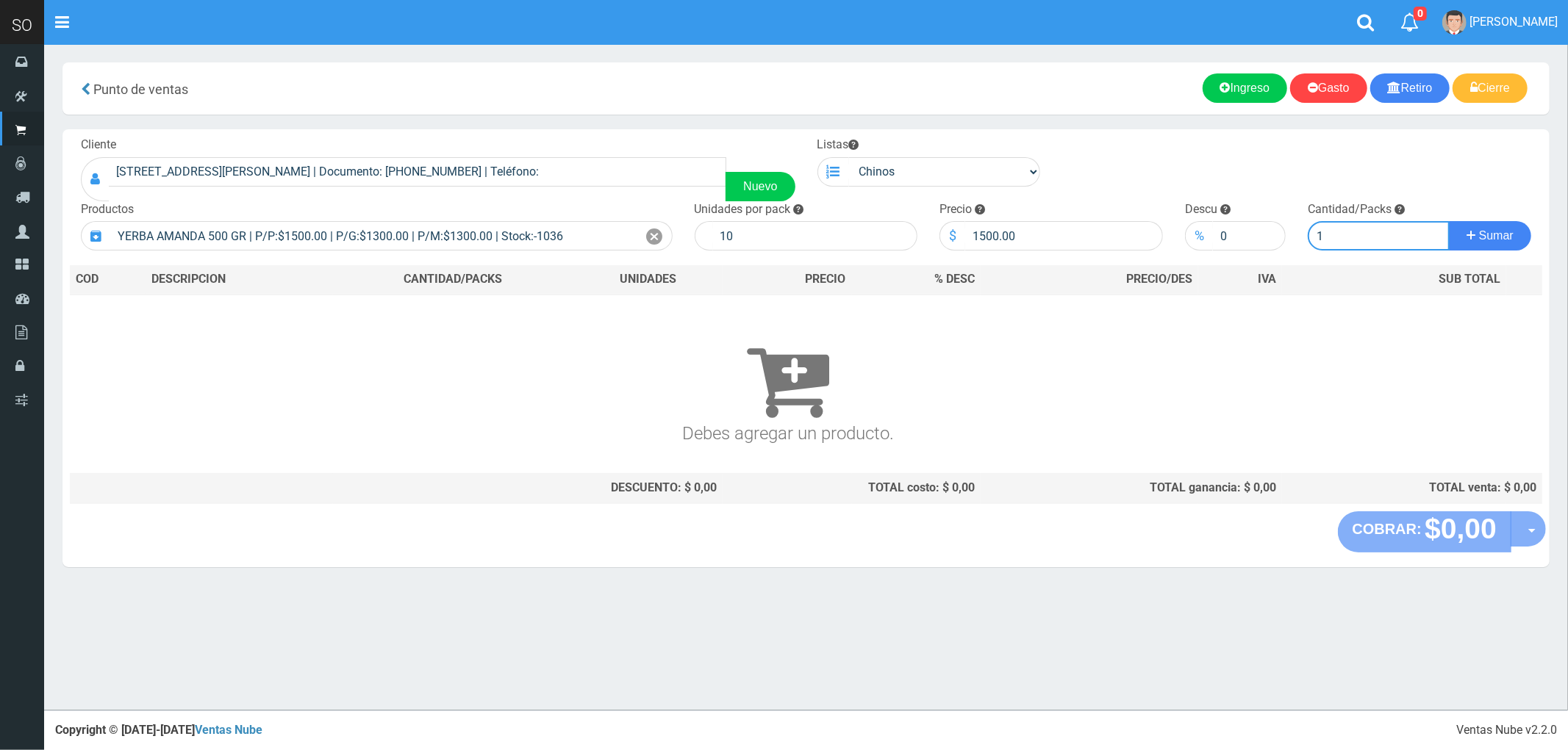
type input "1"
click at [1449, 222] on button "Sumar" at bounding box center [1490, 236] width 82 height 30
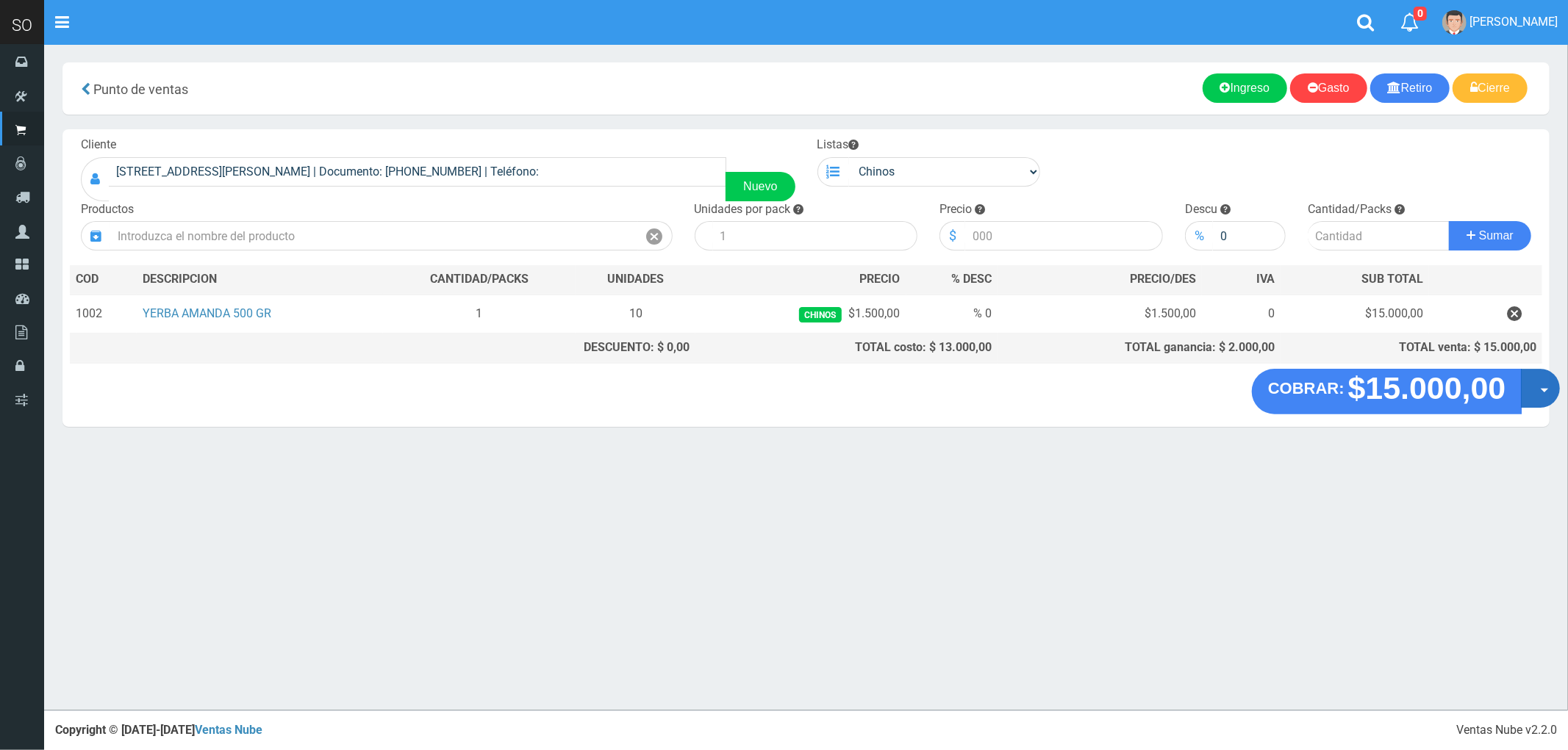
click at [1552, 392] on button "Opciones" at bounding box center [1539, 388] width 39 height 39
click at [1499, 436] on link "Crear presupuesto" at bounding box center [1493, 426] width 132 height 33
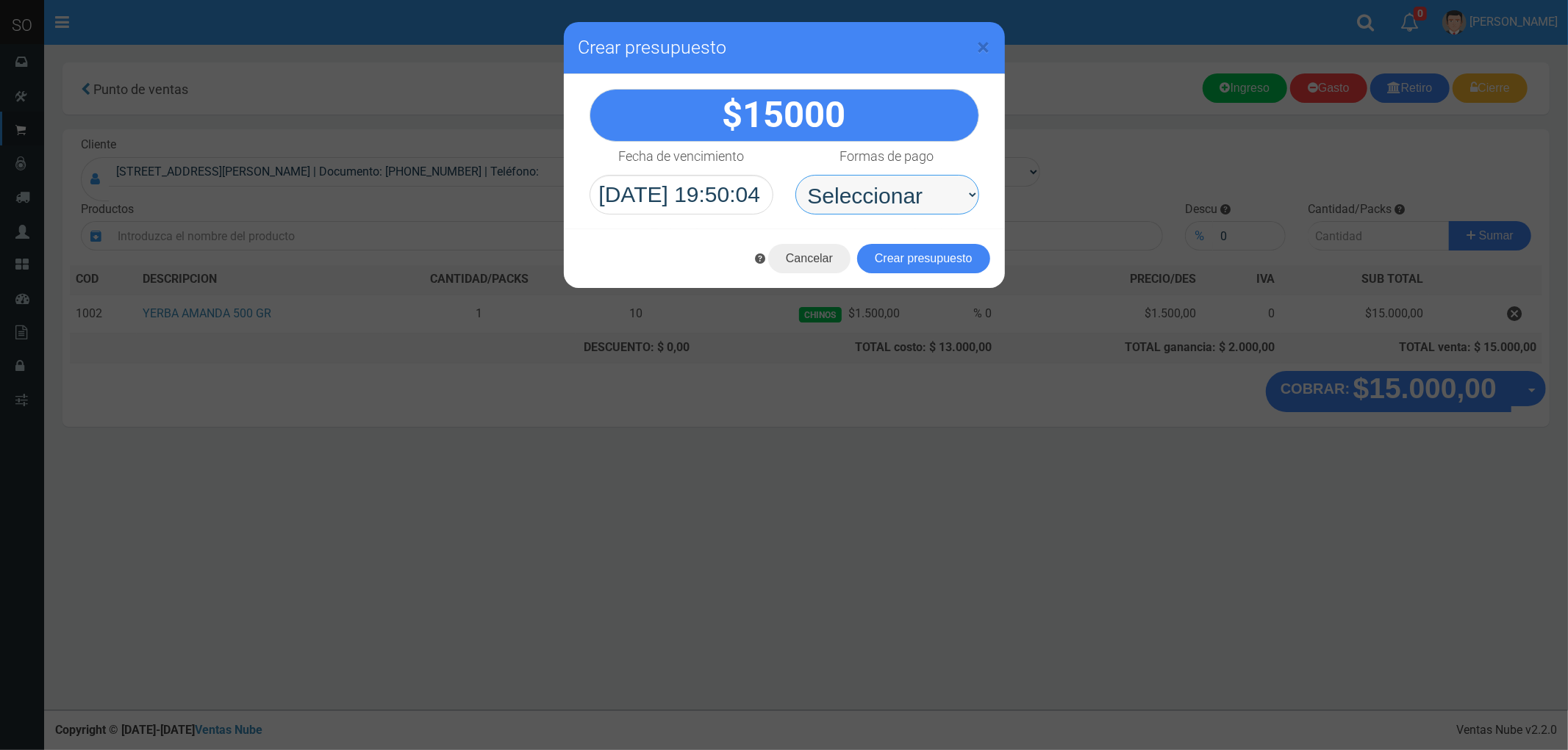
click at [883, 193] on select "Seleccionar Efectivo Tarjeta de Crédito Depósito Débito" at bounding box center [887, 195] width 183 height 40
select select "Efectivo"
click at [795, 175] on select "Seleccionar Efectivo Tarjeta de Crédito Depósito Débito" at bounding box center [887, 195] width 183 height 40
click at [868, 196] on select "Seleccionar Efectivo Tarjeta de Crédito Depósito Débito" at bounding box center [887, 195] width 183 height 40
click at [795, 175] on select "Seleccionar Efectivo Tarjeta de Crédito Depósito Débito" at bounding box center [887, 195] width 183 height 40
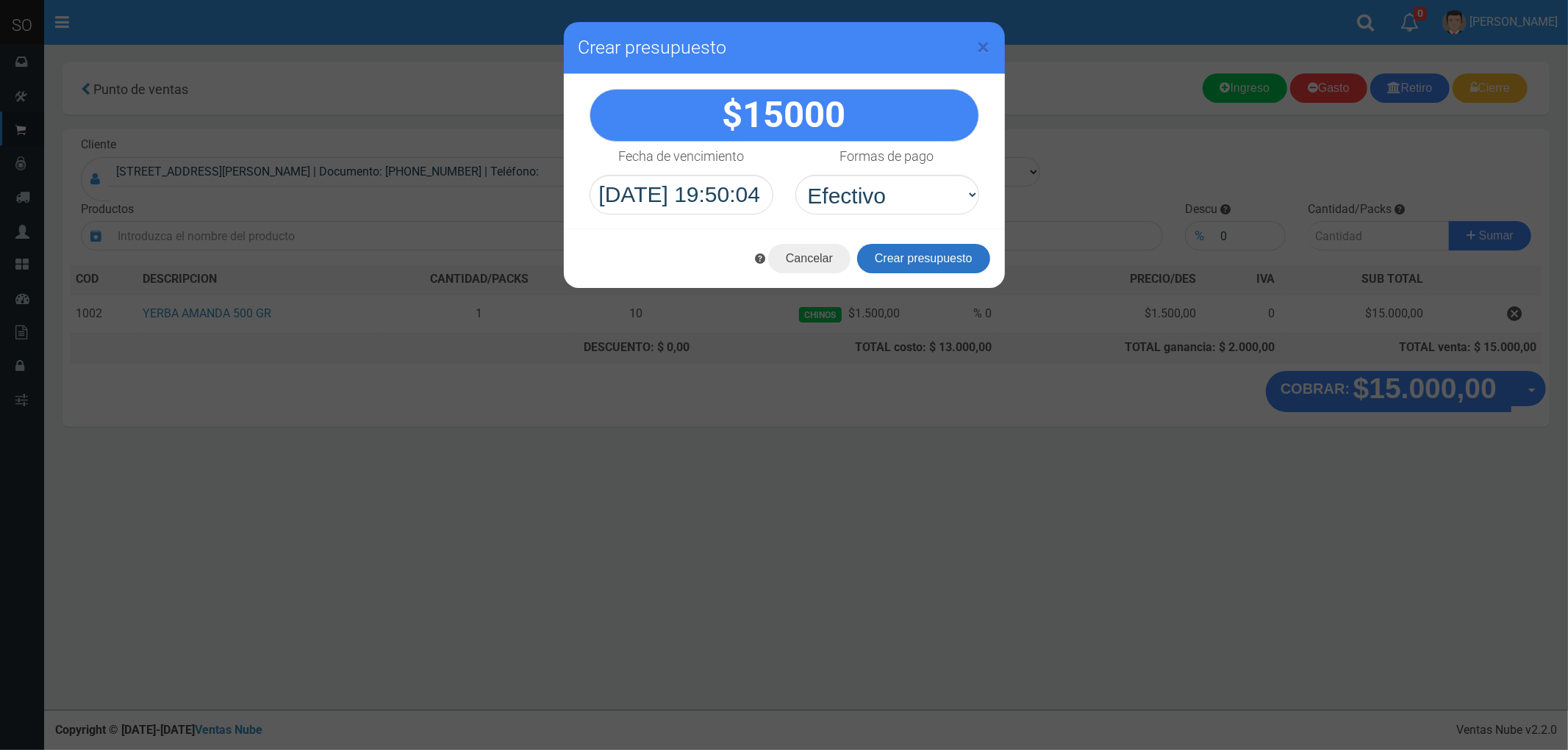
click at [921, 254] on button "Crear presupuesto" at bounding box center [923, 258] width 133 height 30
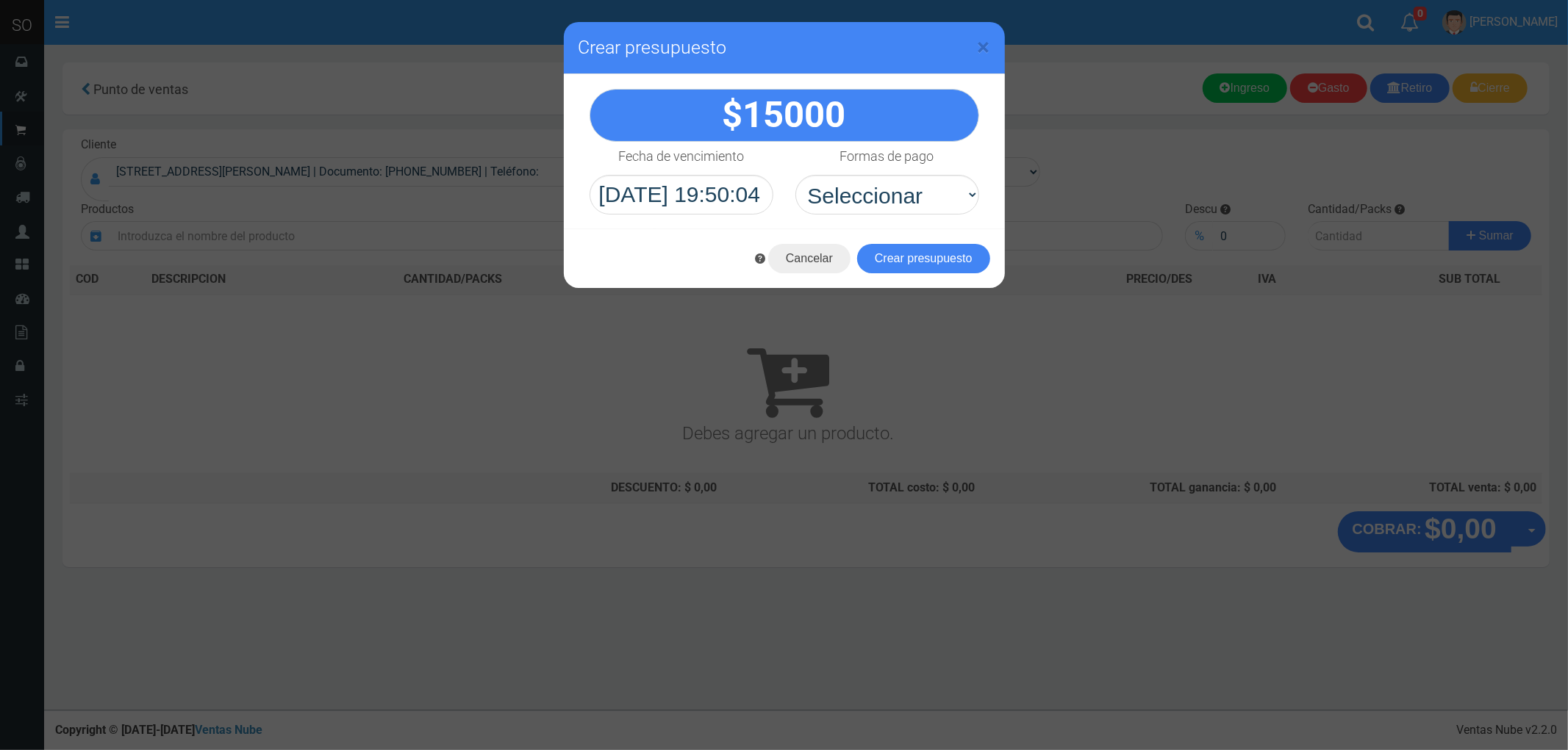
click at [989, 47] on div "× Crear presupuesto" at bounding box center [784, 48] width 440 height 53
click at [987, 44] on span "×" at bounding box center [983, 47] width 12 height 28
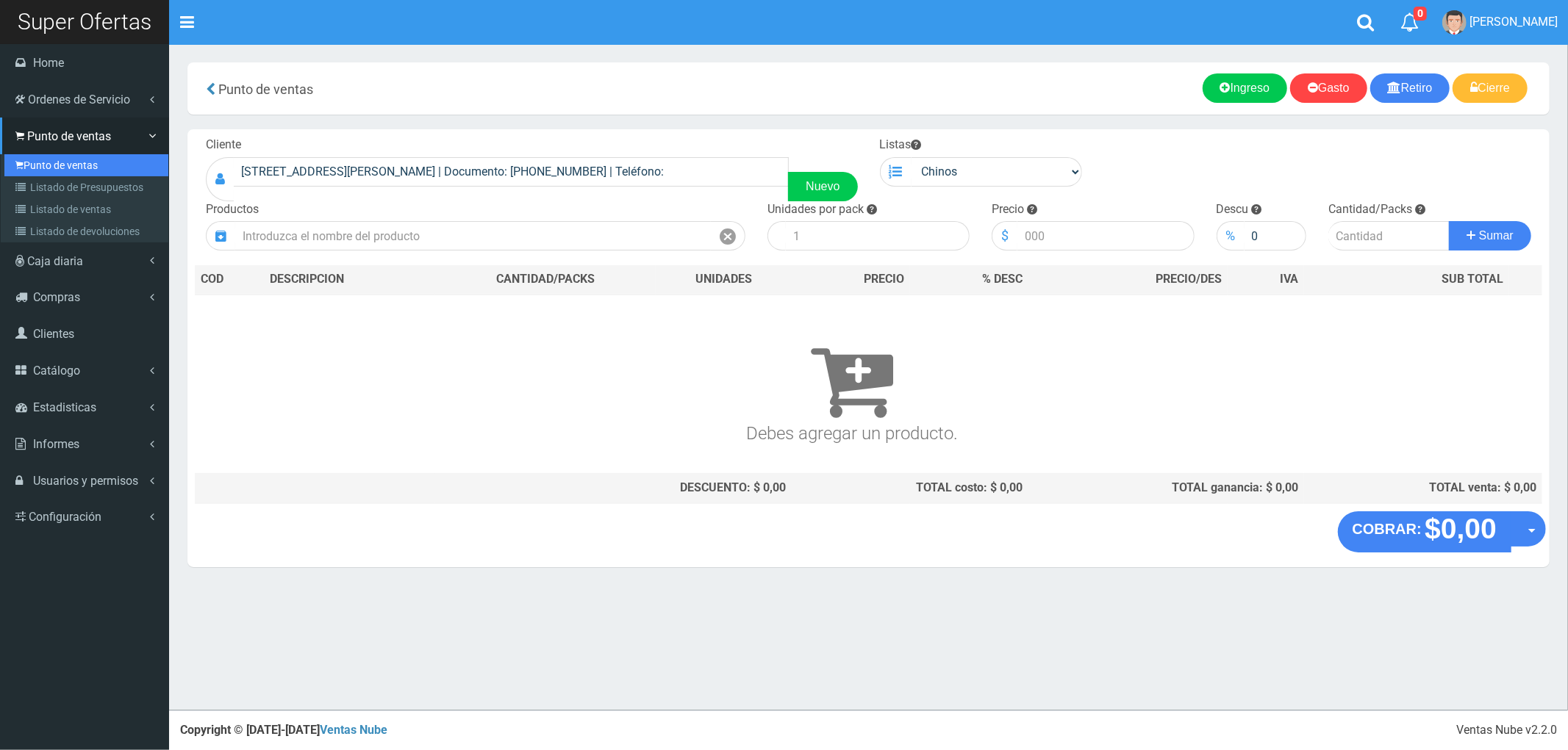
click at [46, 165] on link "Punto de ventas" at bounding box center [87, 165] width 164 height 22
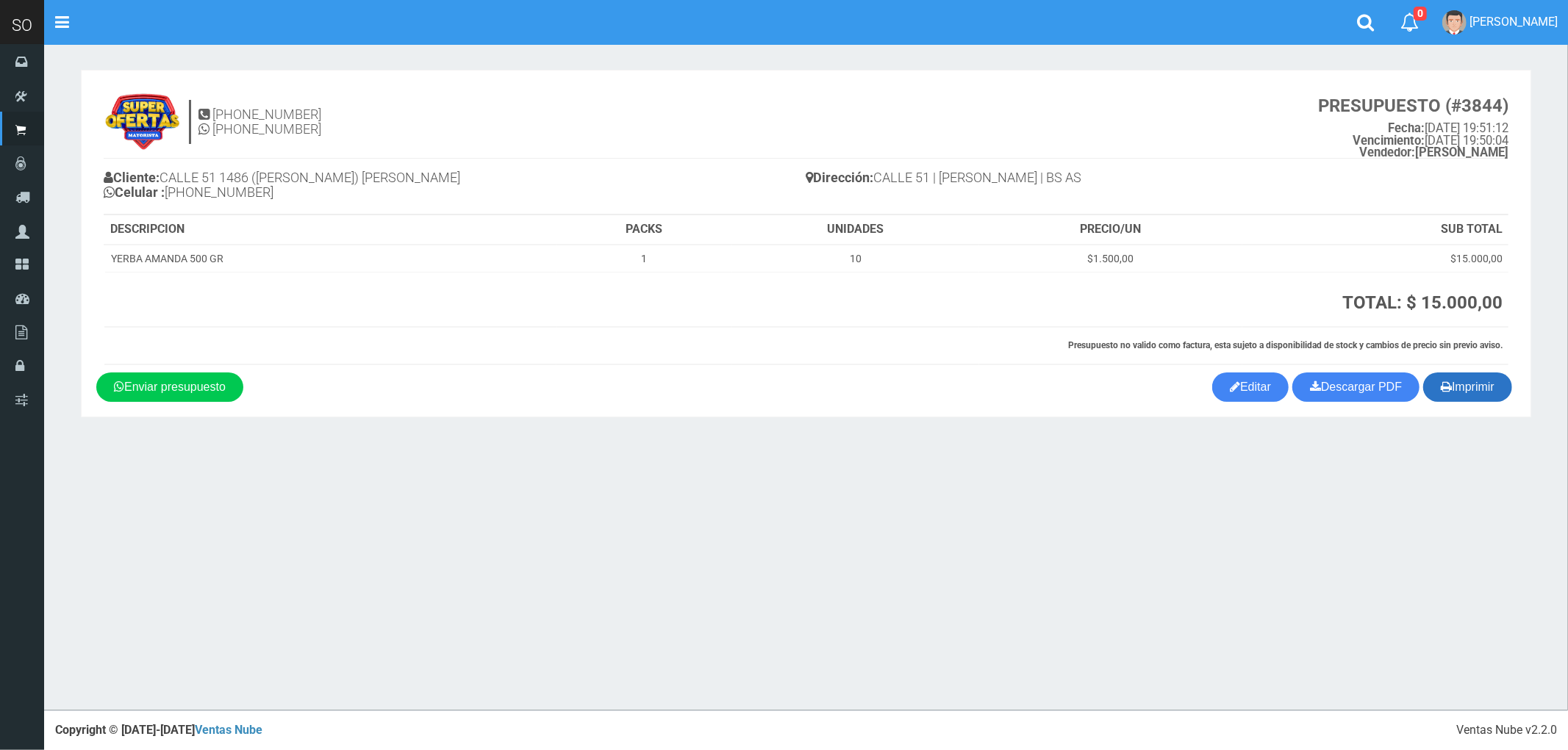
click at [1486, 391] on button "Imprimir" at bounding box center [1467, 387] width 89 height 30
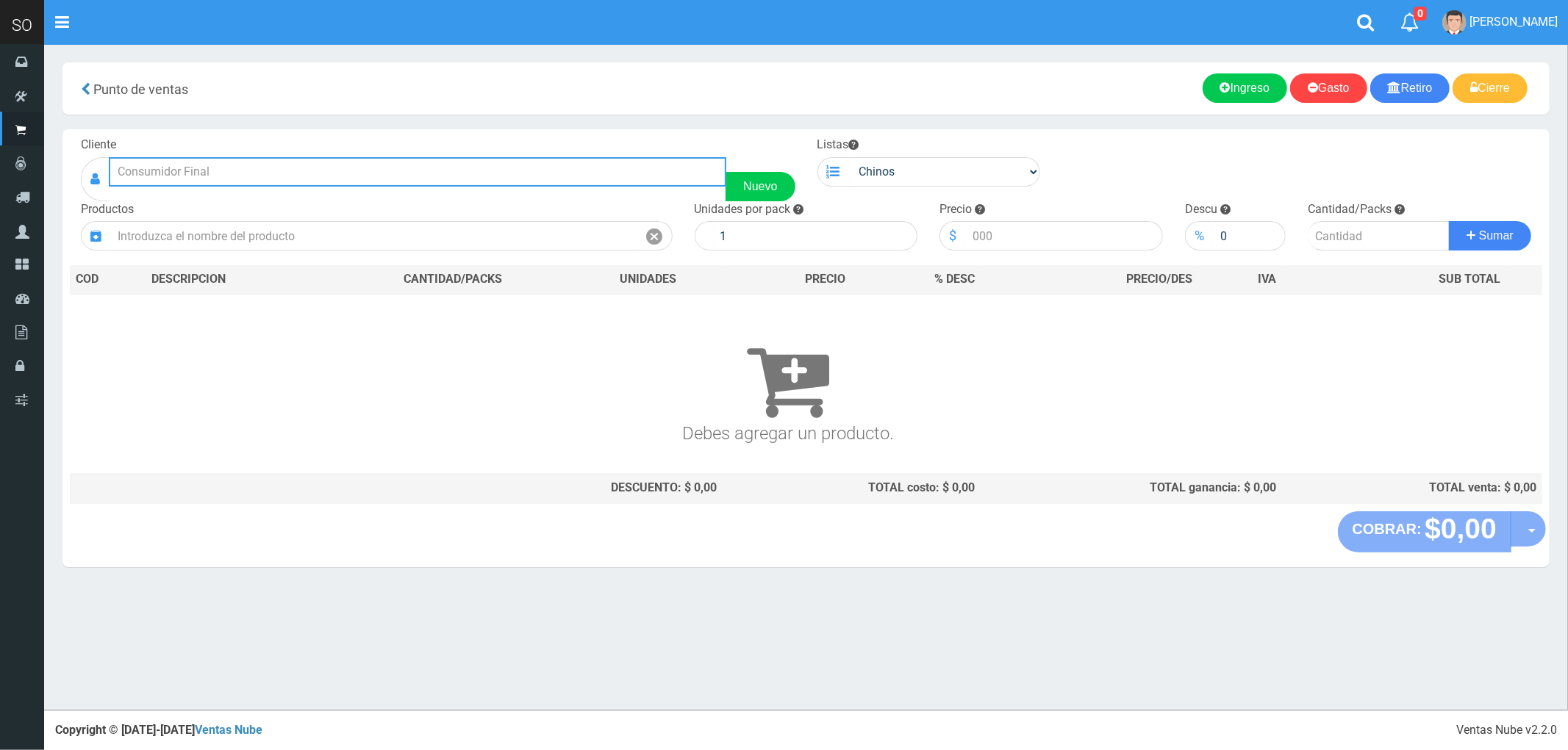
click at [175, 177] on input "text" at bounding box center [418, 172] width 617 height 30
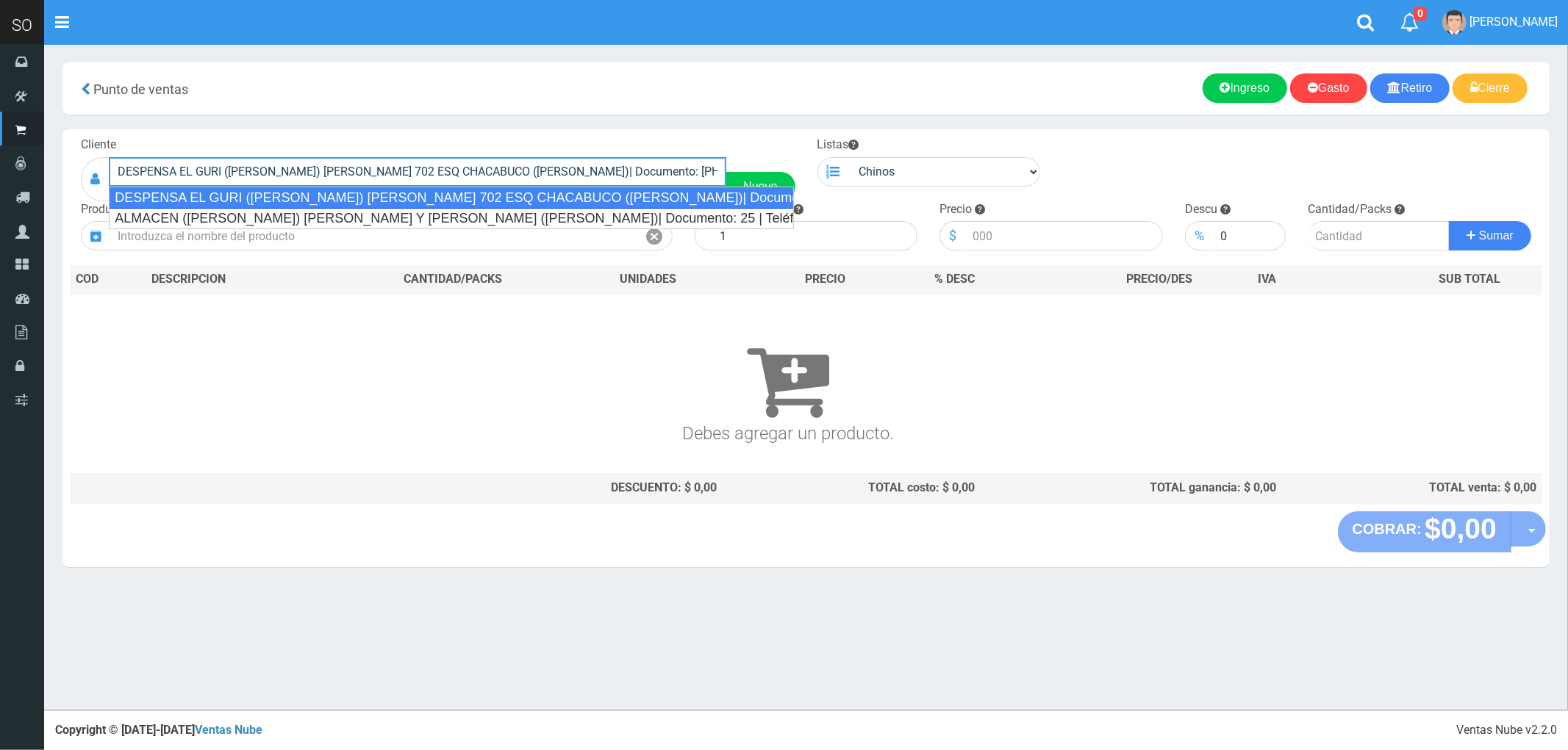
type input "DESPENSA EL GURI (GLADYS) SCULLY 702 ESQ CHACABUCO (GILES)| Documento: 48167867…"
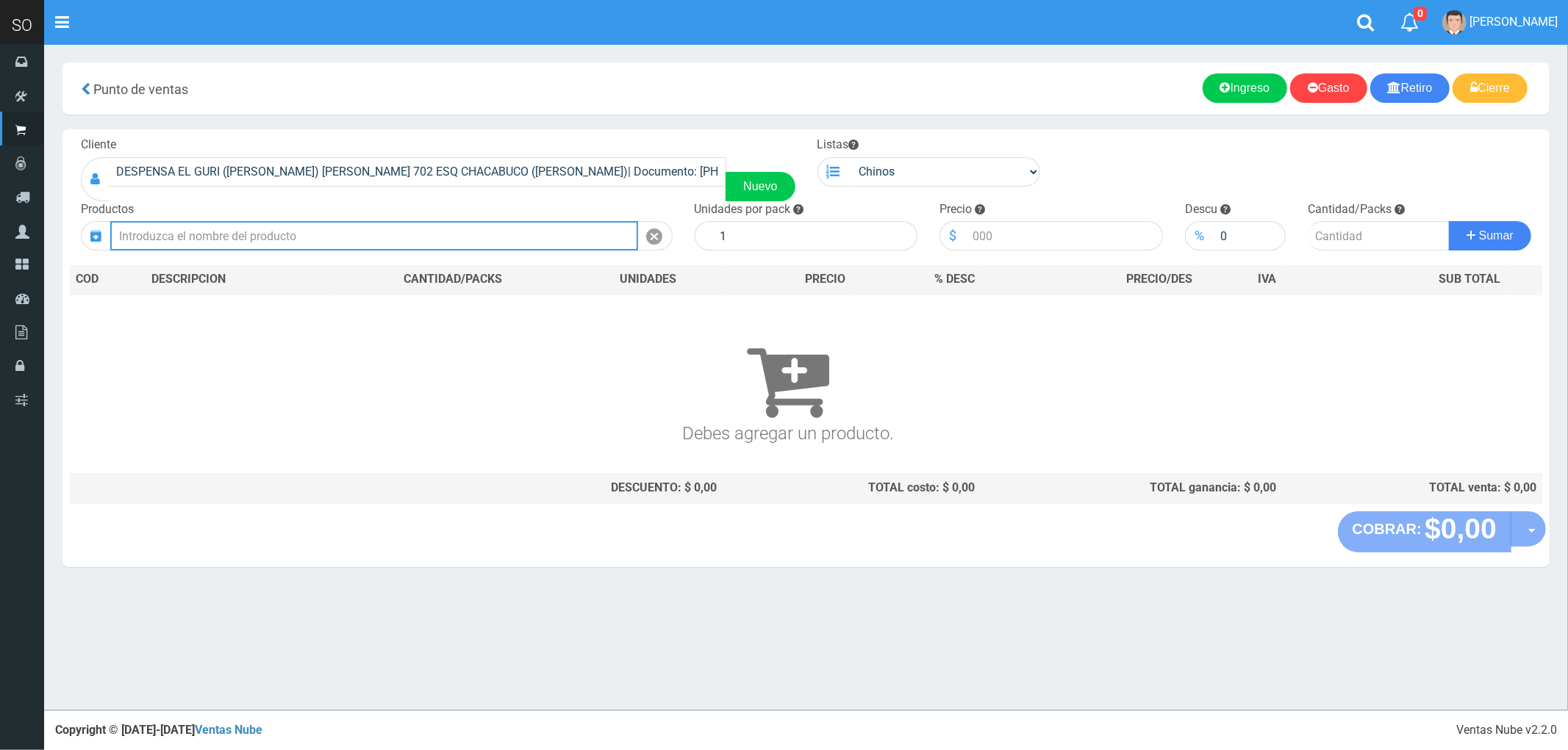
click at [183, 240] on input "text" at bounding box center [374, 236] width 527 height 30
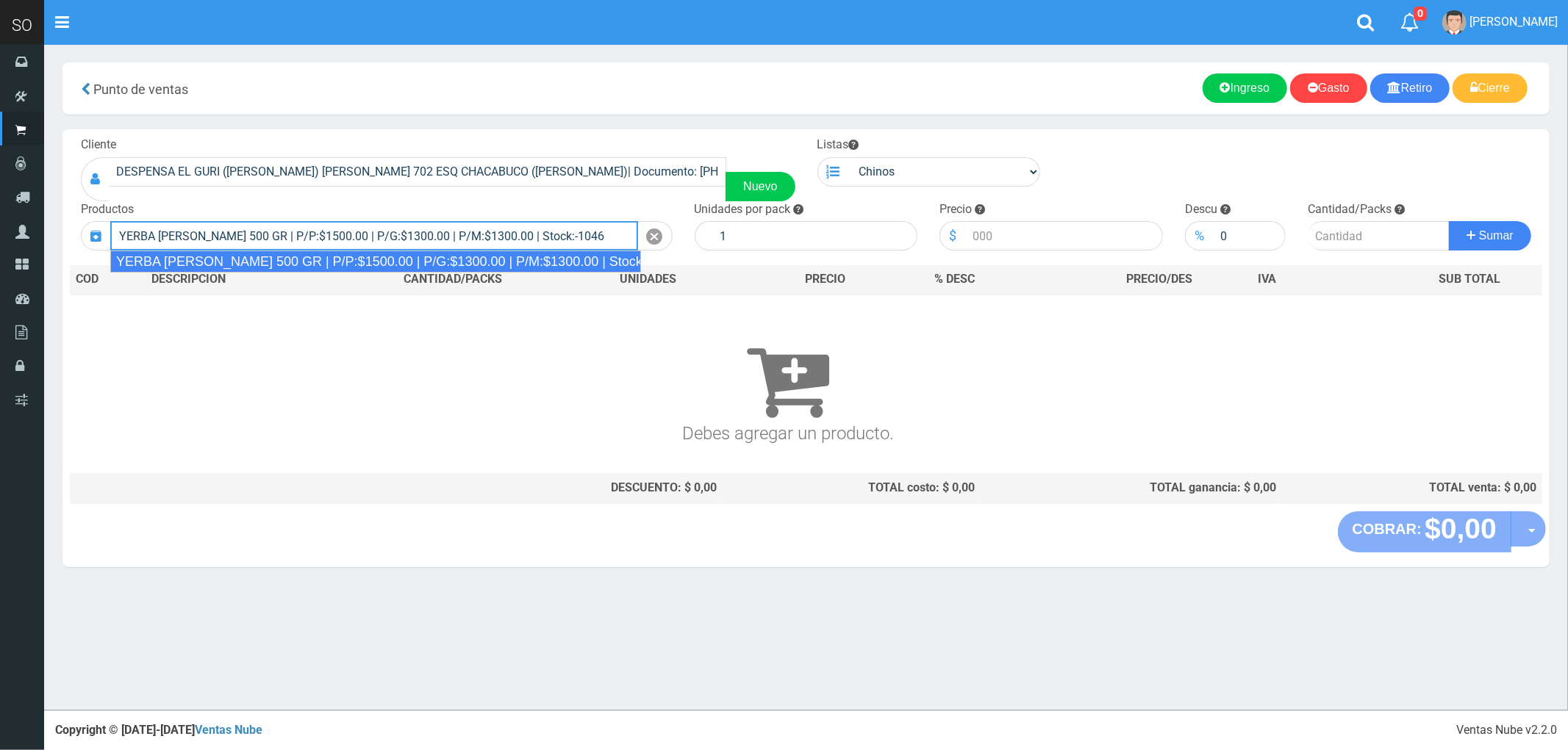
type input "YERBA AMANDA 500 GR | P/P:$1500.00 | P/G:$1300.00 | P/M:$1300.00 | Stock:-1046"
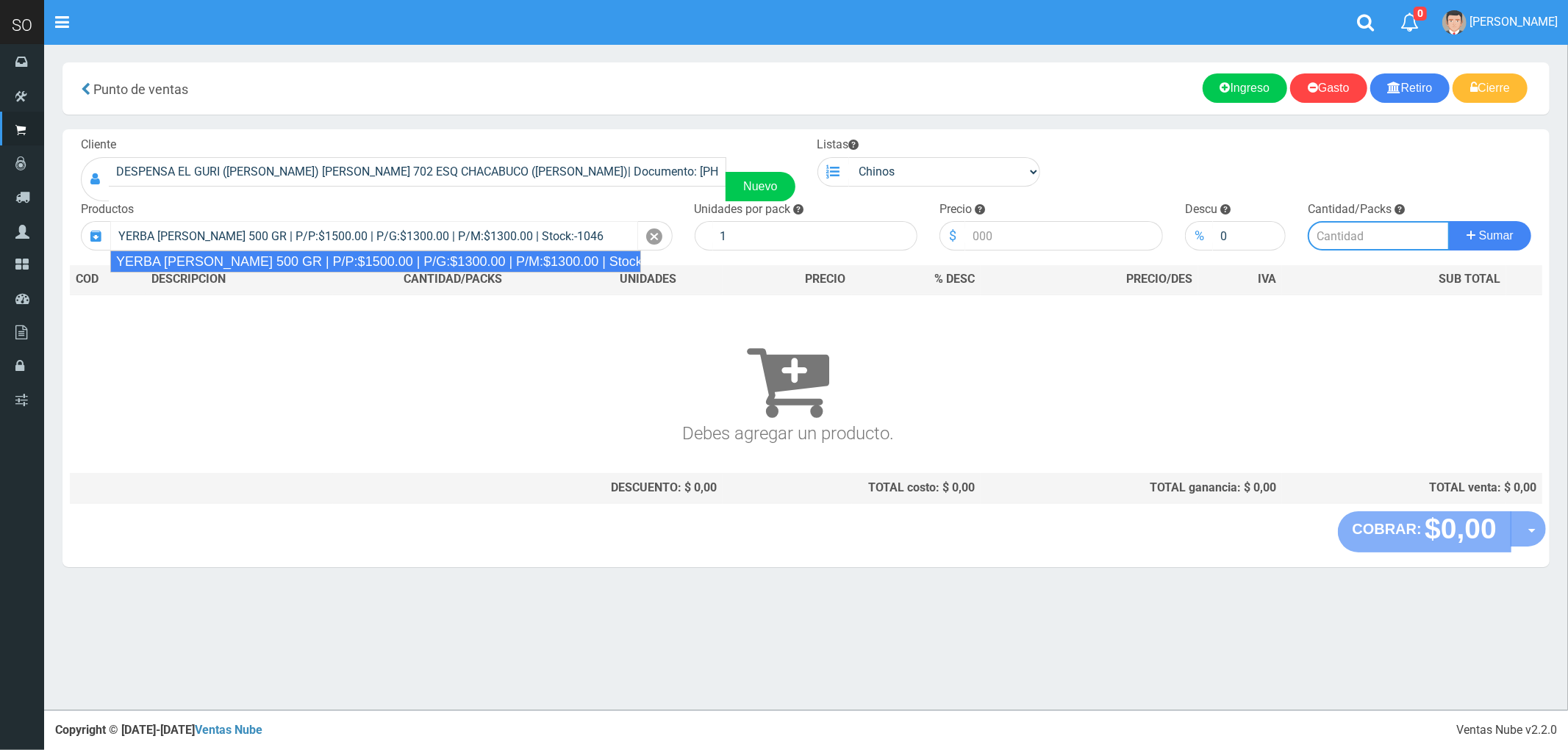
type input "10"
type input "1500.00"
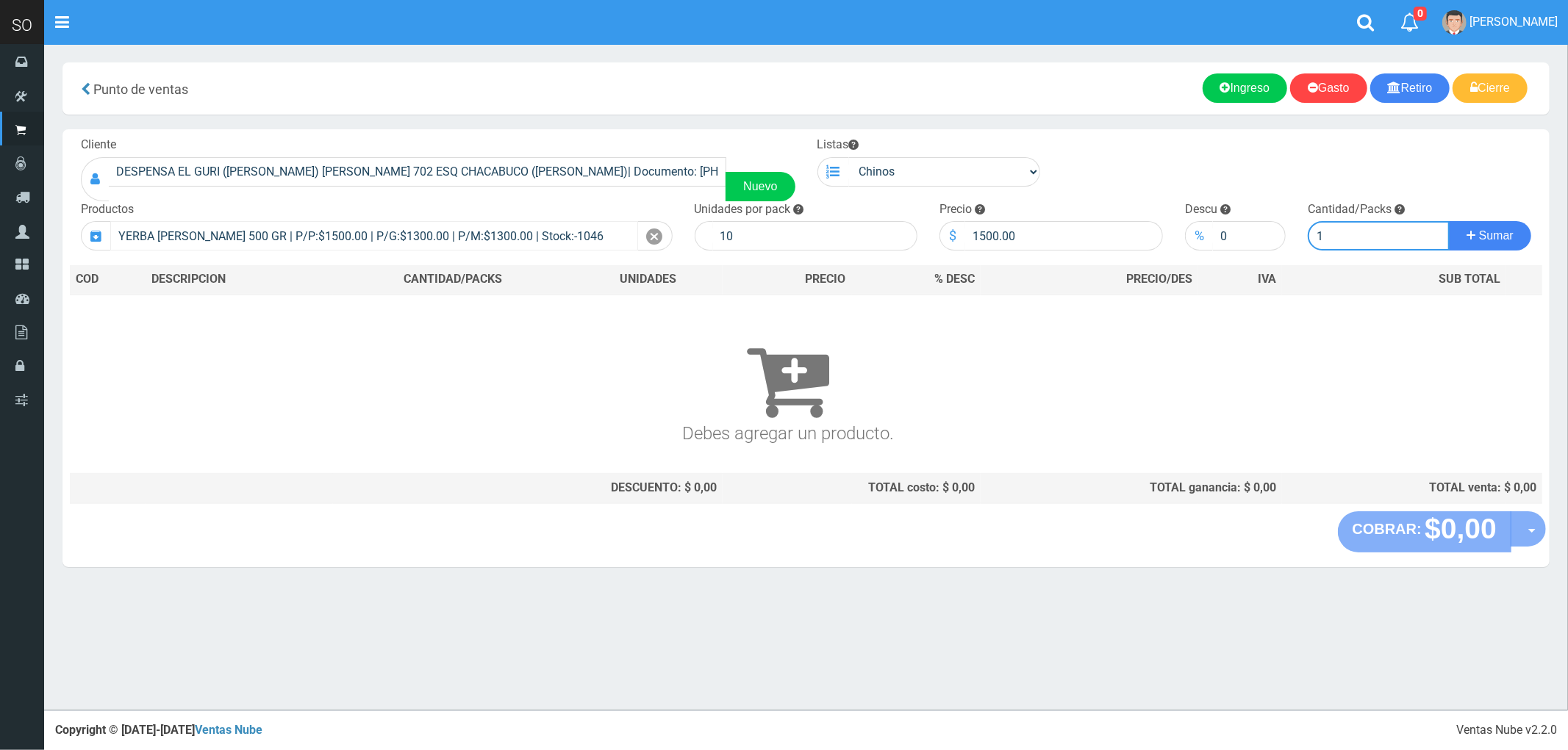
type input "1"
click at [1449, 222] on button "Sumar" at bounding box center [1490, 236] width 82 height 30
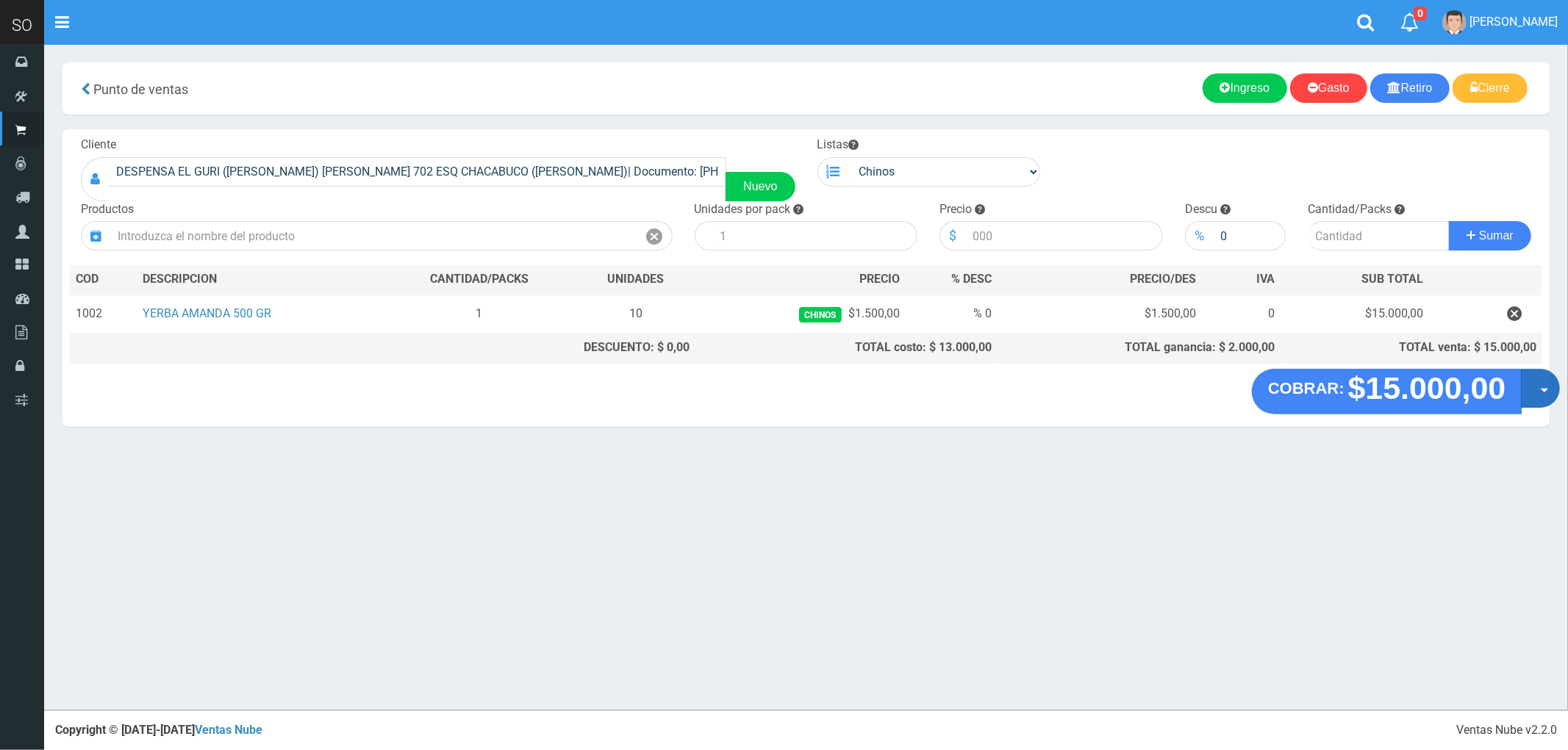
click at [1549, 392] on button "Opciones" at bounding box center [1539, 388] width 39 height 39
click at [1530, 436] on link "Crear presupuesto" at bounding box center [1493, 426] width 132 height 33
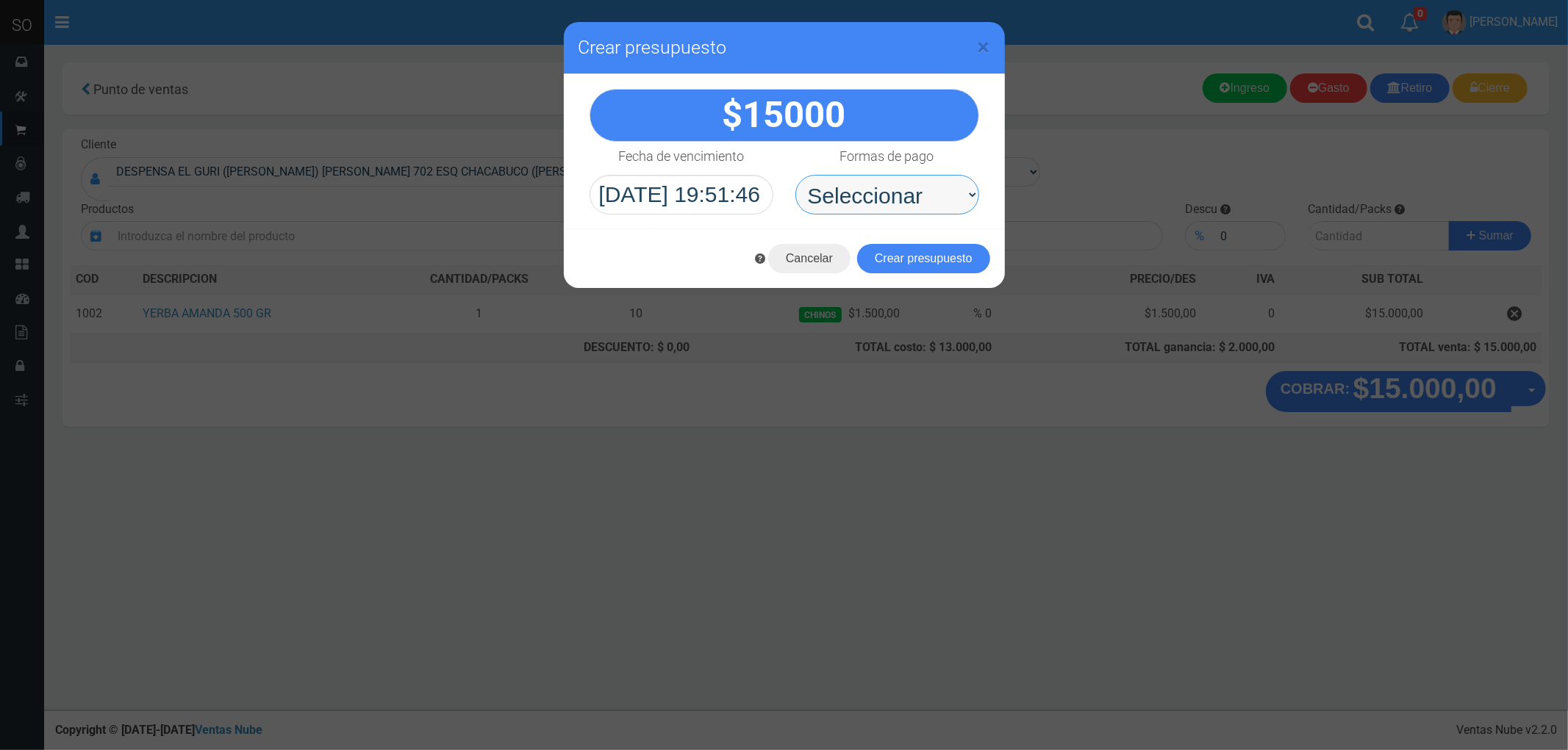
click at [854, 189] on select "Seleccionar Efectivo Tarjeta de Crédito Depósito Débito" at bounding box center [887, 195] width 183 height 40
select select "Efectivo"
click at [795, 175] on select "Seleccionar Efectivo Tarjeta de Crédito Depósito Débito" at bounding box center [887, 195] width 183 height 40
click at [925, 259] on button "Crear presupuesto" at bounding box center [923, 258] width 133 height 30
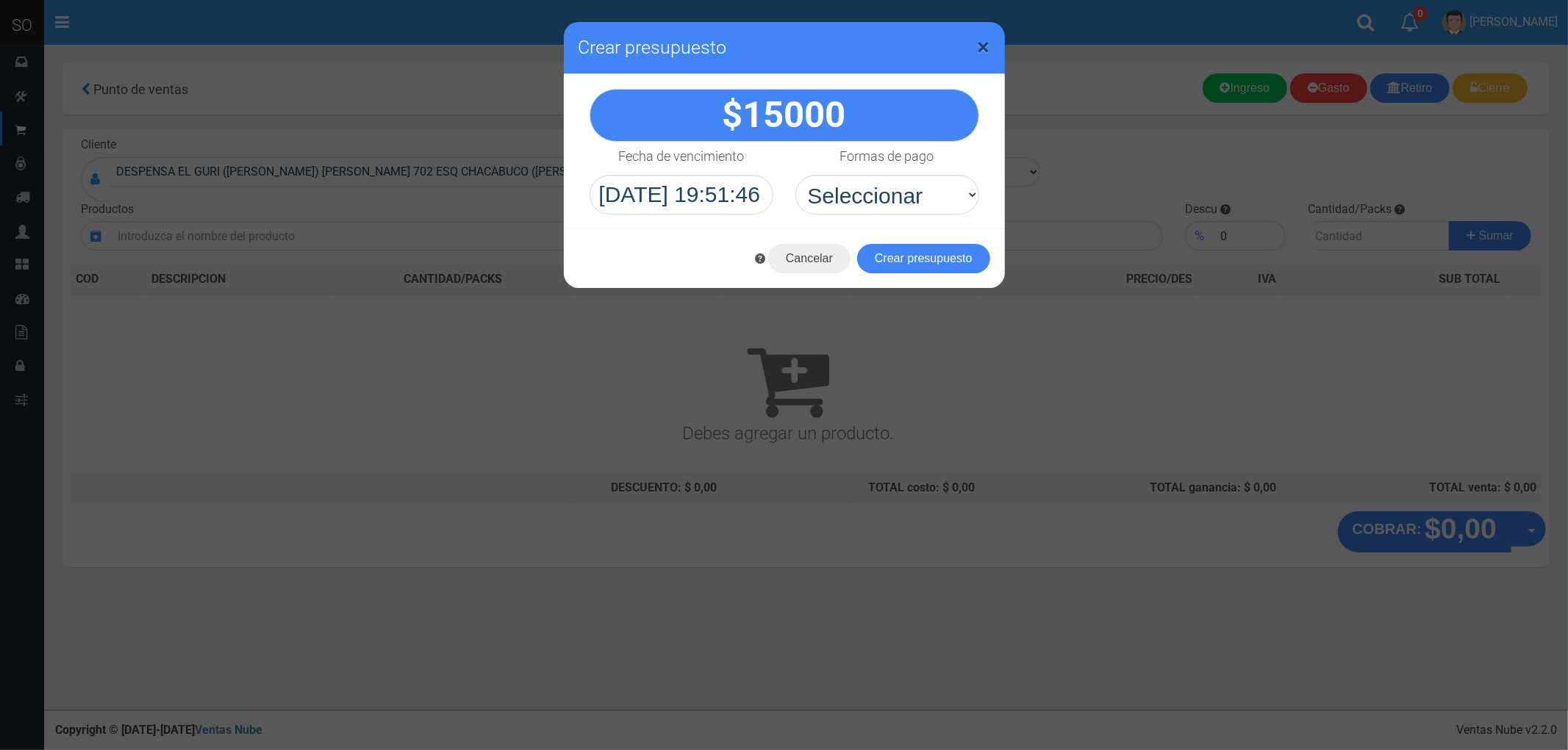
click at [987, 40] on span "×" at bounding box center [983, 47] width 12 height 28
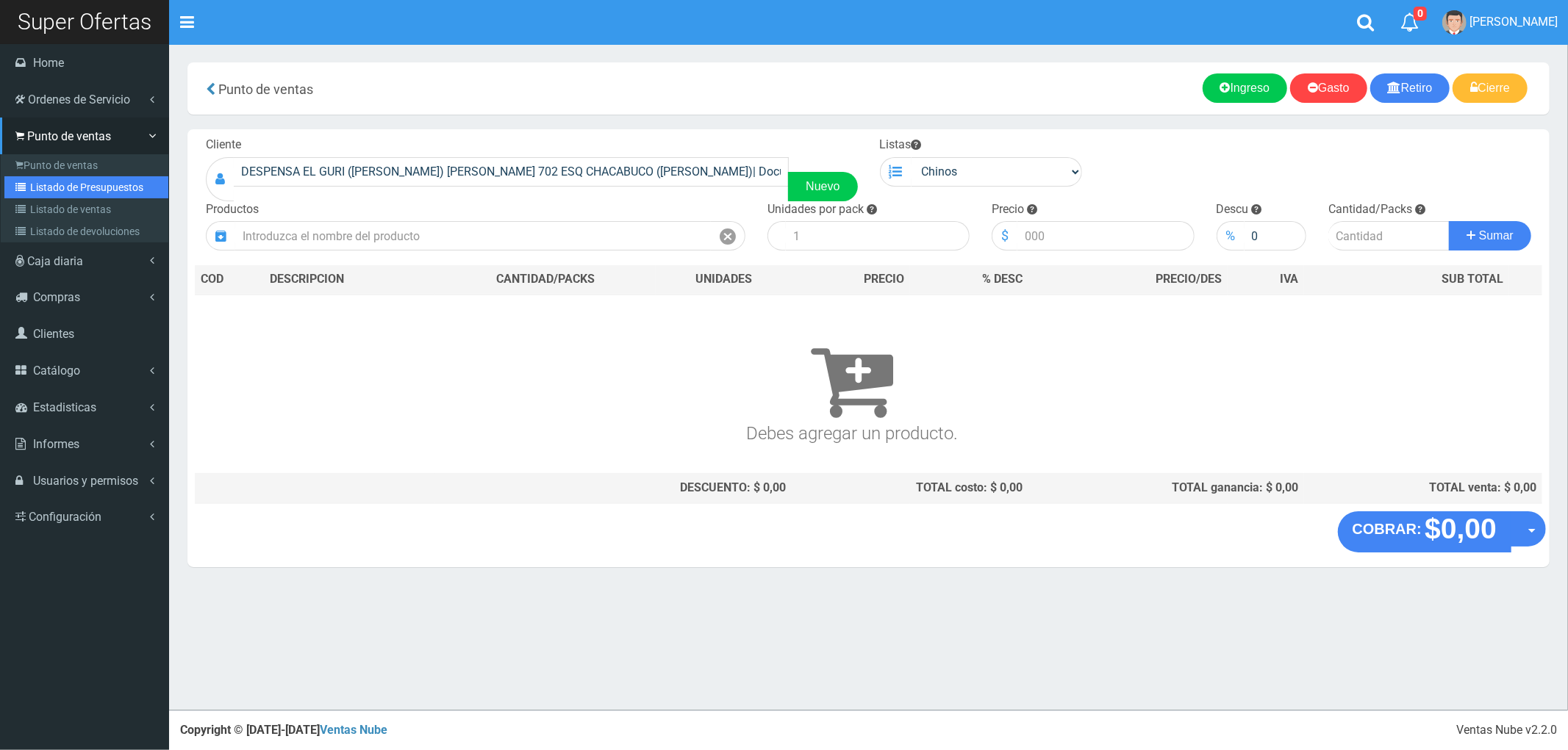
click at [68, 183] on link "Listado de Presupuestos" at bounding box center [87, 187] width 164 height 22
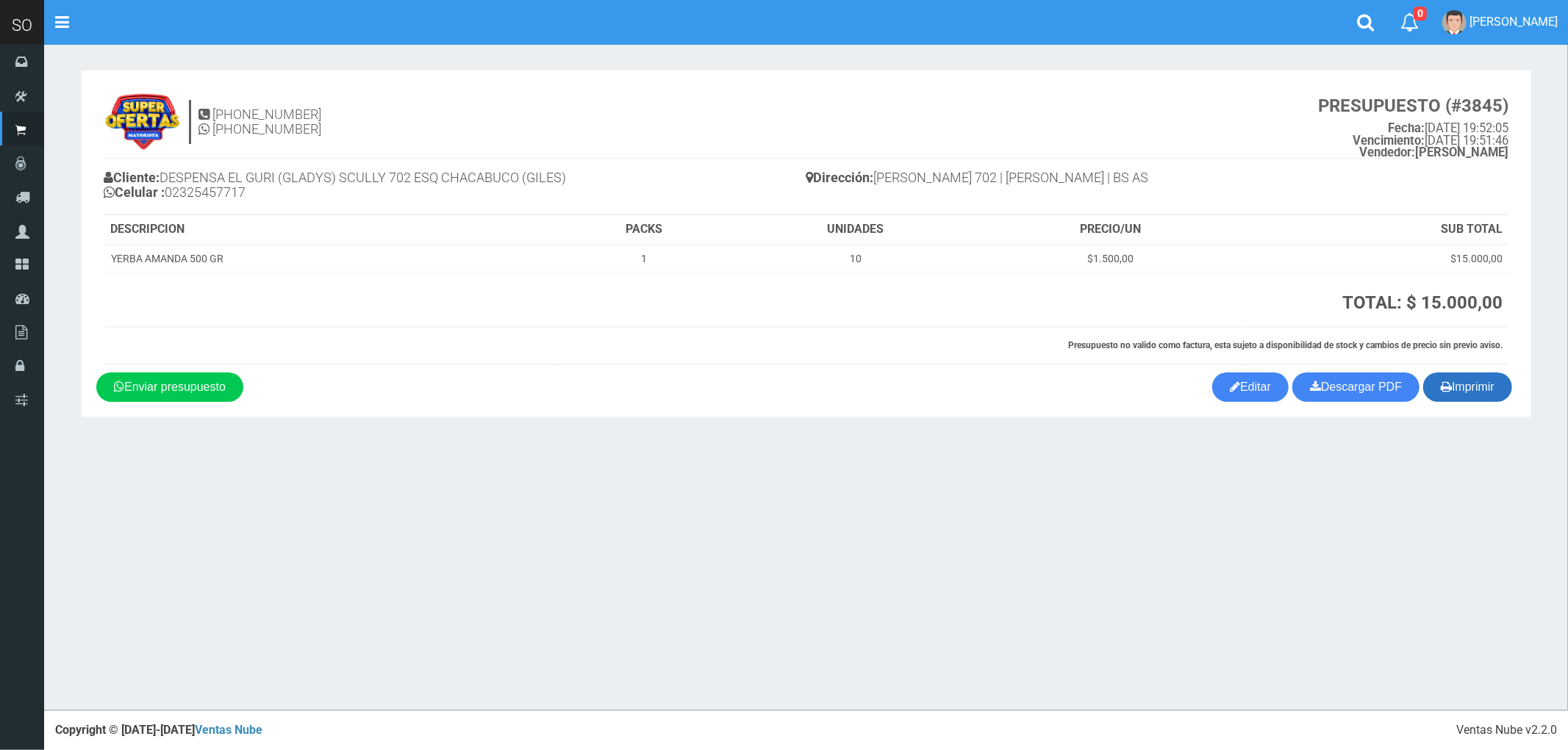
click at [1457, 383] on button "Imprimir" at bounding box center [1467, 387] width 89 height 30
